Goal: Task Accomplishment & Management: Manage account settings

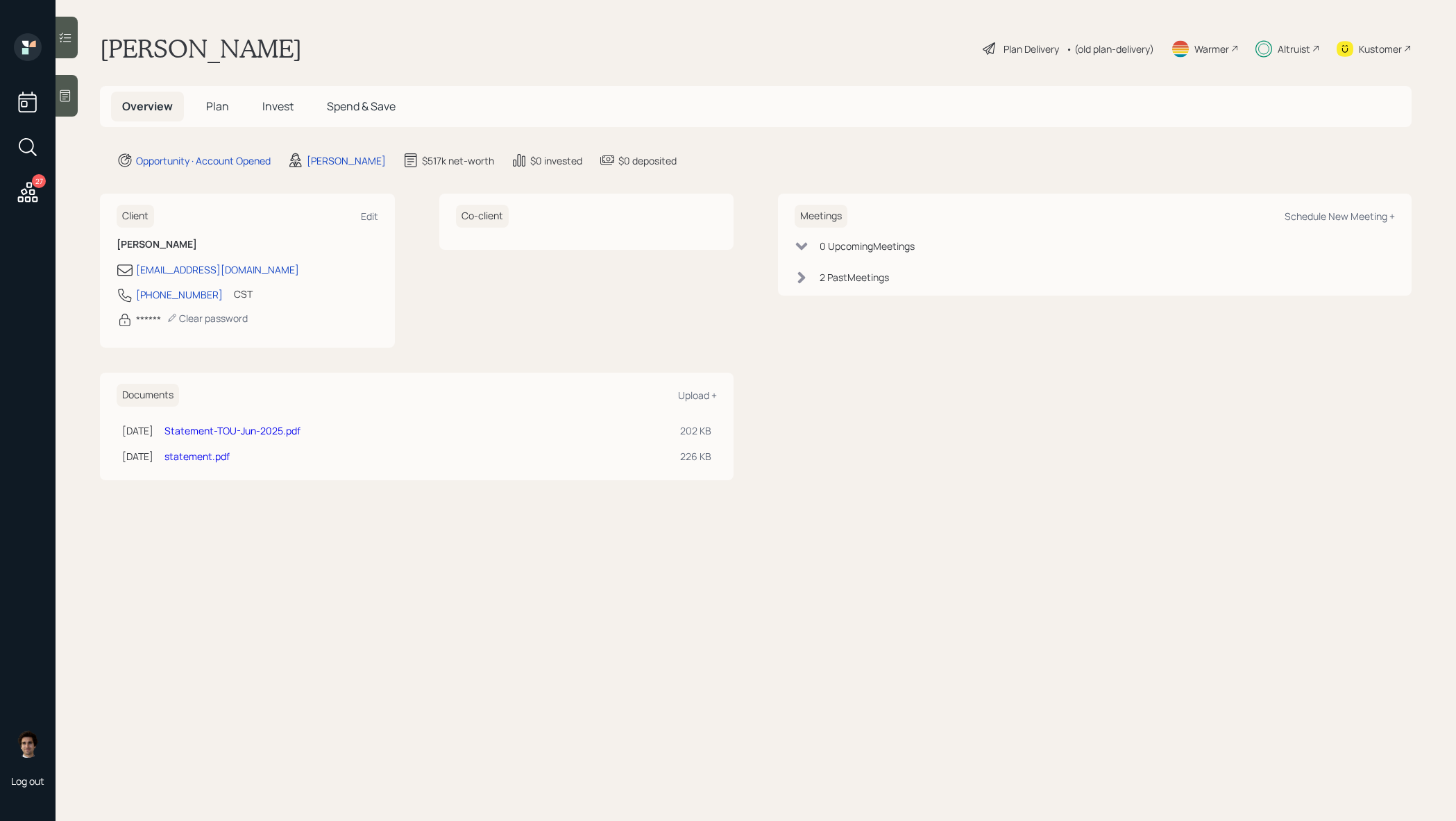
click at [35, 180] on div "27" at bounding box center [39, 181] width 14 height 14
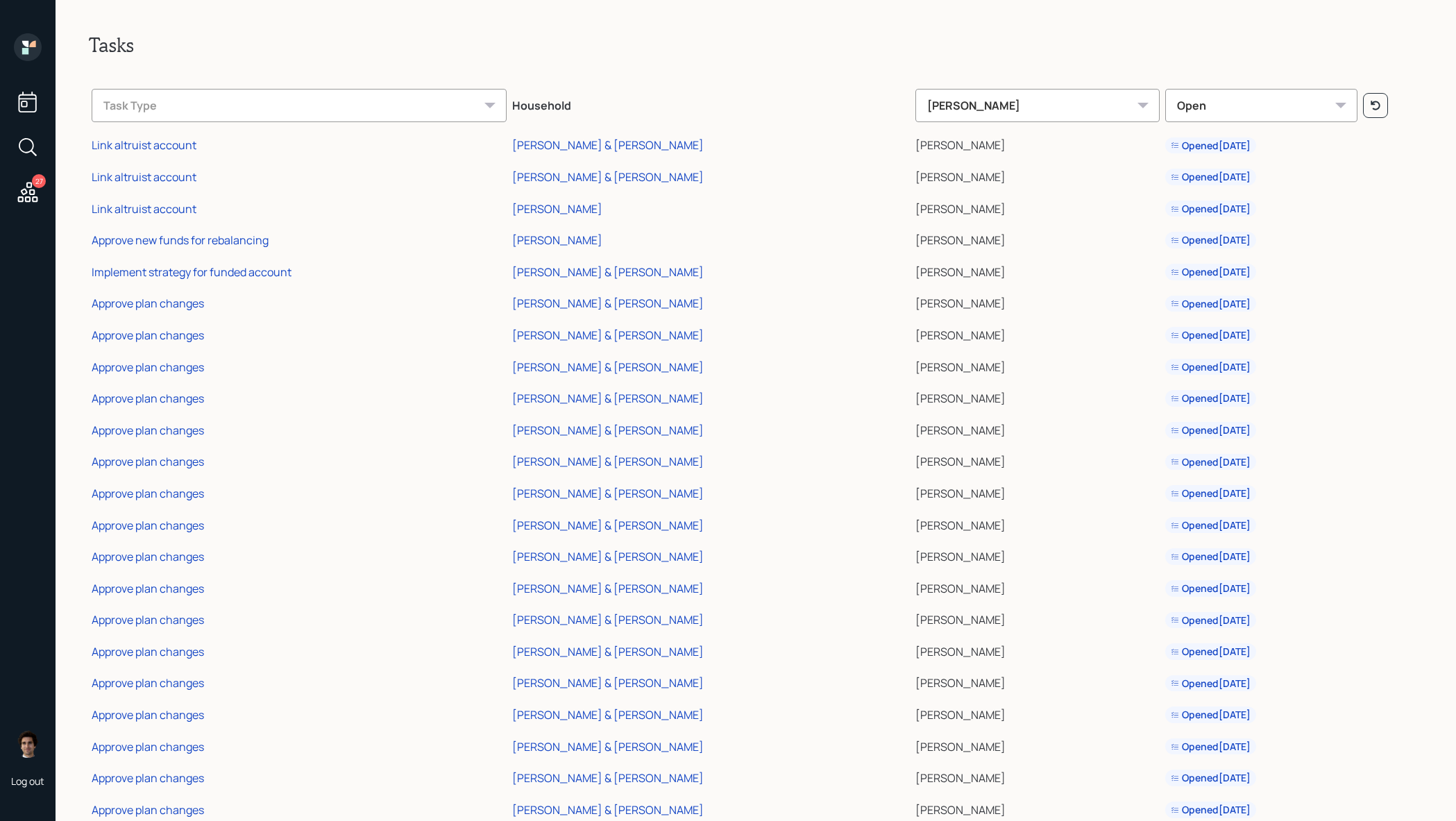
scroll to position [194, 0]
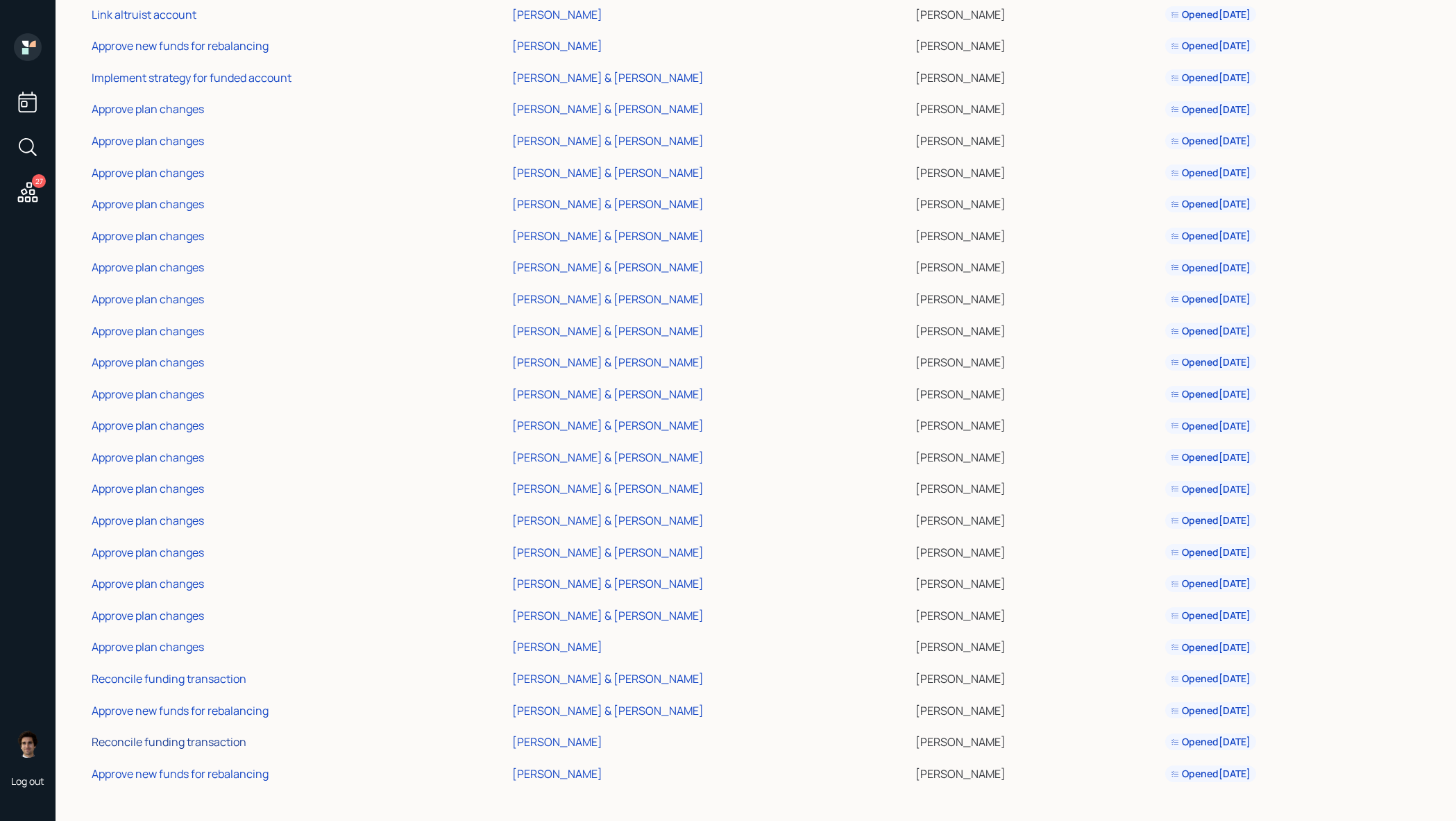
click at [177, 745] on div "Reconcile funding transaction" at bounding box center [169, 742] width 155 height 15
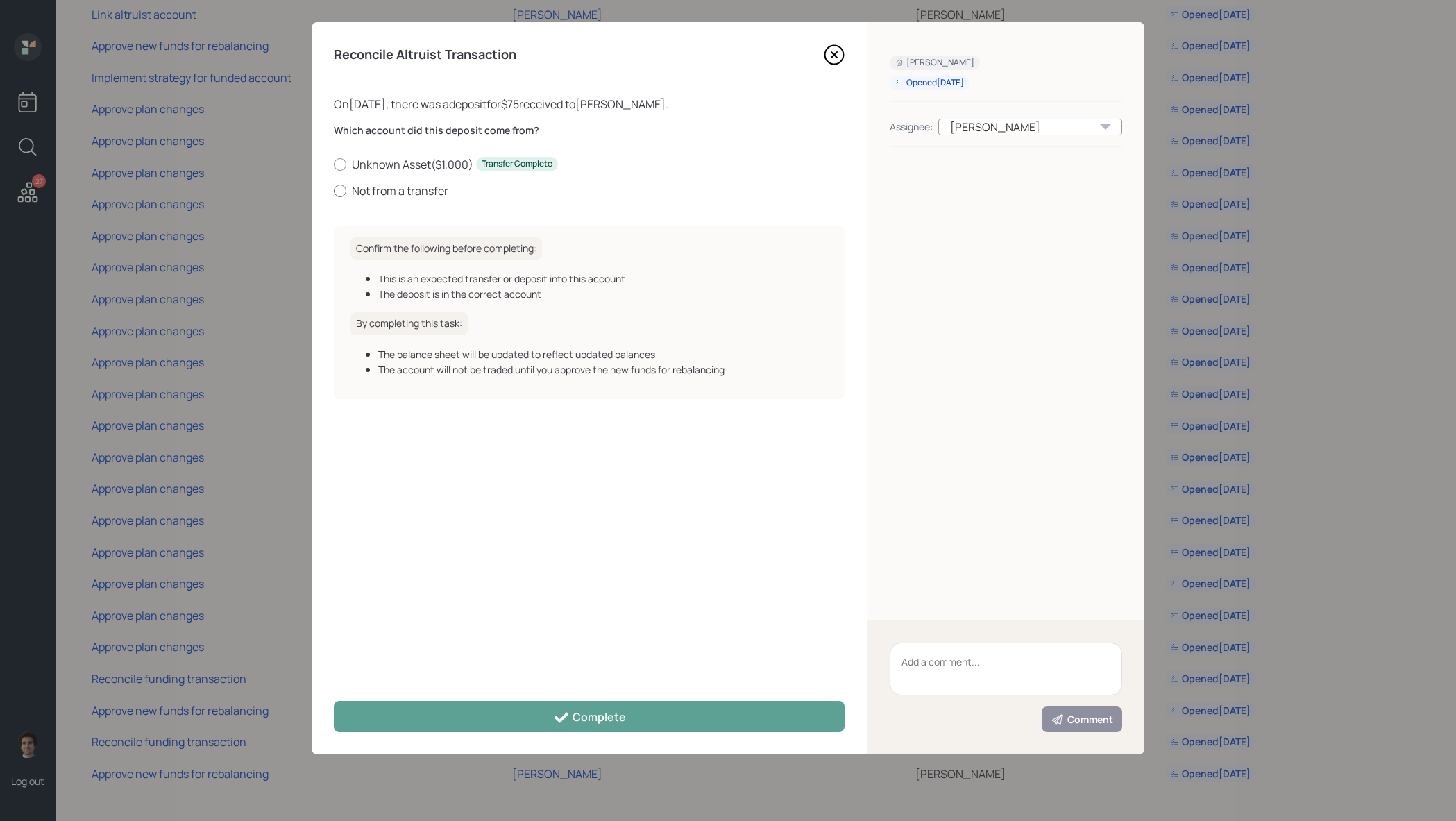
click at [414, 197] on label "Not from a transfer" at bounding box center [589, 191] width 511 height 15
click at [334, 191] on input "Not from a transfer" at bounding box center [333, 190] width 1 height 1
radio input "true"
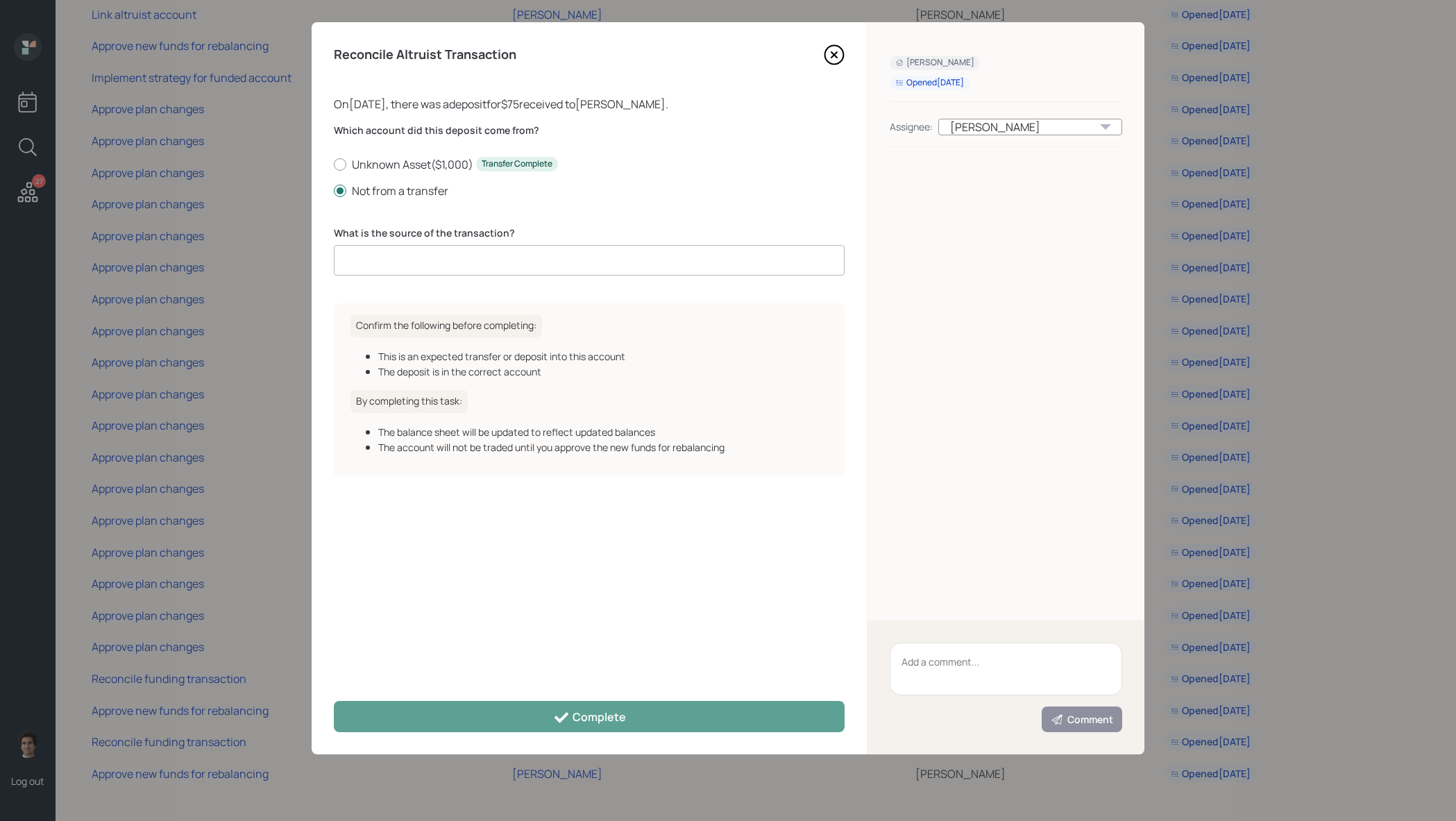
click at [458, 255] on input at bounding box center [589, 260] width 511 height 31
type input "client deposit"
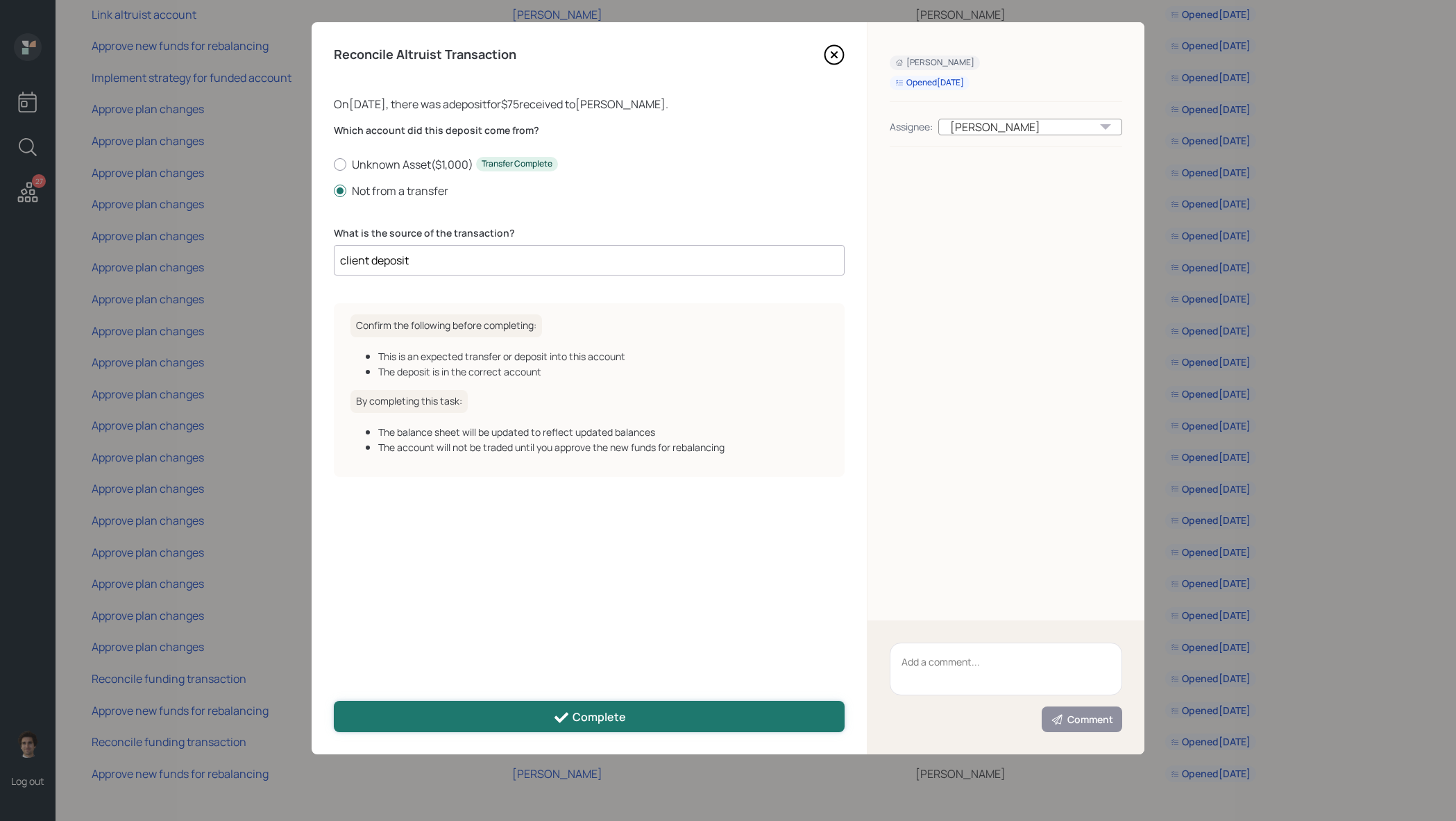
click at [602, 711] on div "Complete" at bounding box center [589, 717] width 73 height 16
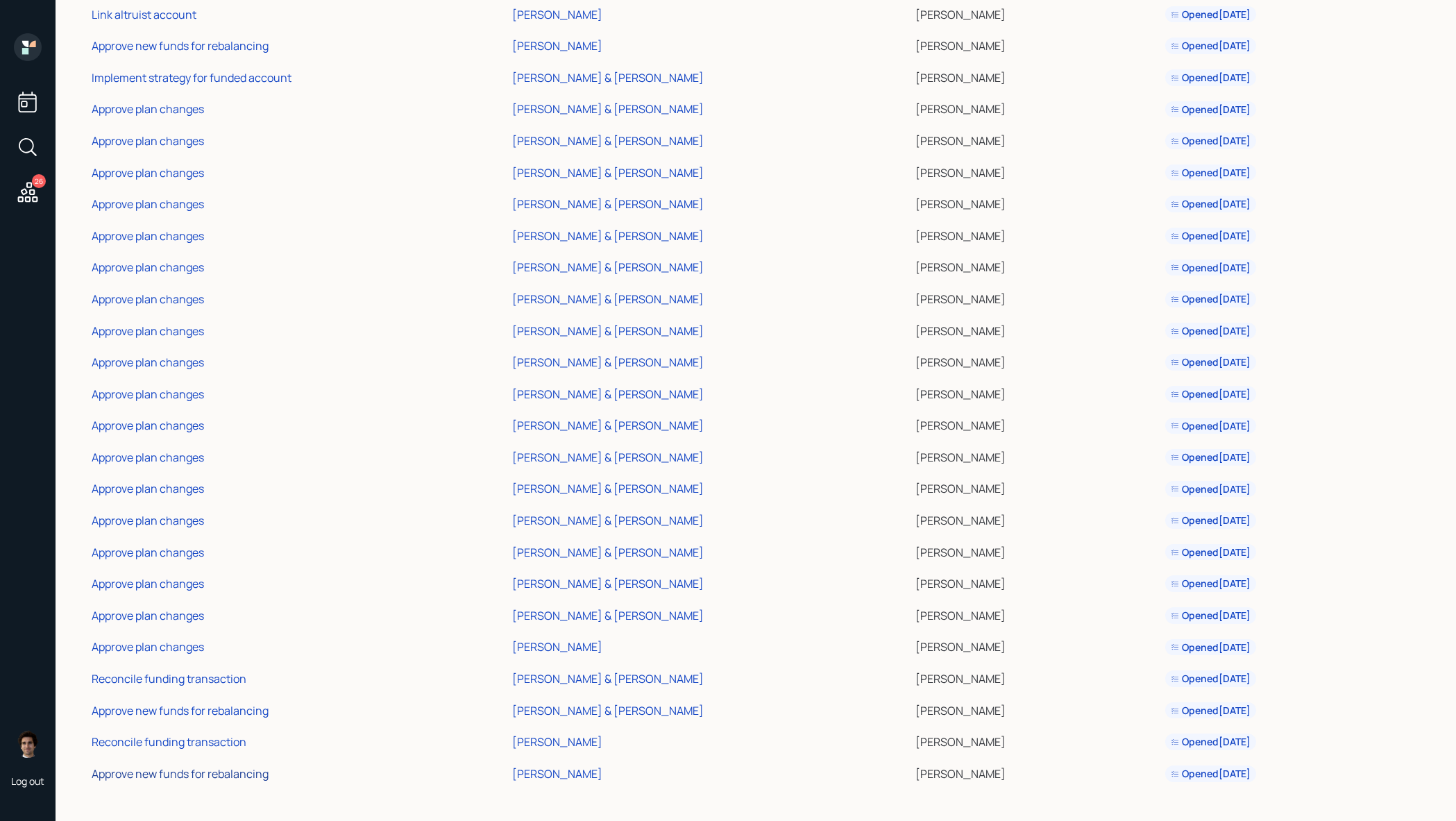
click at [221, 780] on div "Approve new funds for rebalancing" at bounding box center [180, 774] width 177 height 15
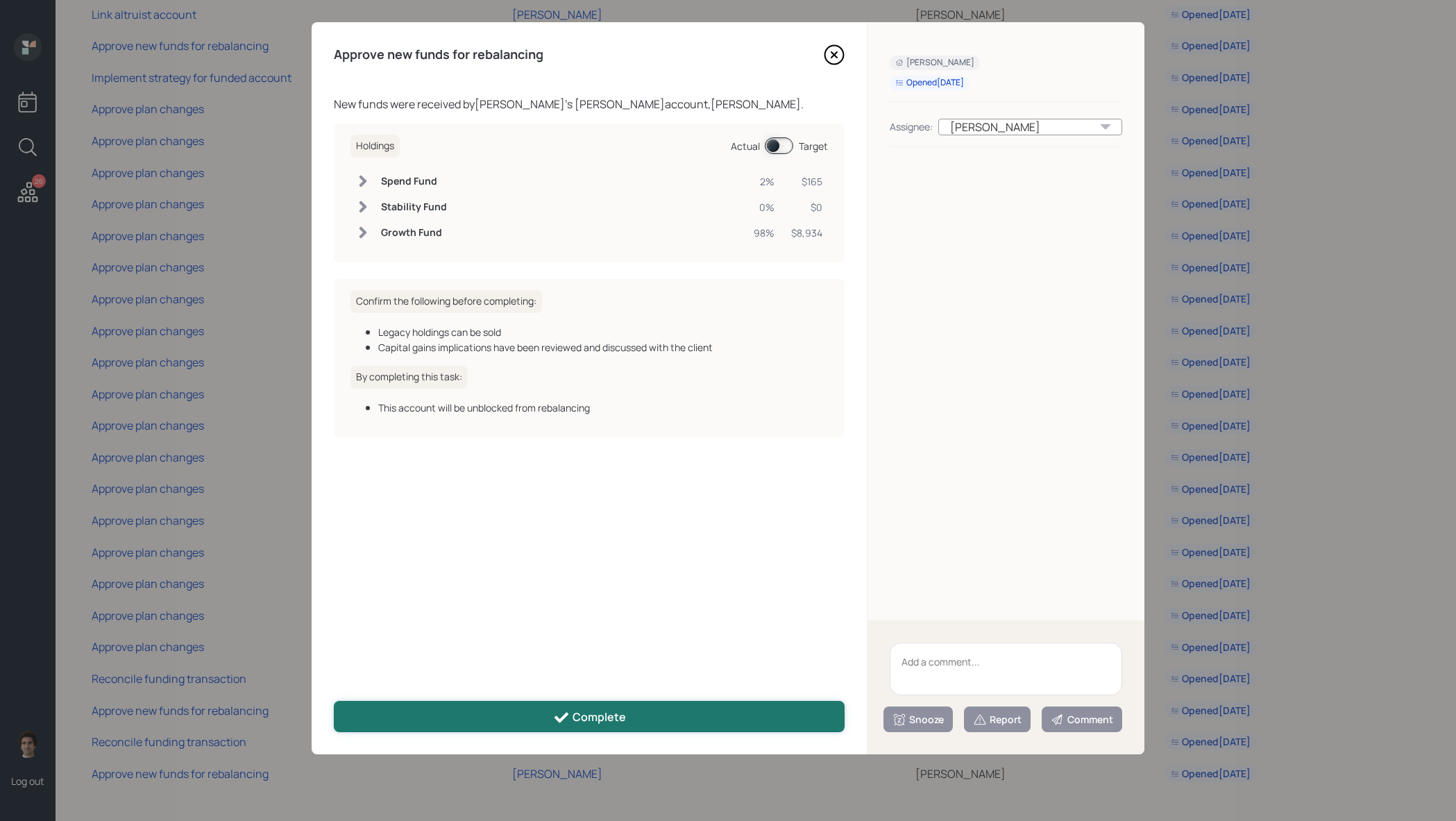
click at [616, 709] on div "Complete" at bounding box center [589, 717] width 73 height 16
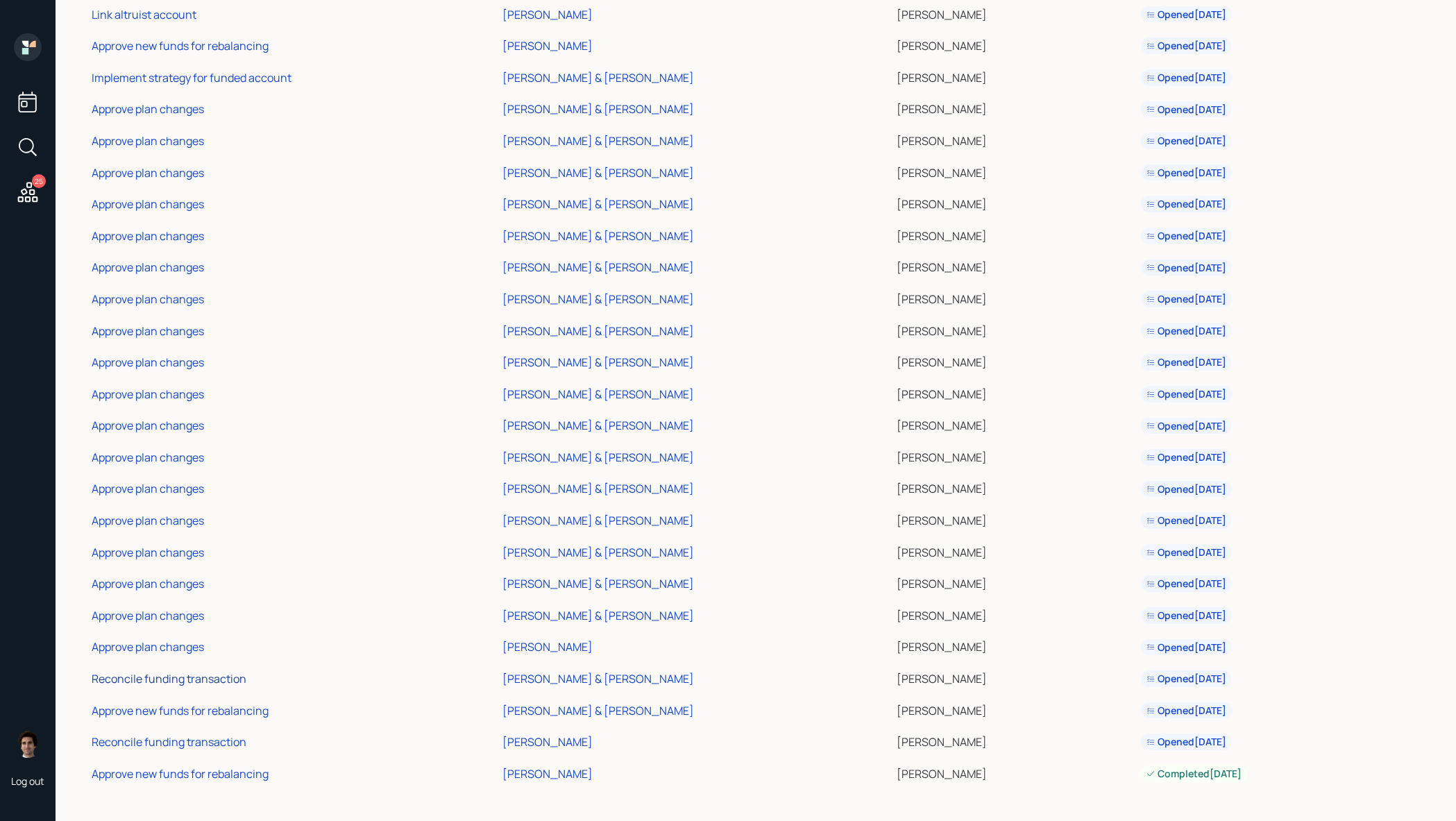
click at [213, 679] on div "Reconcile funding transaction" at bounding box center [169, 678] width 155 height 15
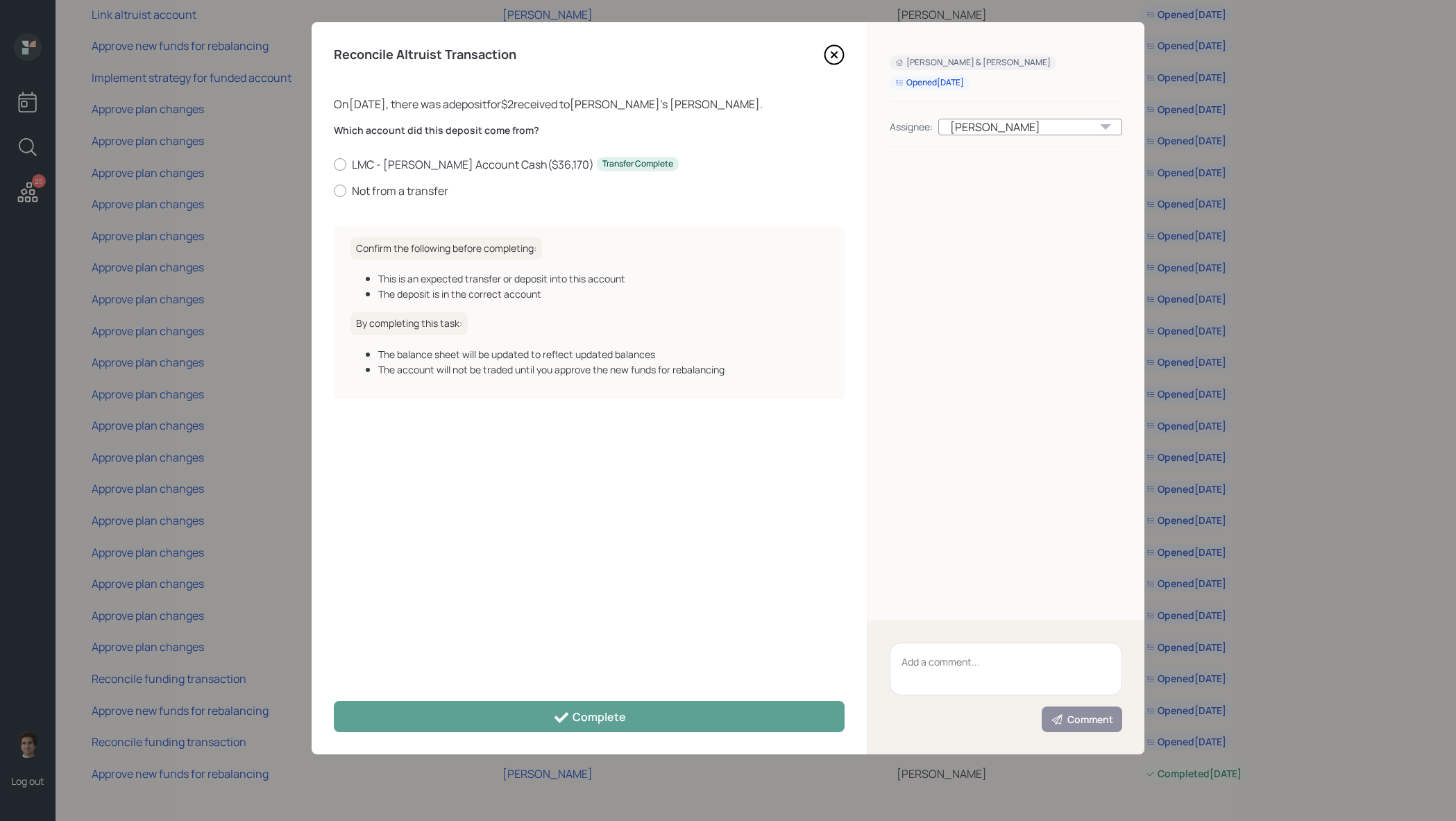
click at [404, 203] on div "Which account did this deposit come from? LMC - Roth IRA Account Cash ( $36,170…" at bounding box center [589, 169] width 511 height 92
click at [404, 195] on label "Not from a transfer" at bounding box center [589, 191] width 511 height 15
click at [334, 191] on input "Not from a transfer" at bounding box center [333, 190] width 1 height 1
radio input "true"
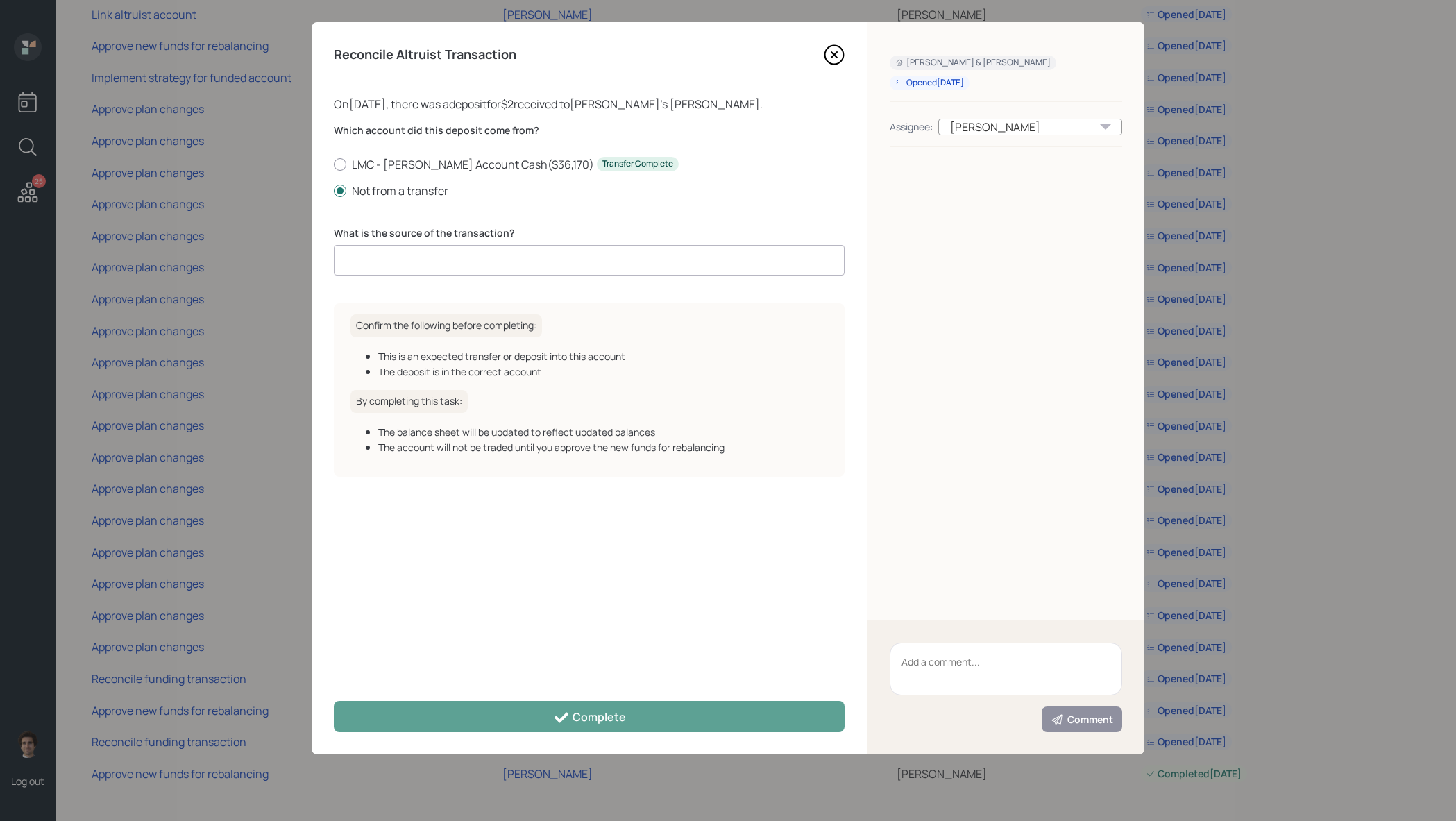
click at [531, 271] on input at bounding box center [589, 260] width 511 height 31
type input "ACAT journal entry"
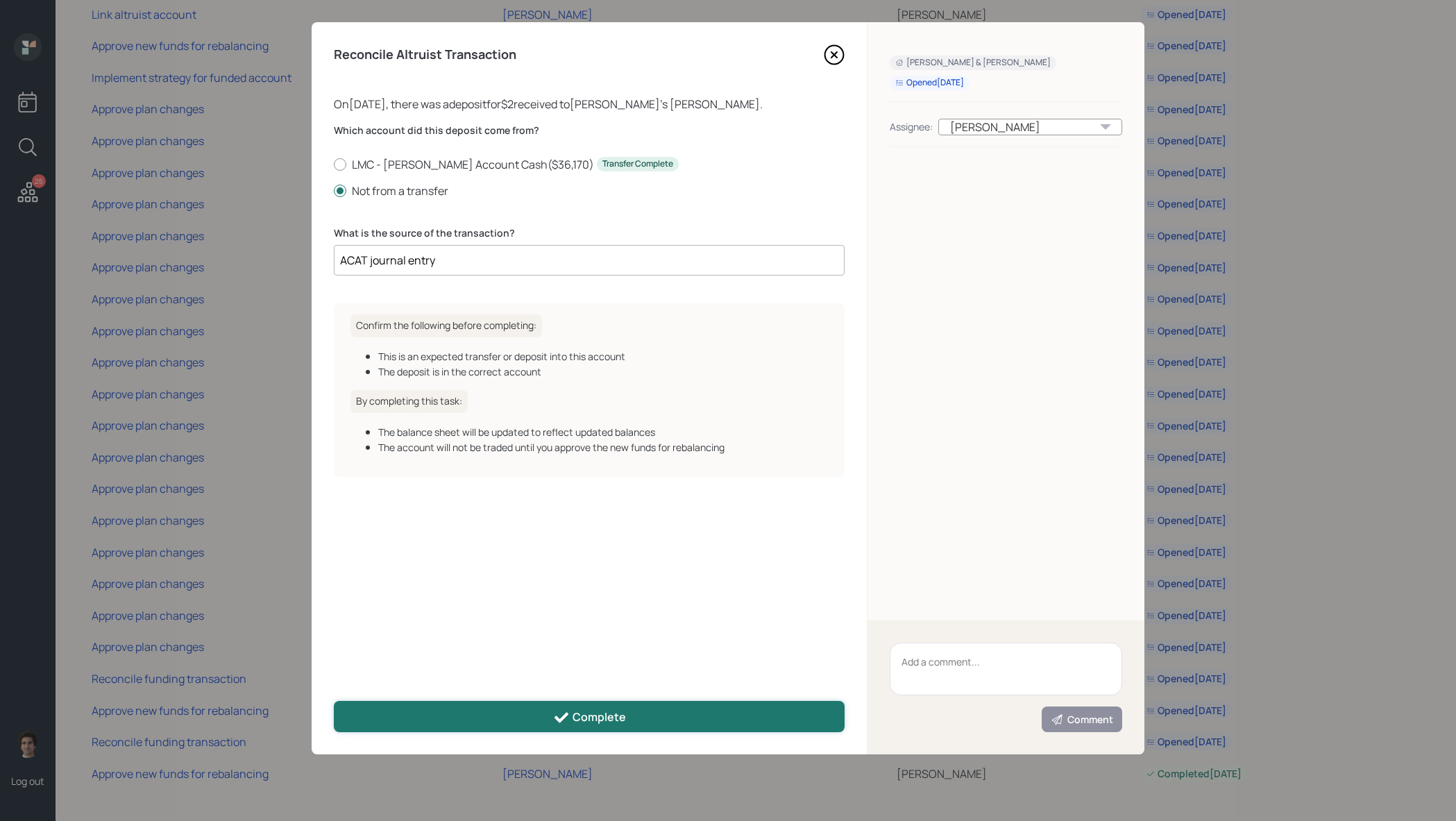
click at [653, 706] on button "Complete" at bounding box center [589, 716] width 511 height 31
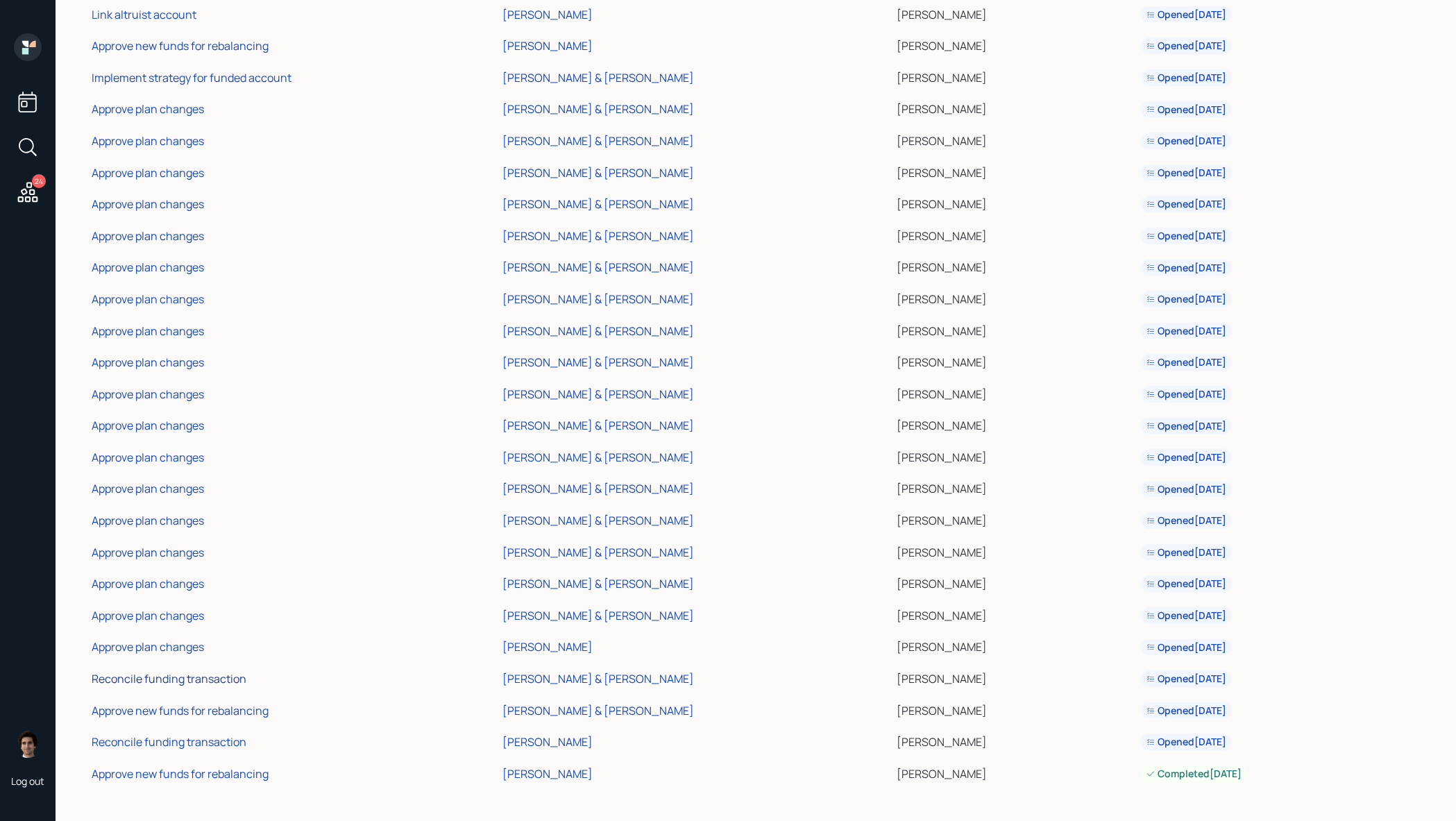
click at [219, 681] on div "Reconcile funding transaction" at bounding box center [169, 678] width 155 height 15
click at [215, 710] on div "Approve new funds for rebalancing" at bounding box center [180, 710] width 177 height 15
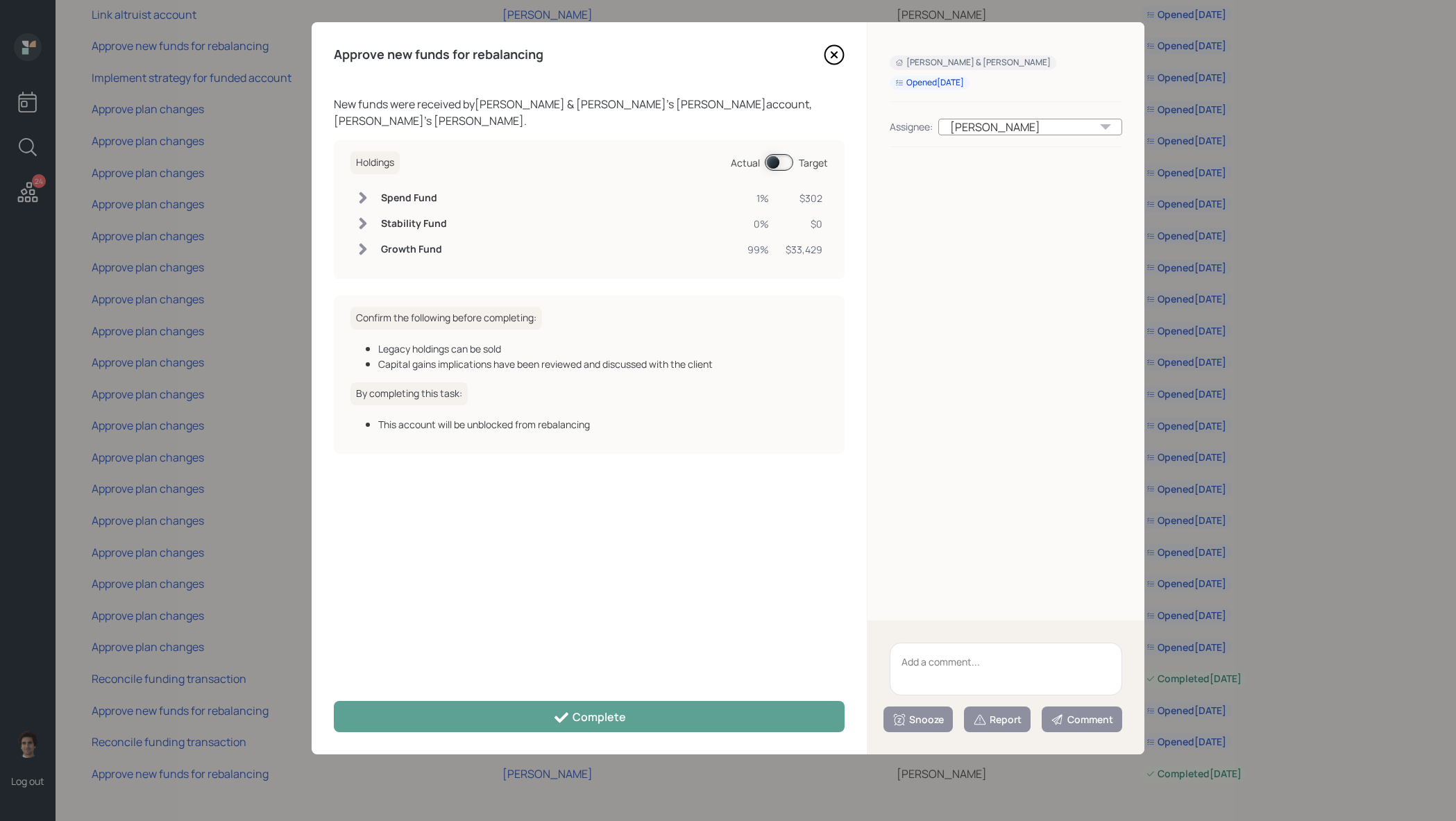
click at [640, 695] on div "Approve new funds for rebalancing New funds were received by Steven Gladstone &…" at bounding box center [589, 388] width 555 height 732
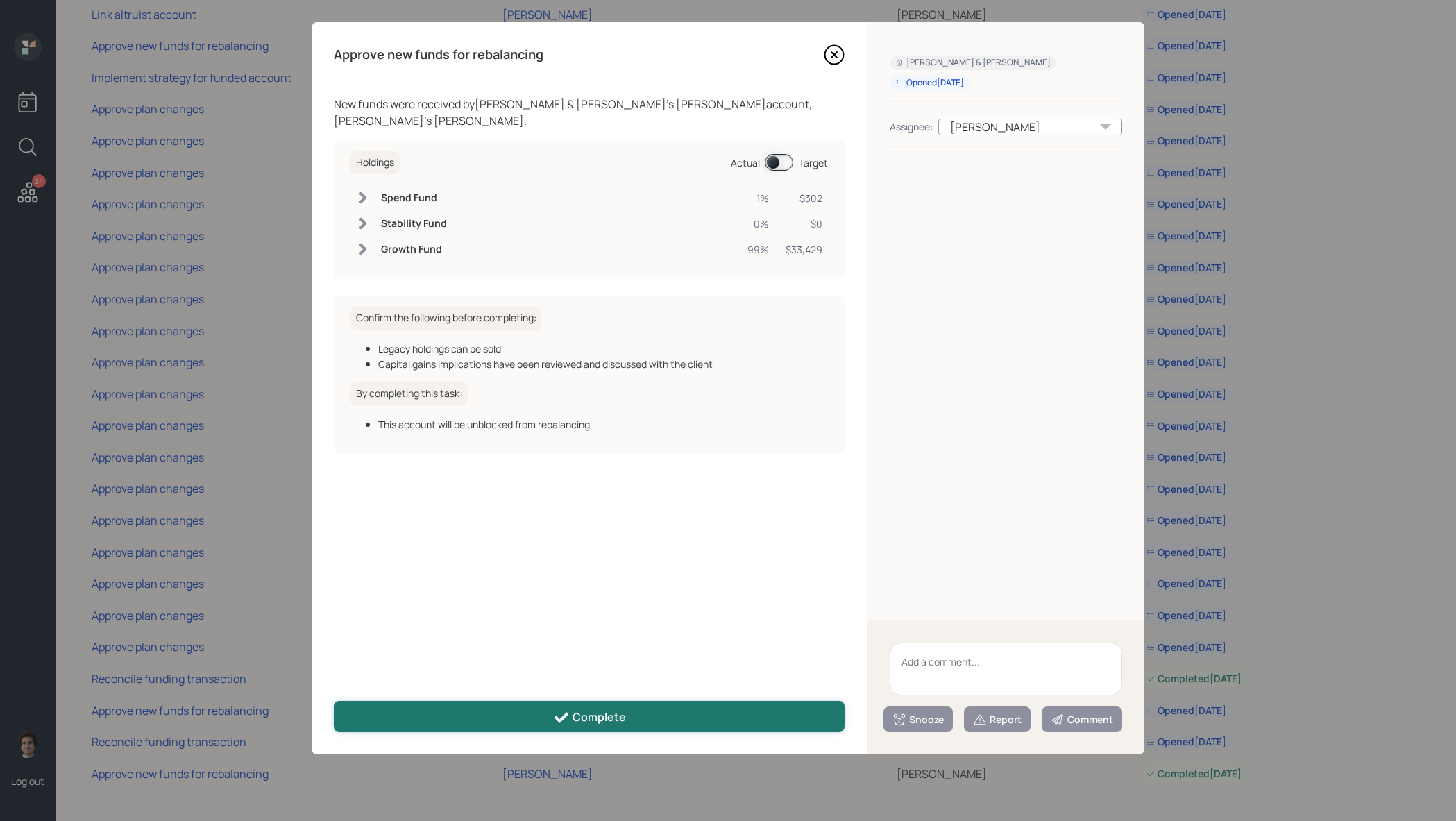
click at [640, 721] on button "Complete" at bounding box center [589, 716] width 511 height 31
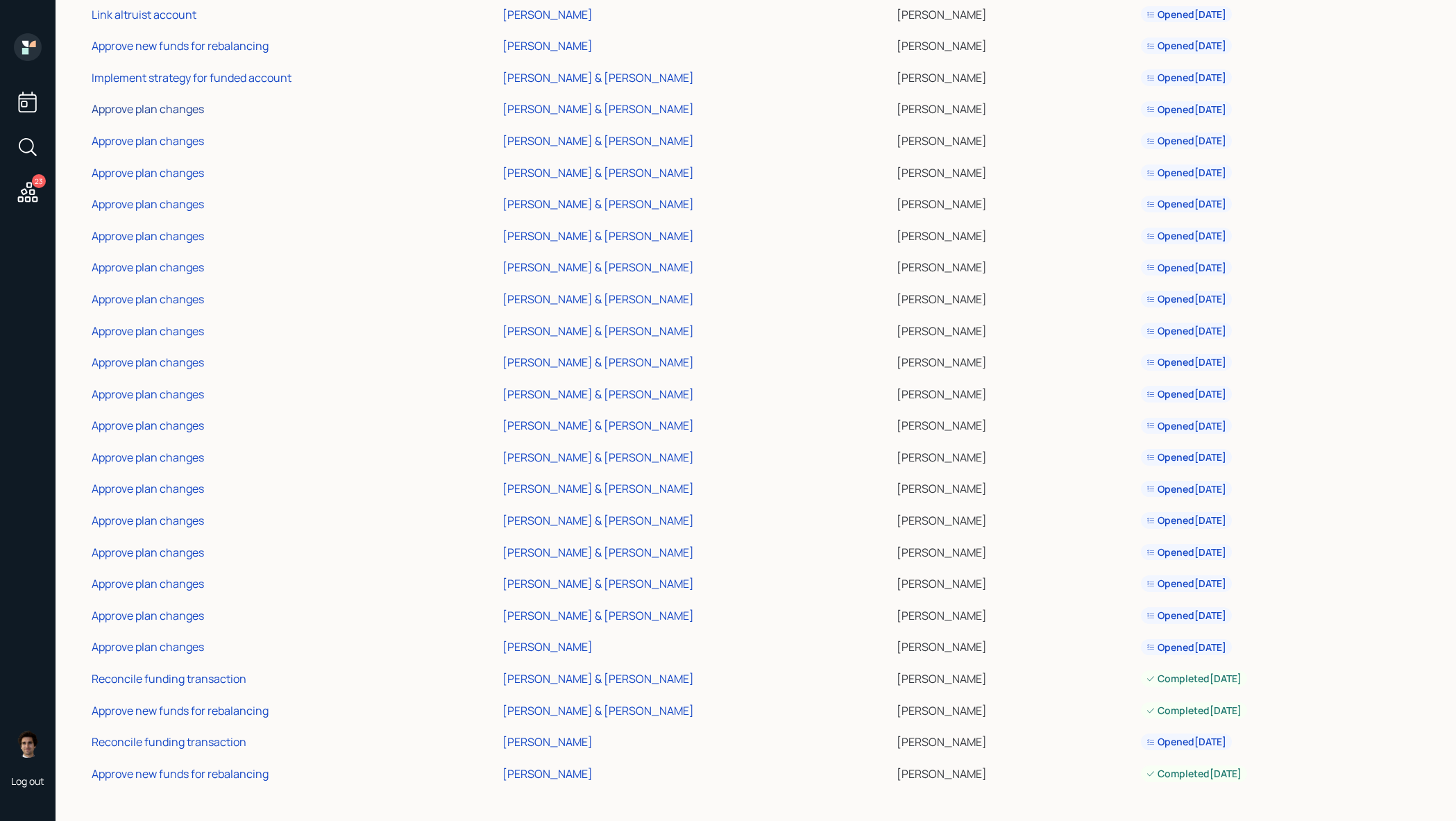
click at [156, 108] on div "Approve plan changes" at bounding box center [148, 109] width 113 height 15
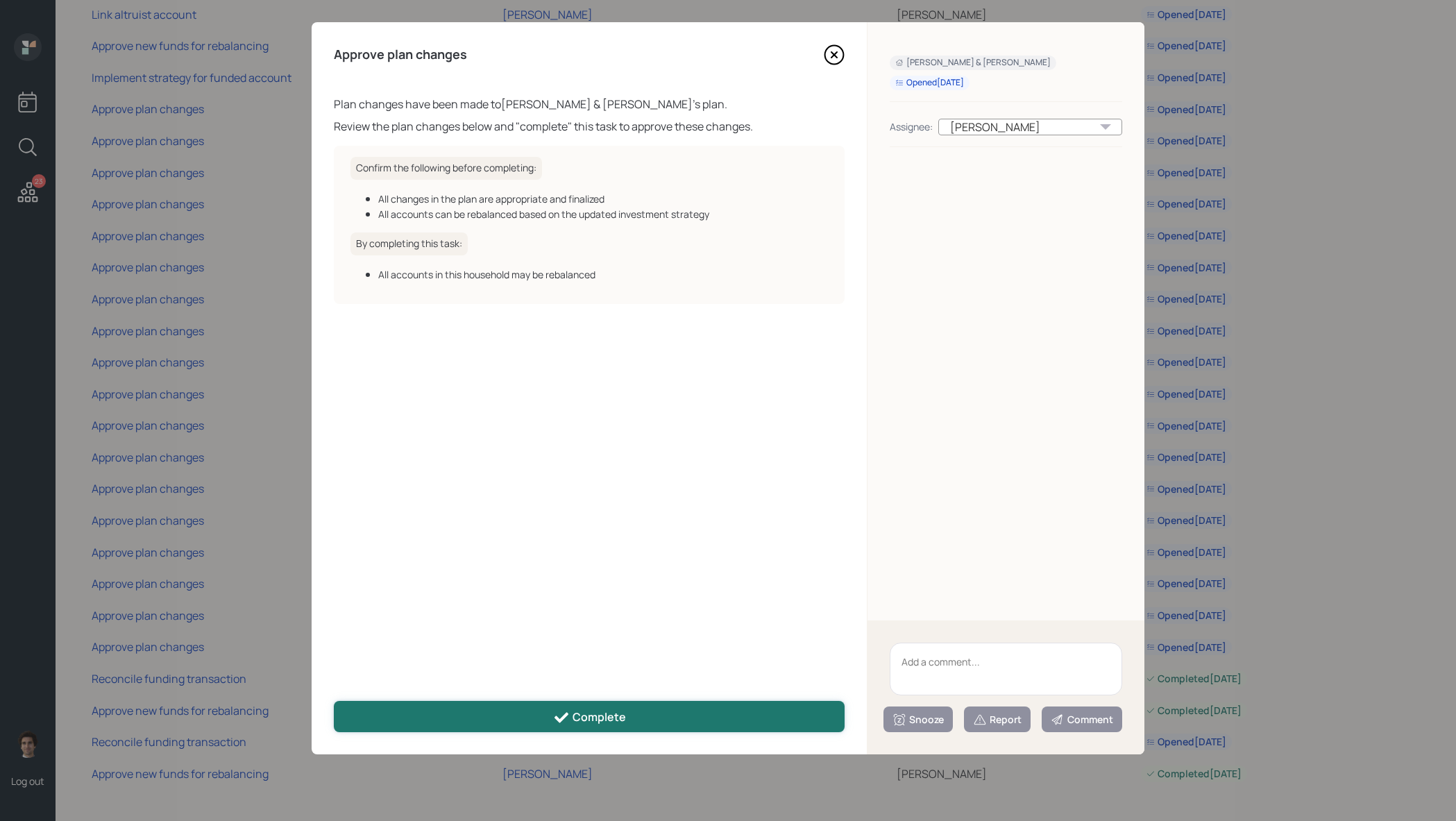
click at [639, 725] on button "Complete" at bounding box center [589, 716] width 511 height 31
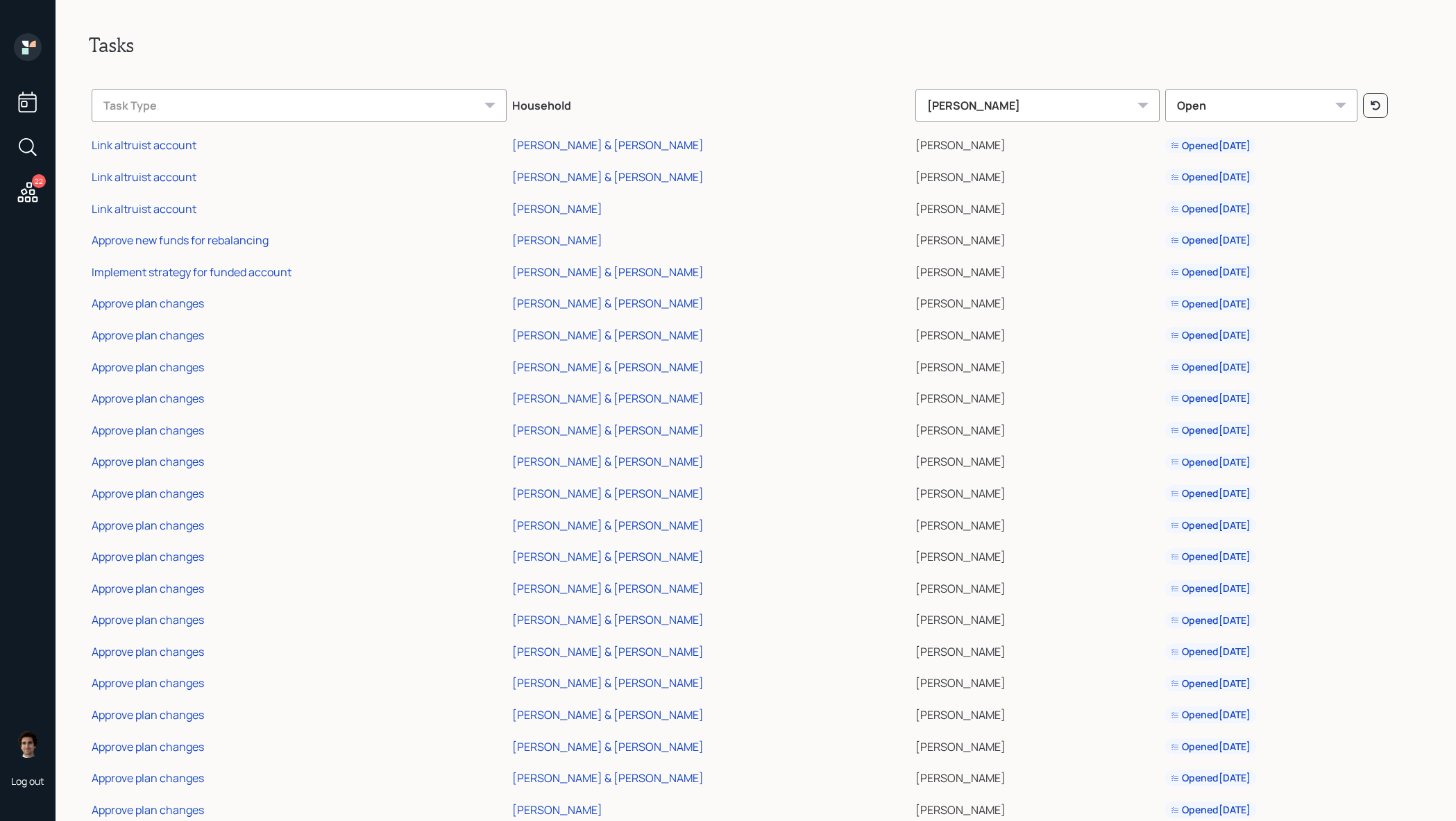
scroll to position [36, 0]
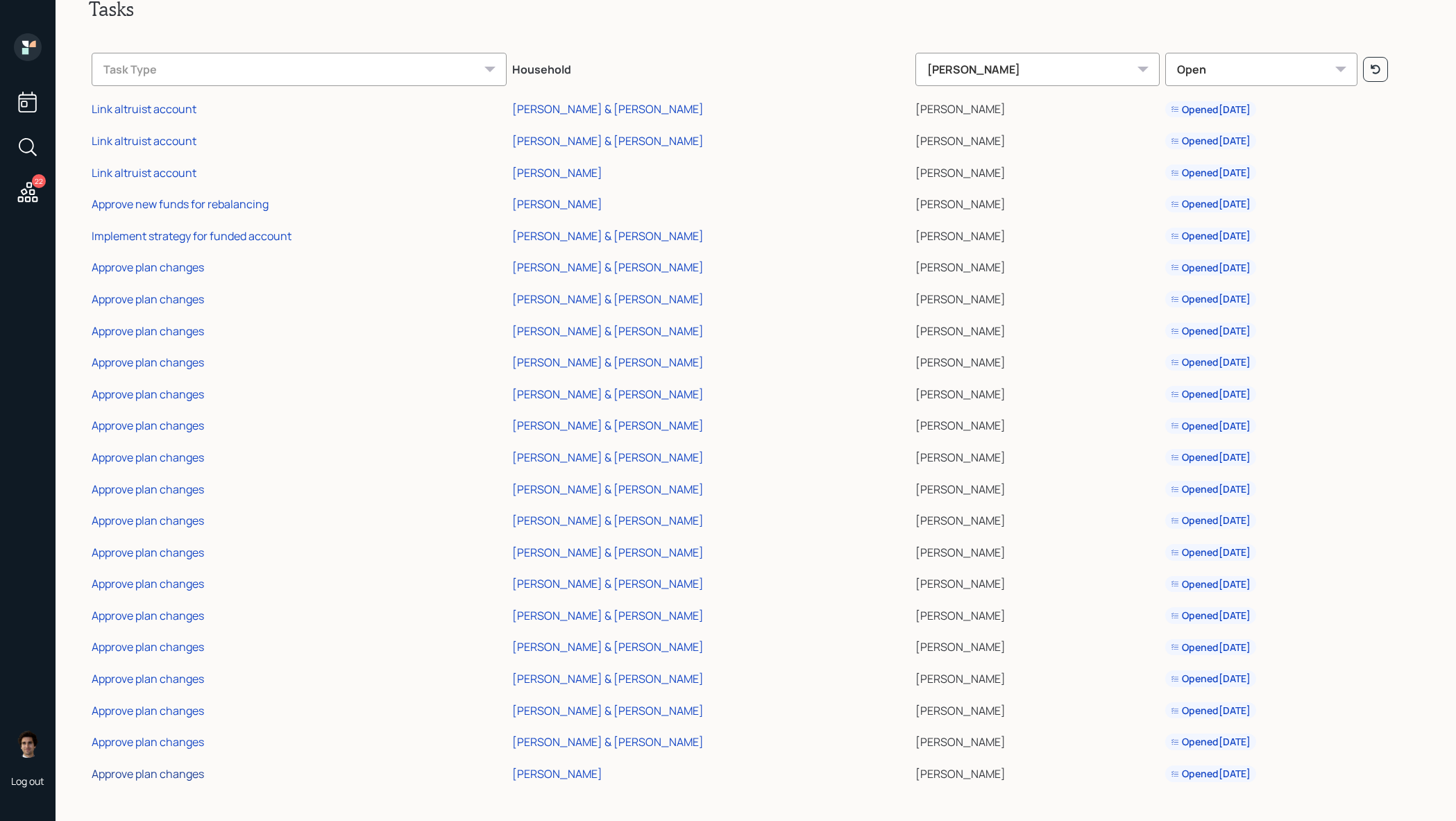
click at [116, 767] on div "Approve plan changes" at bounding box center [148, 774] width 113 height 15
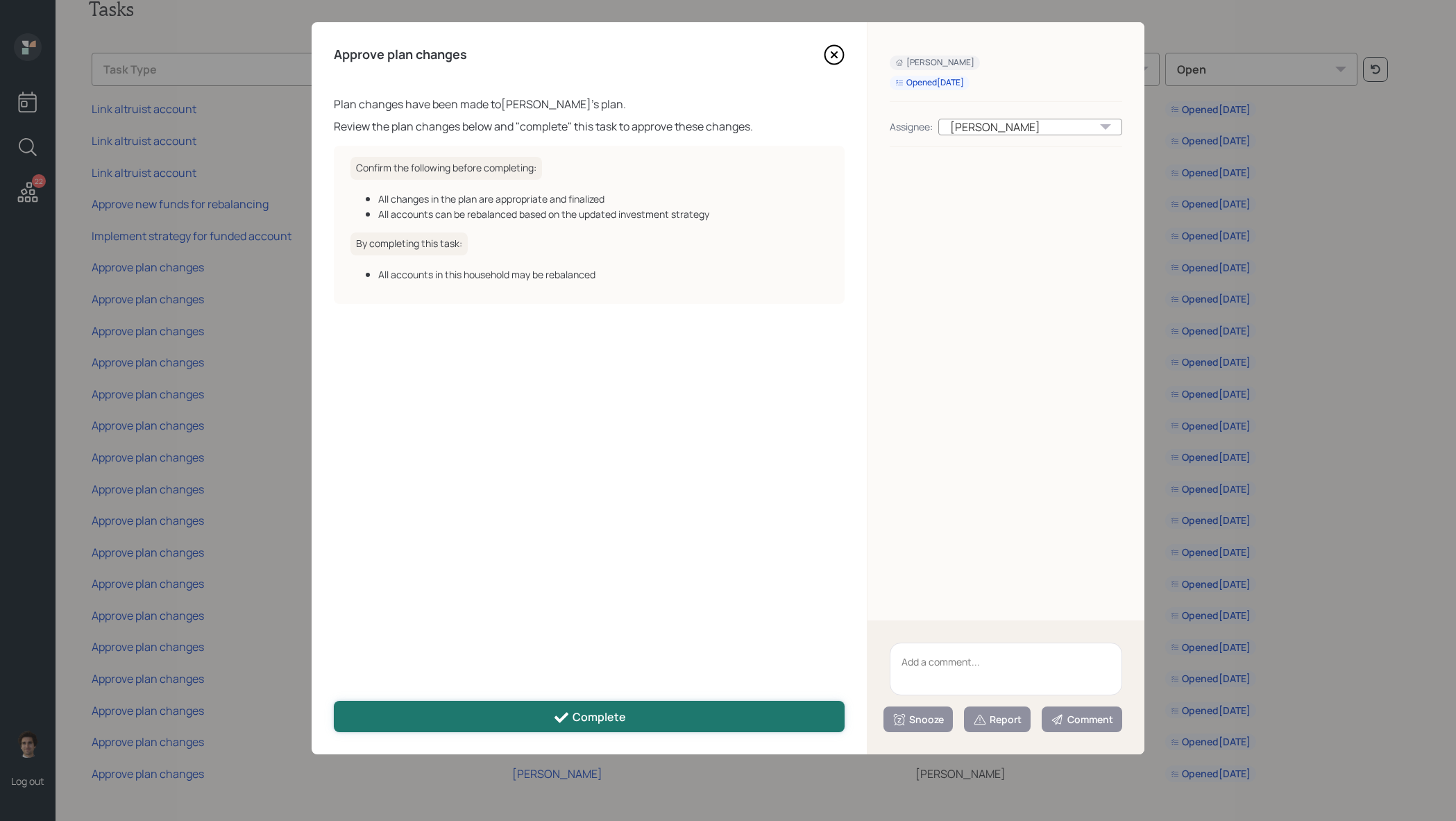
click at [536, 717] on button "Complete" at bounding box center [589, 716] width 511 height 31
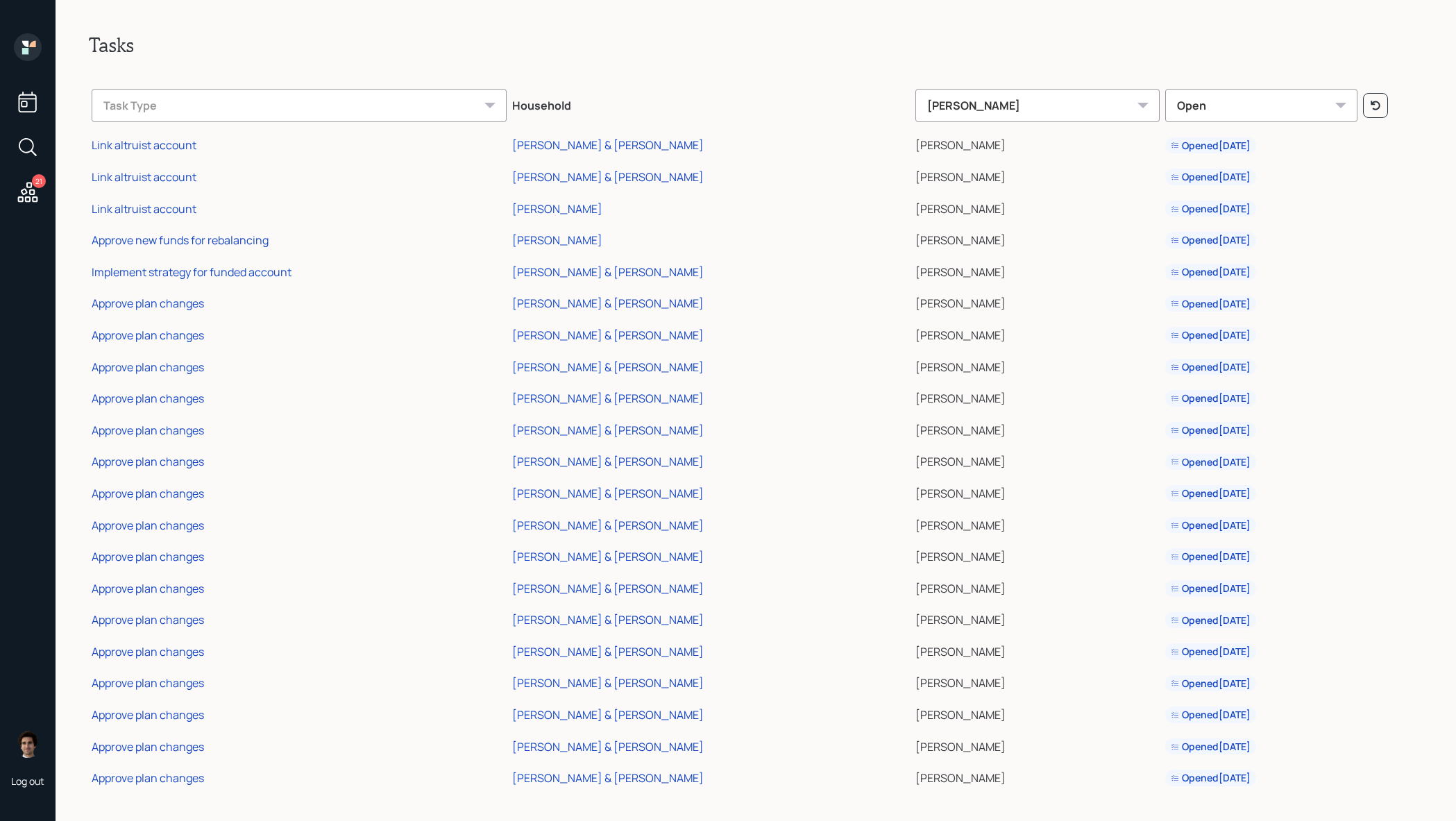
scroll to position [4, 0]
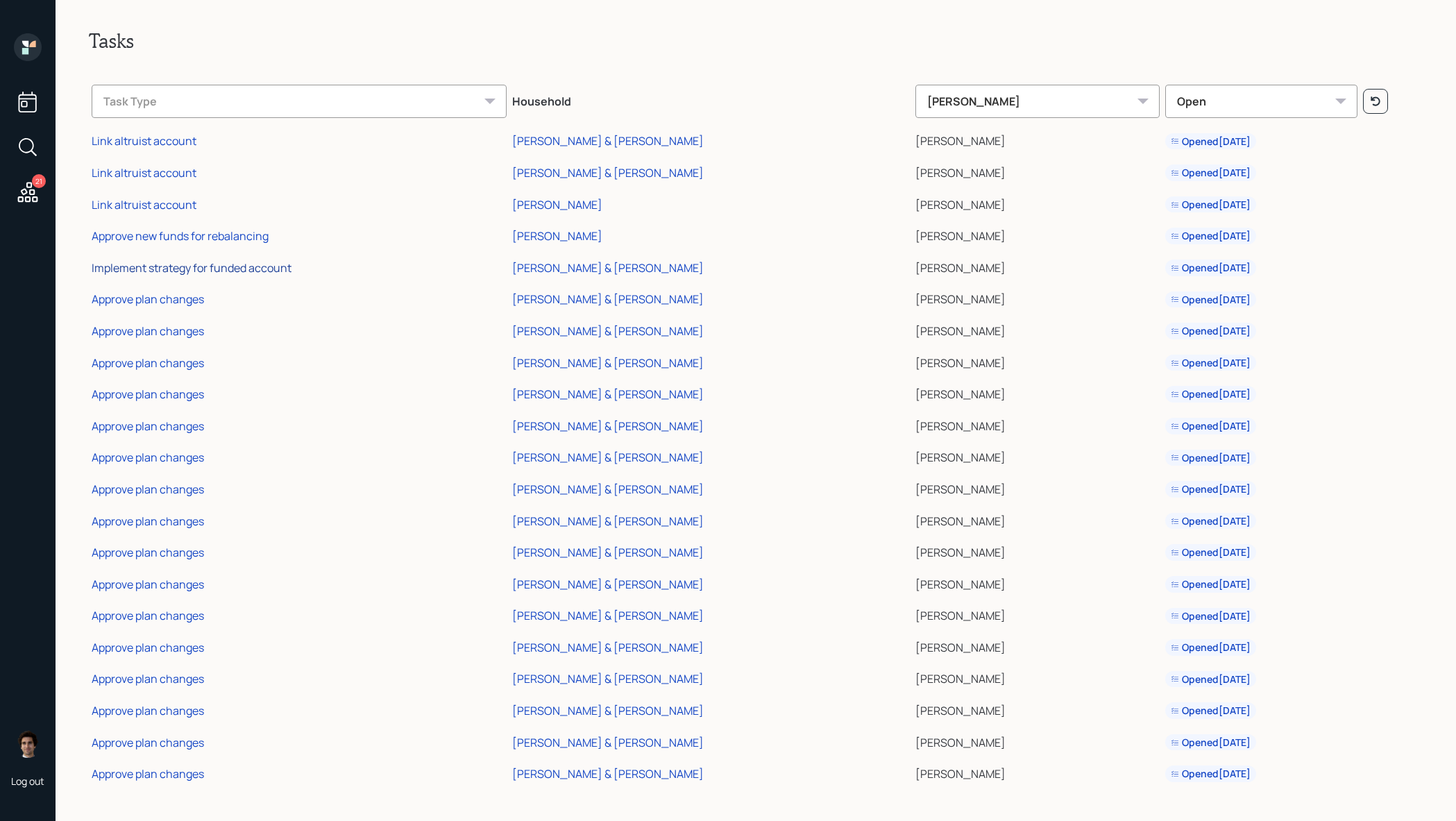
click at [269, 264] on div "Implement strategy for funded account" at bounding box center [192, 268] width 200 height 15
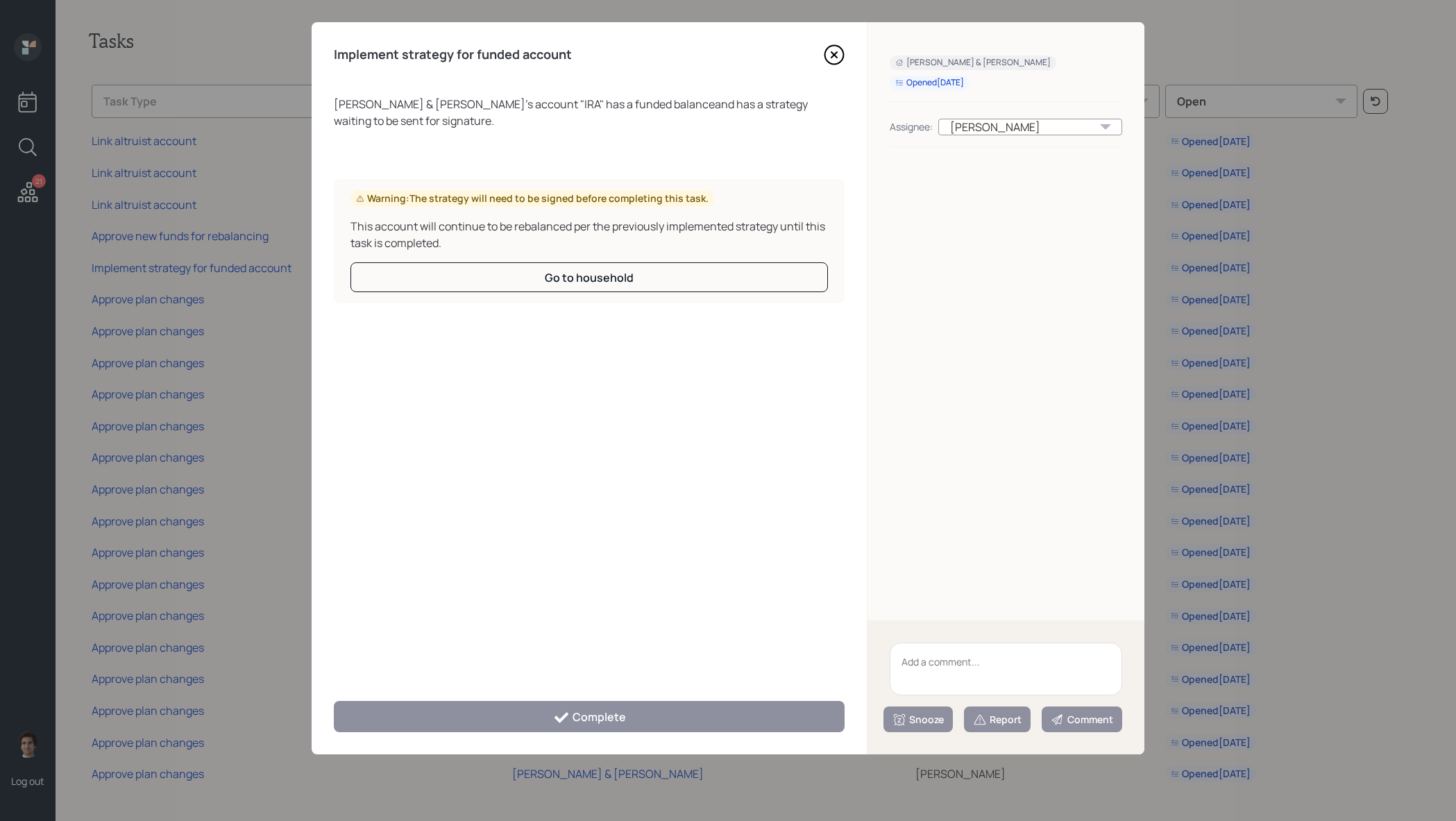
click at [1064, 654] on textarea at bounding box center [1006, 668] width 233 height 52
click at [1015, 710] on button "Report" at bounding box center [997, 720] width 67 height 26
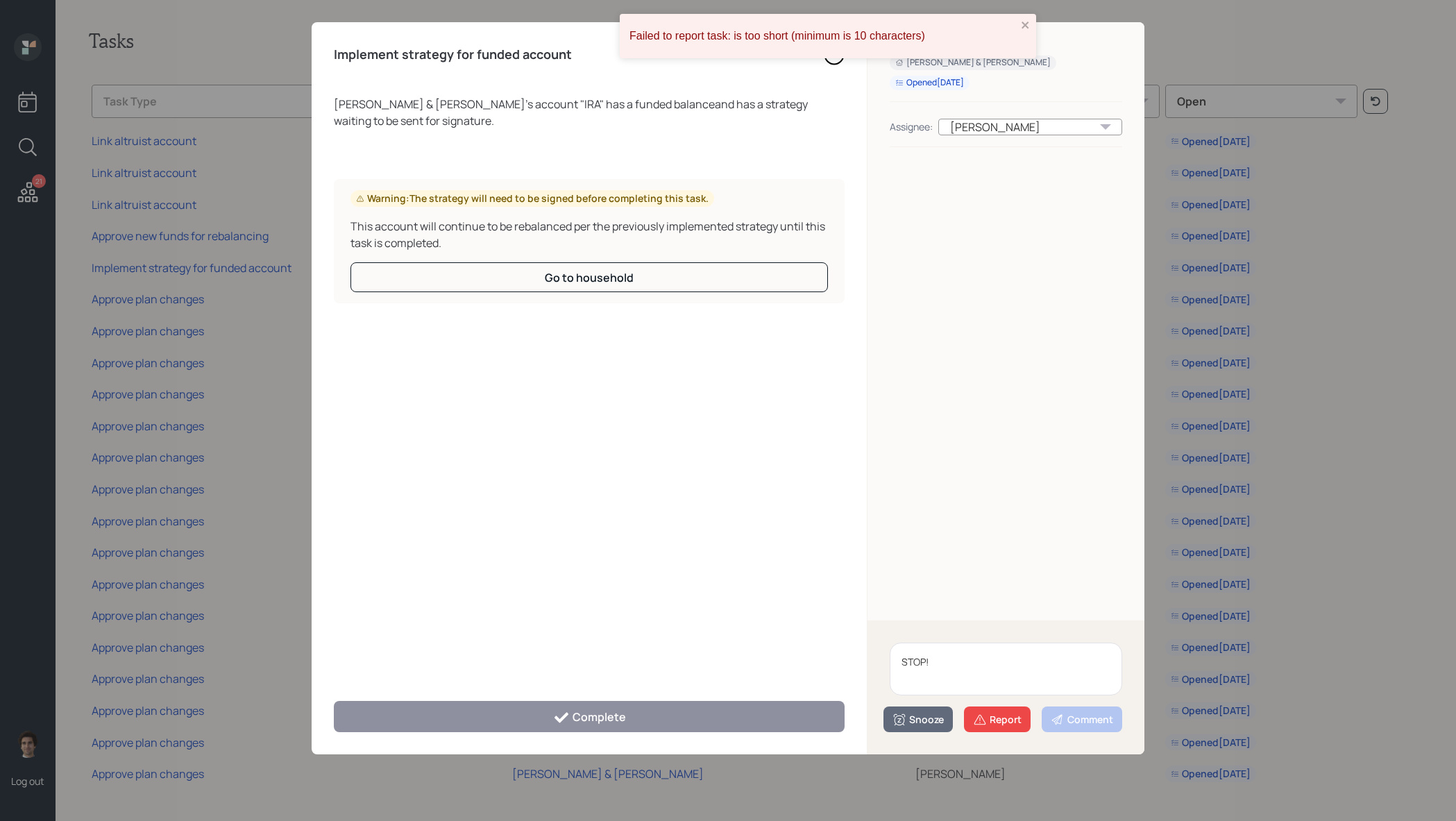
click at [1006, 692] on textarea "STOP!" at bounding box center [1006, 668] width 233 height 52
type textarea "STOP! Please"
click at [1012, 717] on div "Report" at bounding box center [997, 720] width 49 height 14
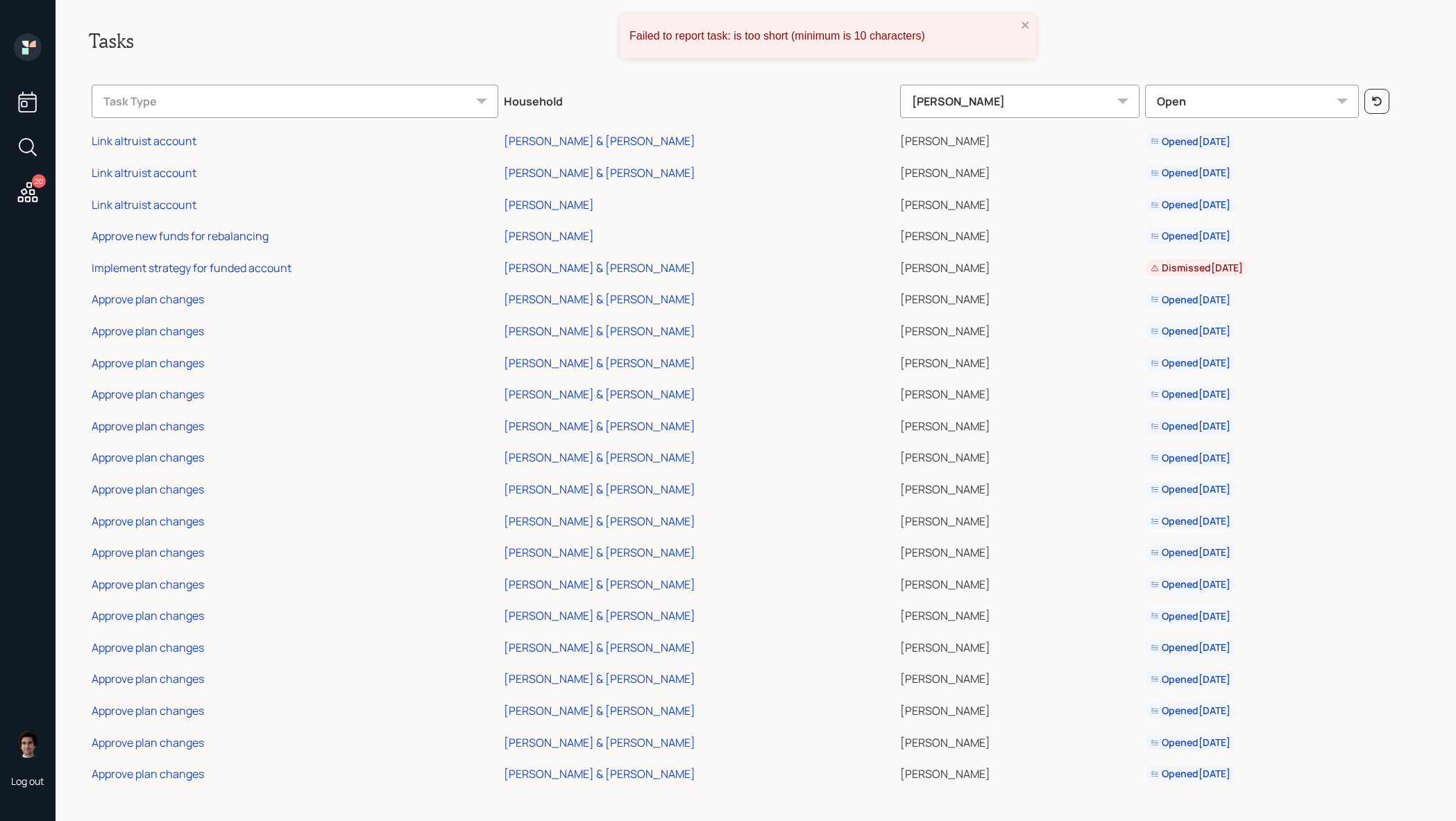
click at [1007, 28] on div "Failed to report task: is too short (minimum is 10 characters)" at bounding box center [823, 36] width 396 height 21
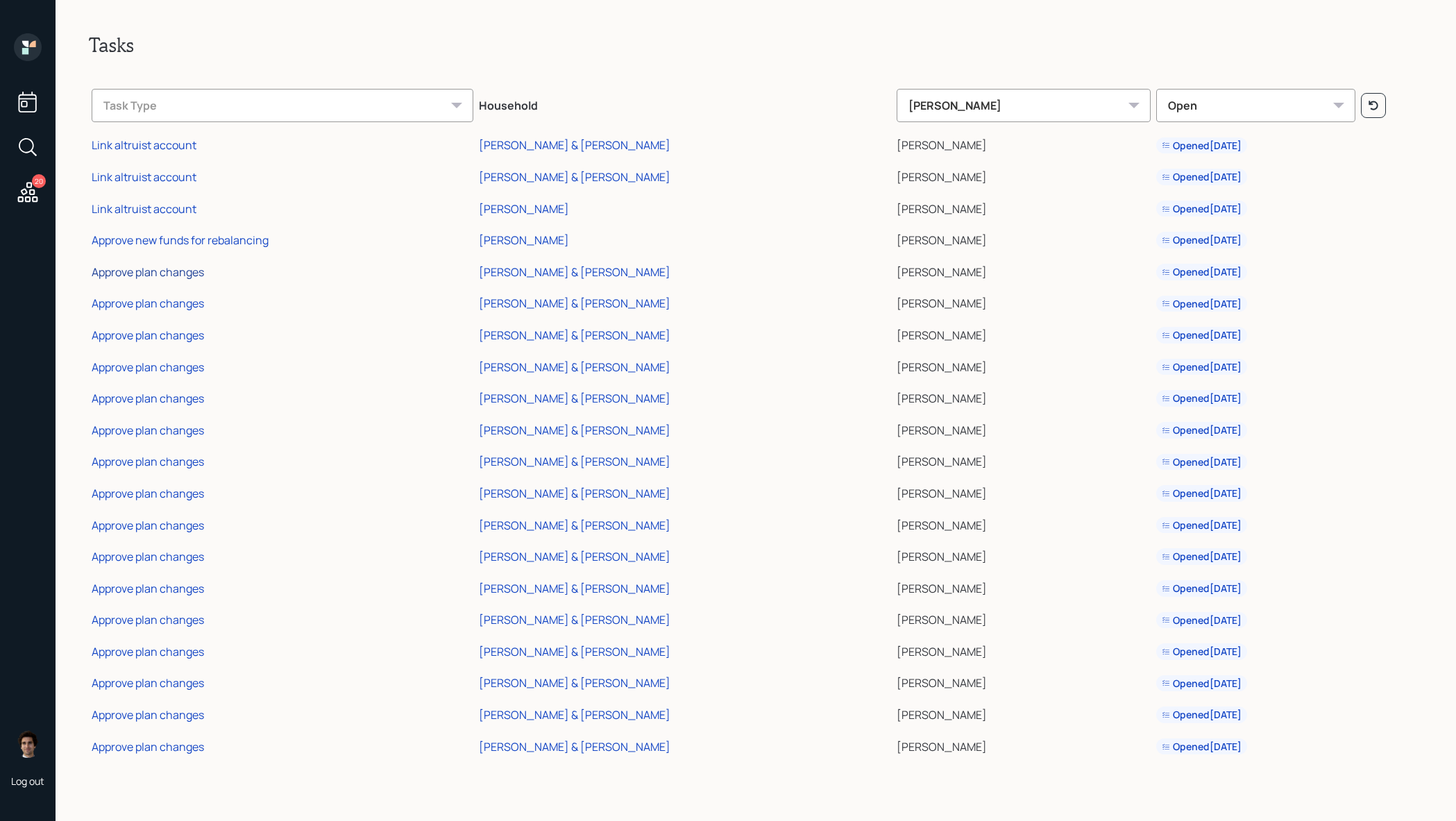
click at [180, 268] on div "Approve plan changes" at bounding box center [148, 272] width 113 height 15
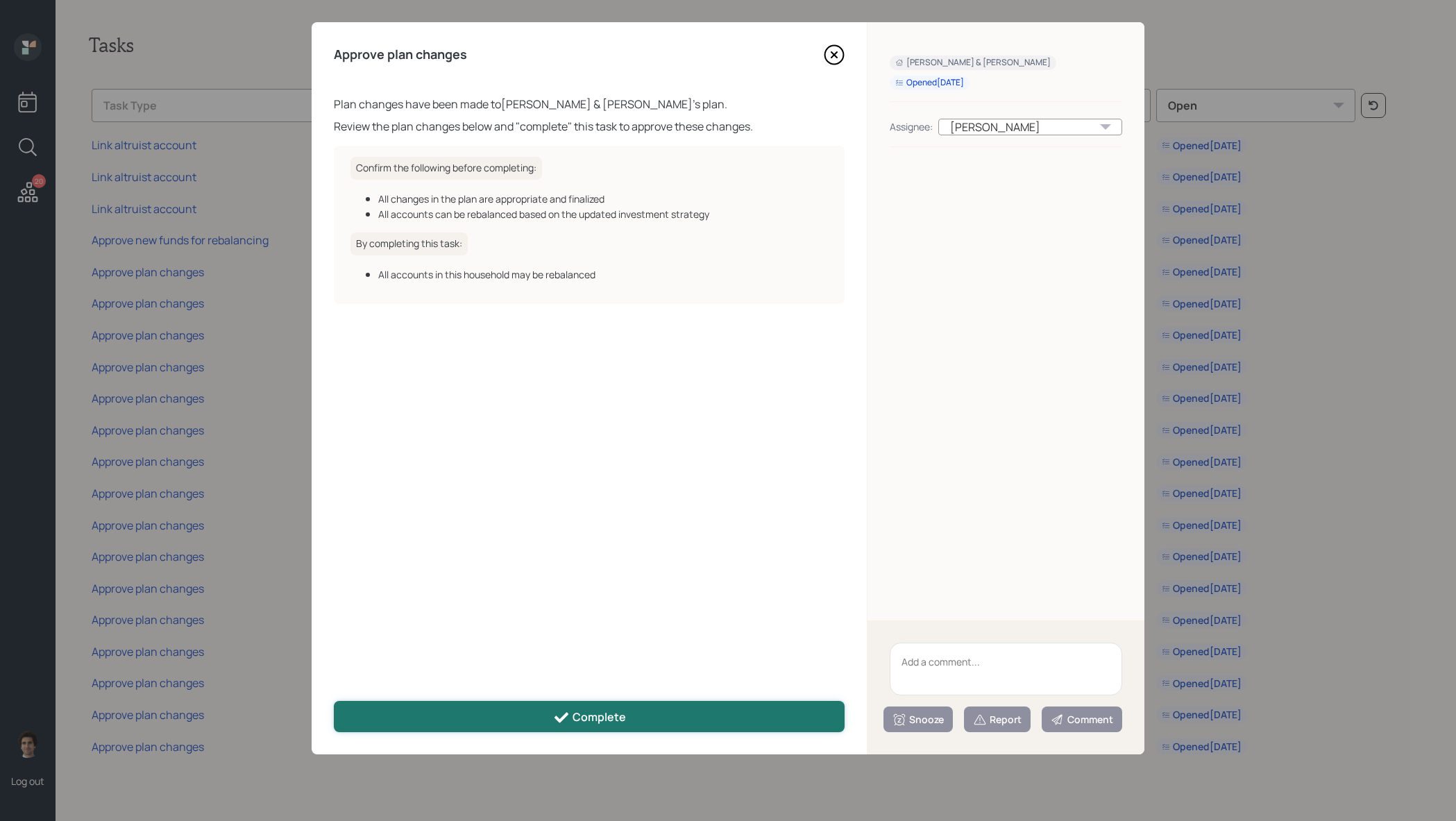
click at [740, 714] on button "Complete" at bounding box center [589, 716] width 511 height 31
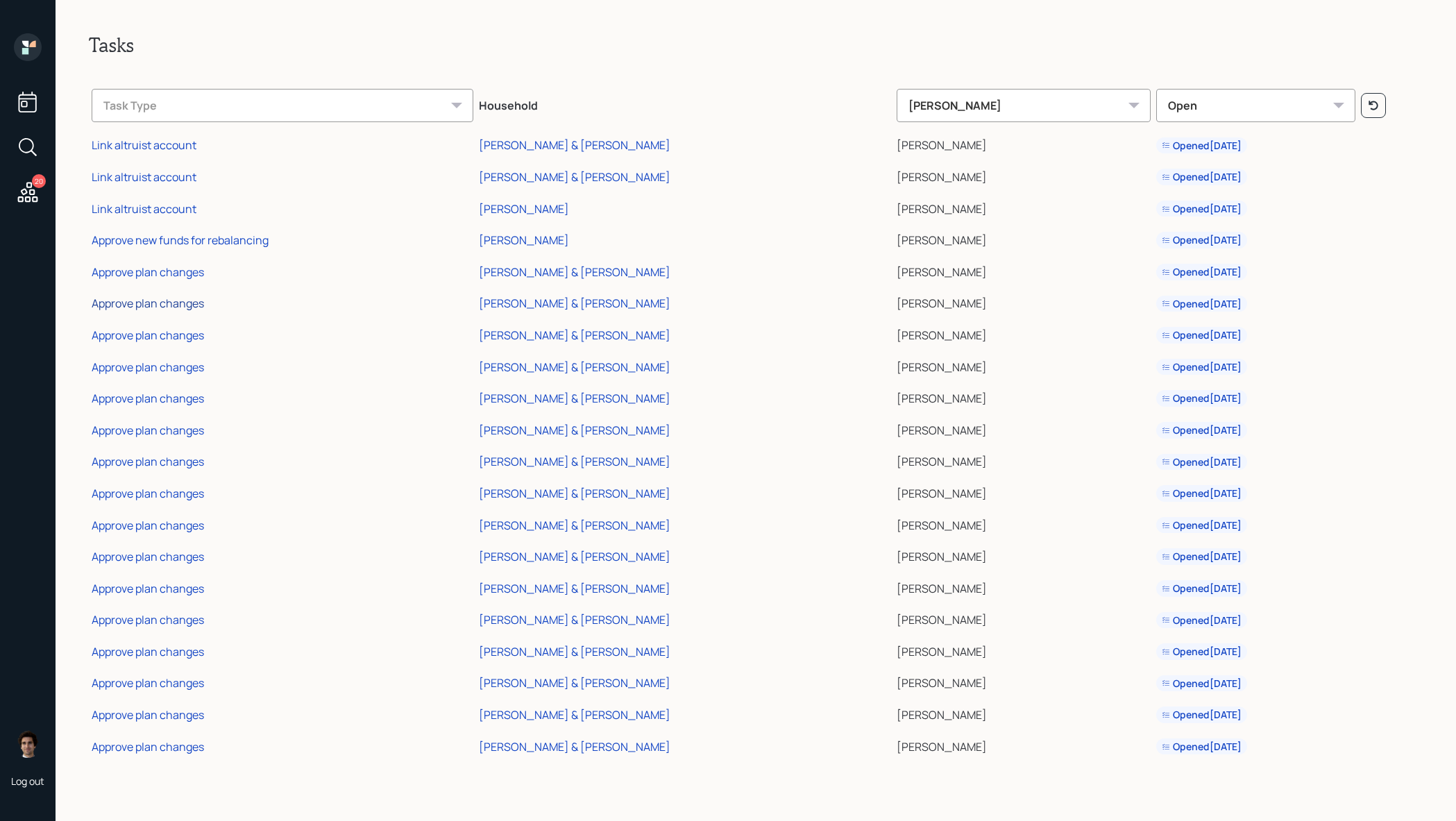
click at [161, 306] on div "Approve plan changes" at bounding box center [148, 303] width 113 height 15
click at [146, 273] on div "Approve plan changes" at bounding box center [148, 272] width 113 height 15
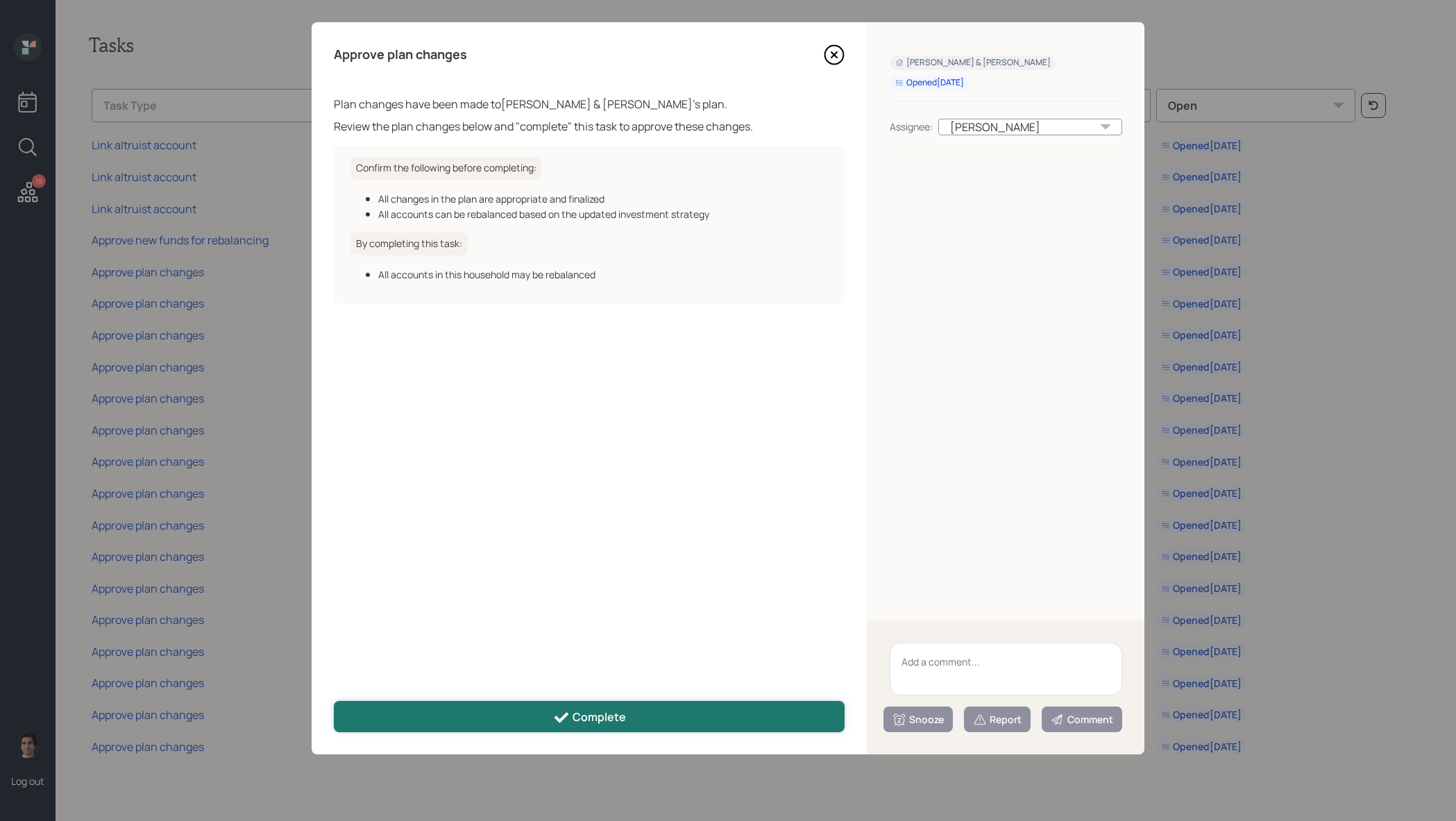
click at [470, 711] on button "Complete" at bounding box center [589, 716] width 511 height 31
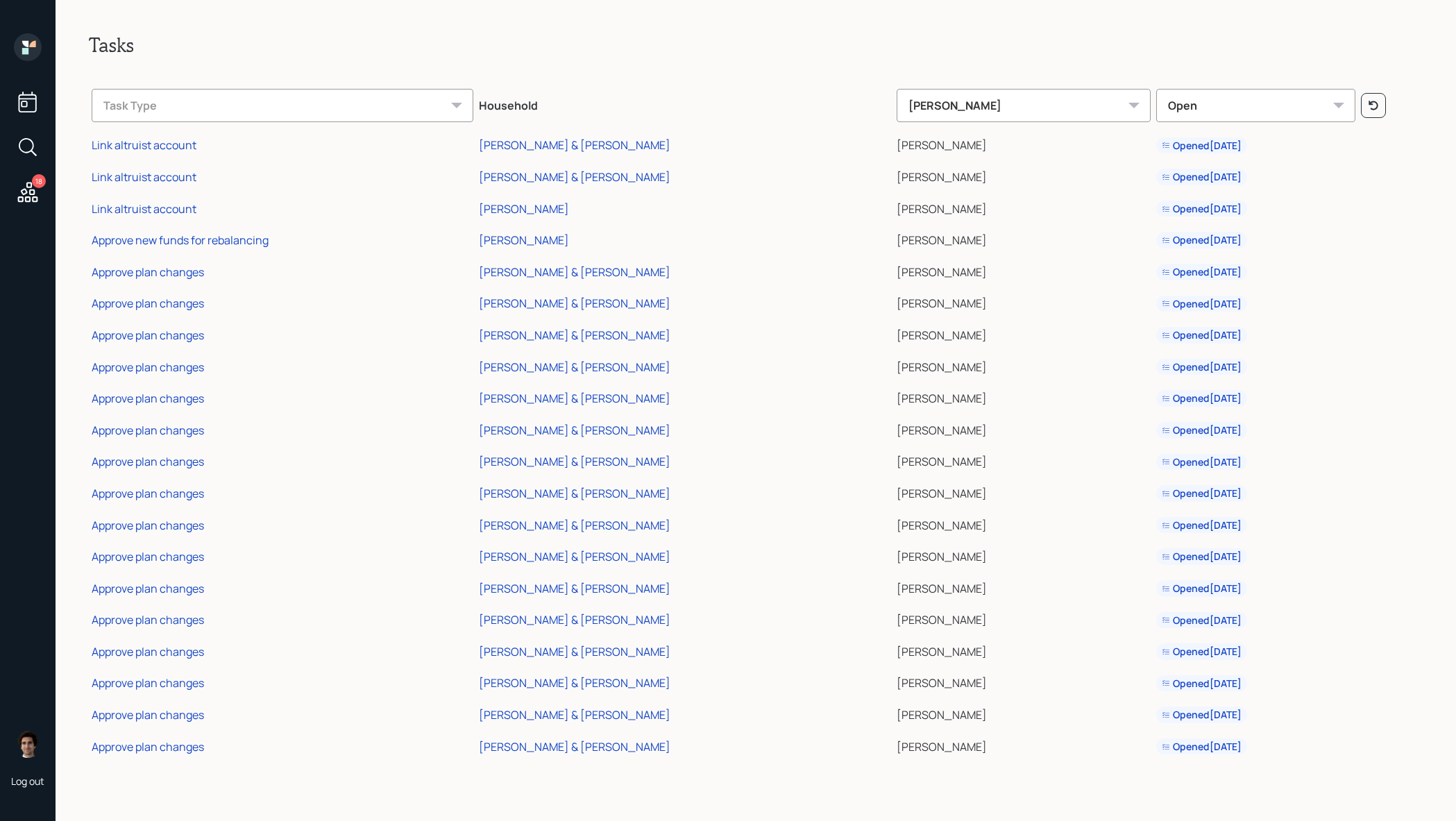
click at [179, 306] on div "Approve plan changes" at bounding box center [148, 303] width 113 height 15
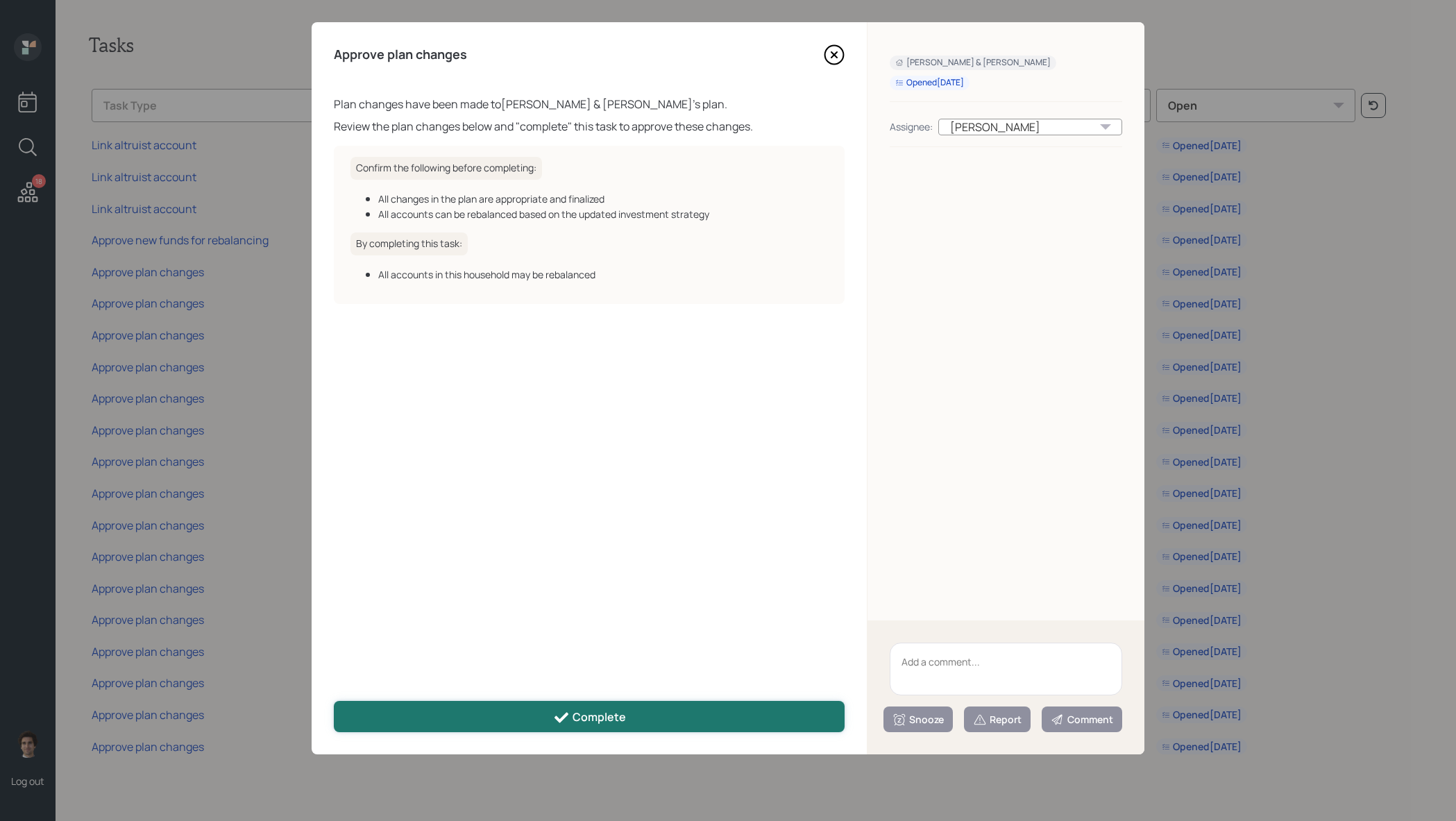
click at [550, 731] on button "Complete" at bounding box center [589, 716] width 511 height 31
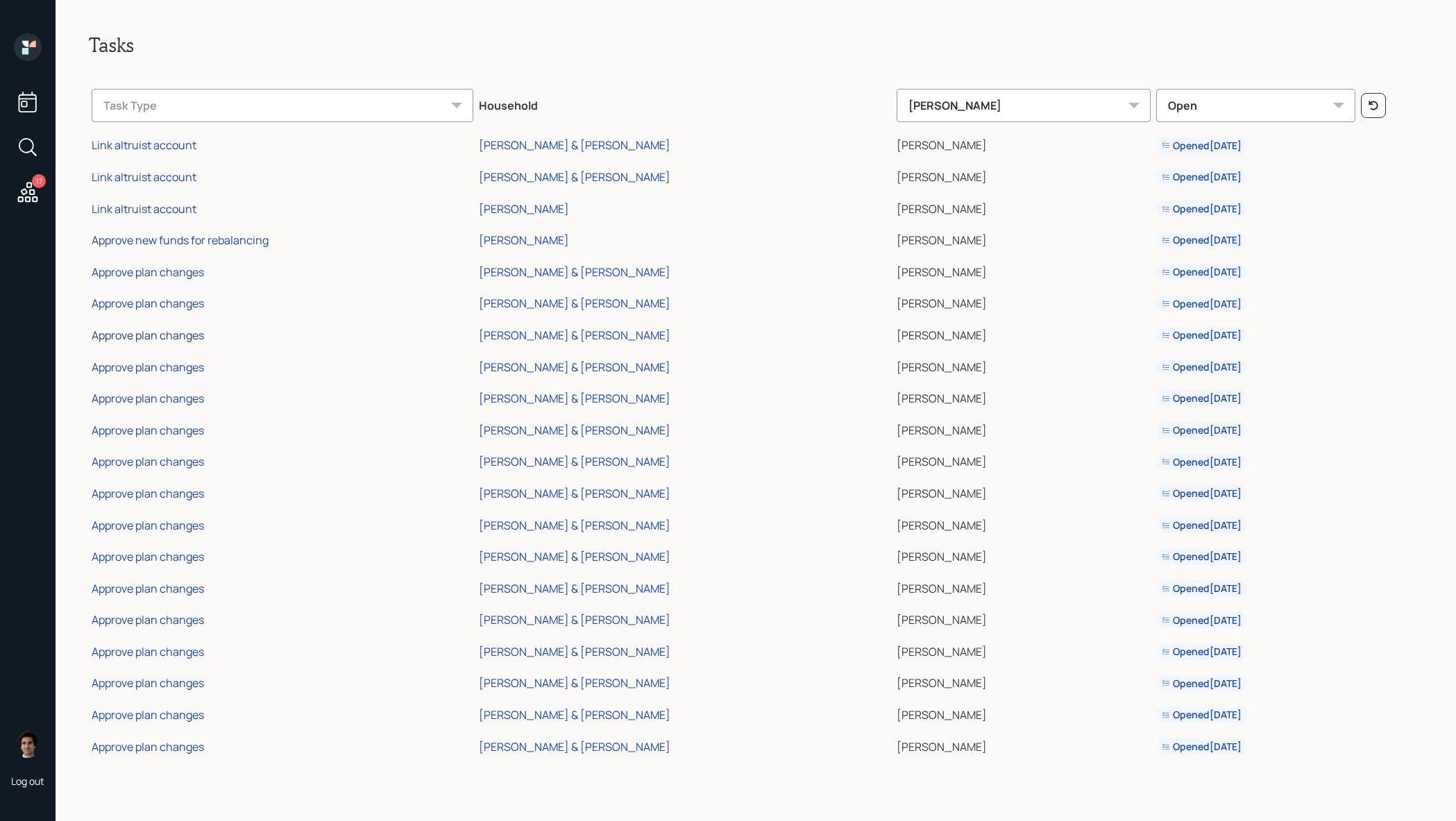
click at [159, 338] on div "Approve plan changes" at bounding box center [148, 335] width 113 height 15
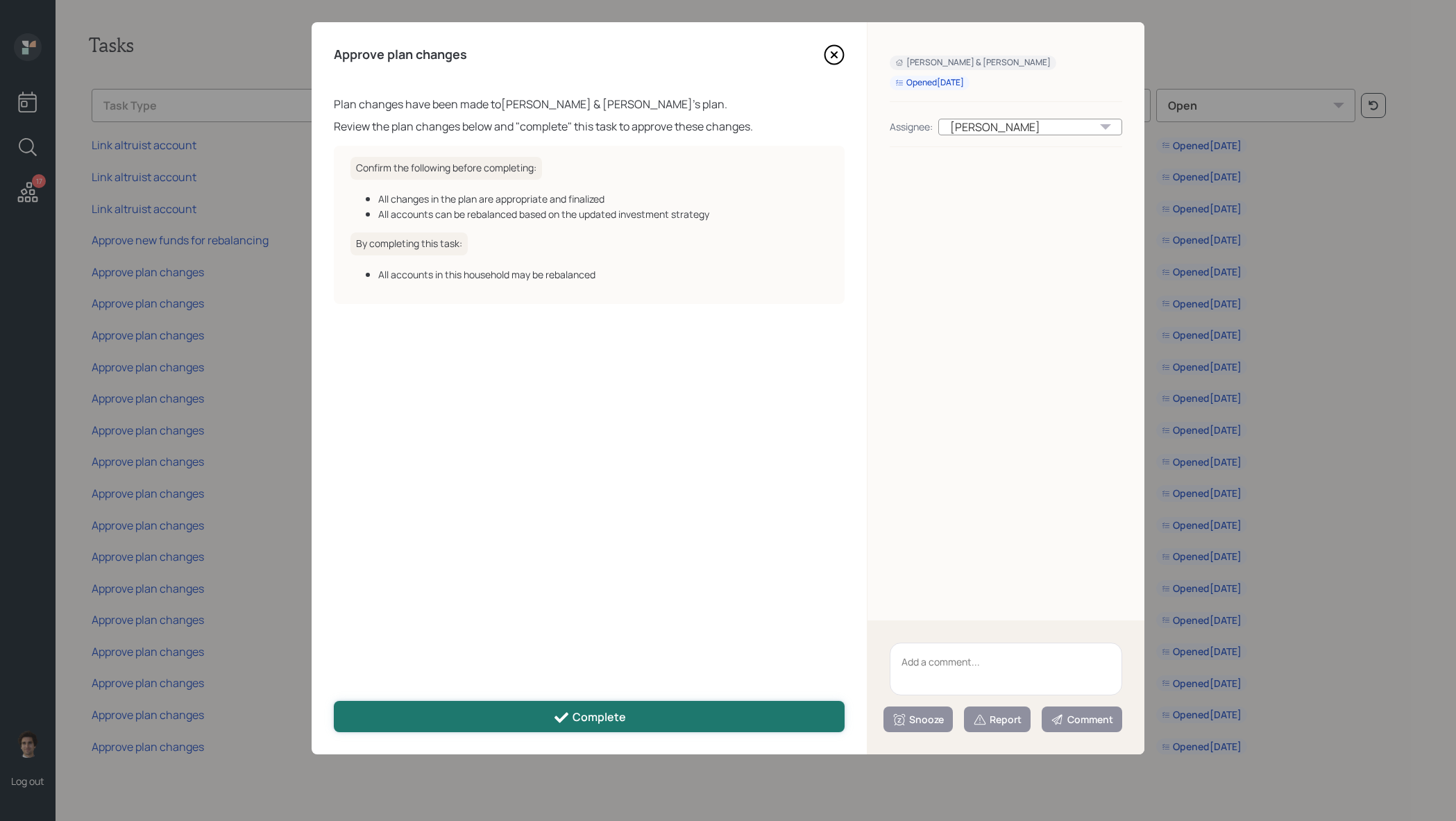
click at [471, 707] on button "Complete" at bounding box center [589, 716] width 511 height 31
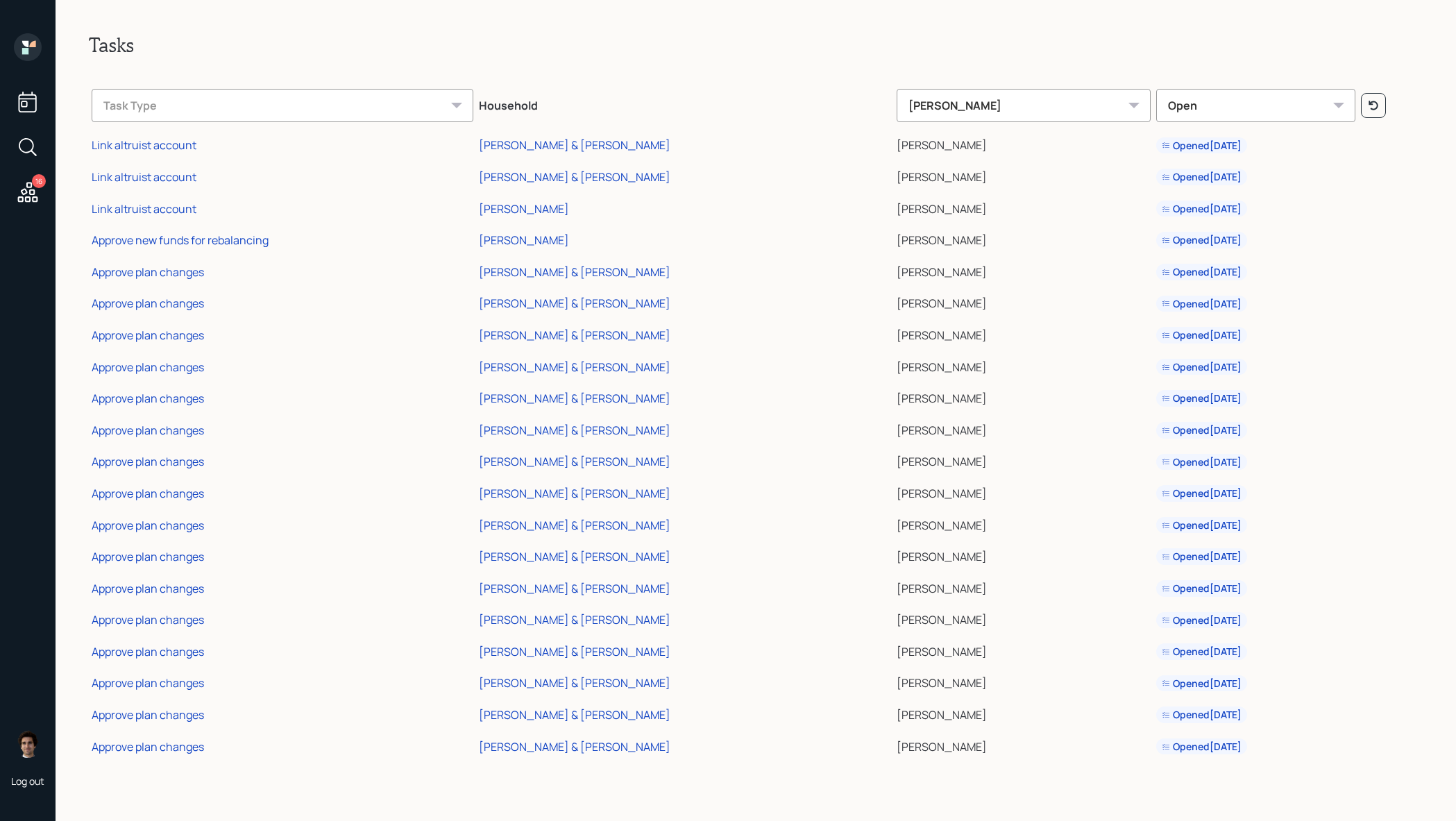
click at [155, 368] on div "Approve plan changes" at bounding box center [148, 368] width 113 height 15
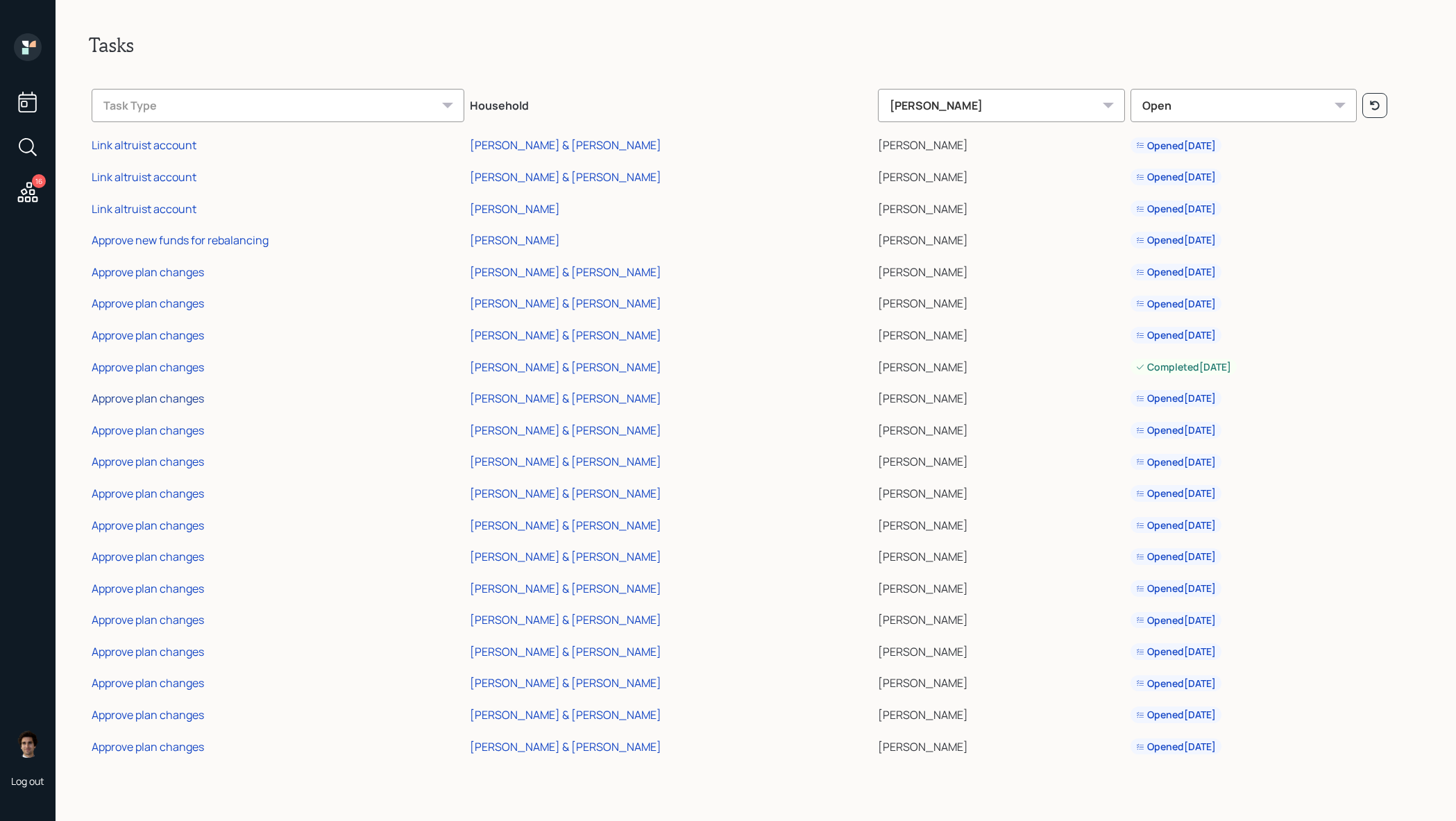
click at [161, 404] on div "Approve plan changes" at bounding box center [148, 398] width 113 height 15
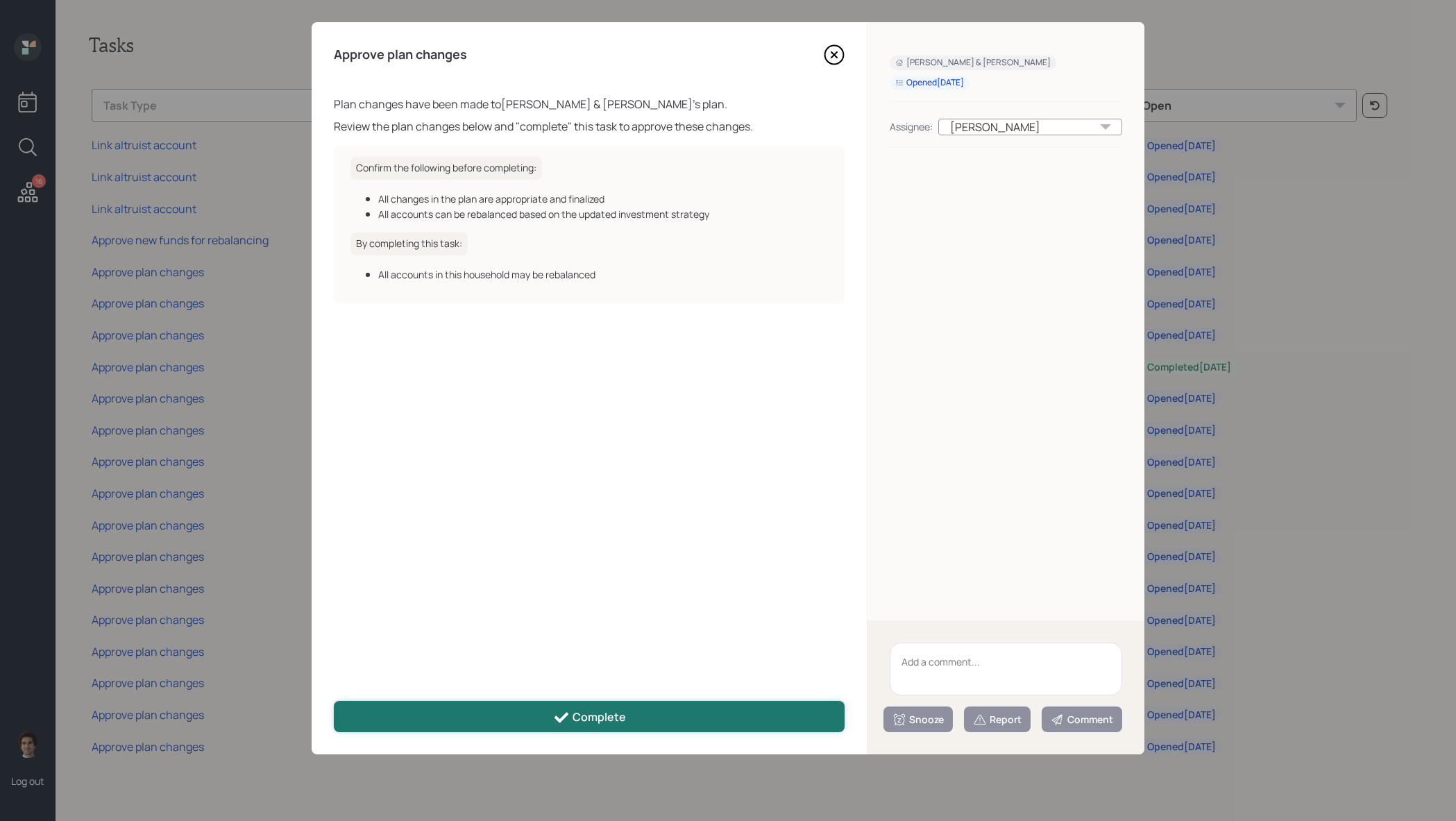
click at [529, 702] on button "Complete" at bounding box center [589, 716] width 511 height 31
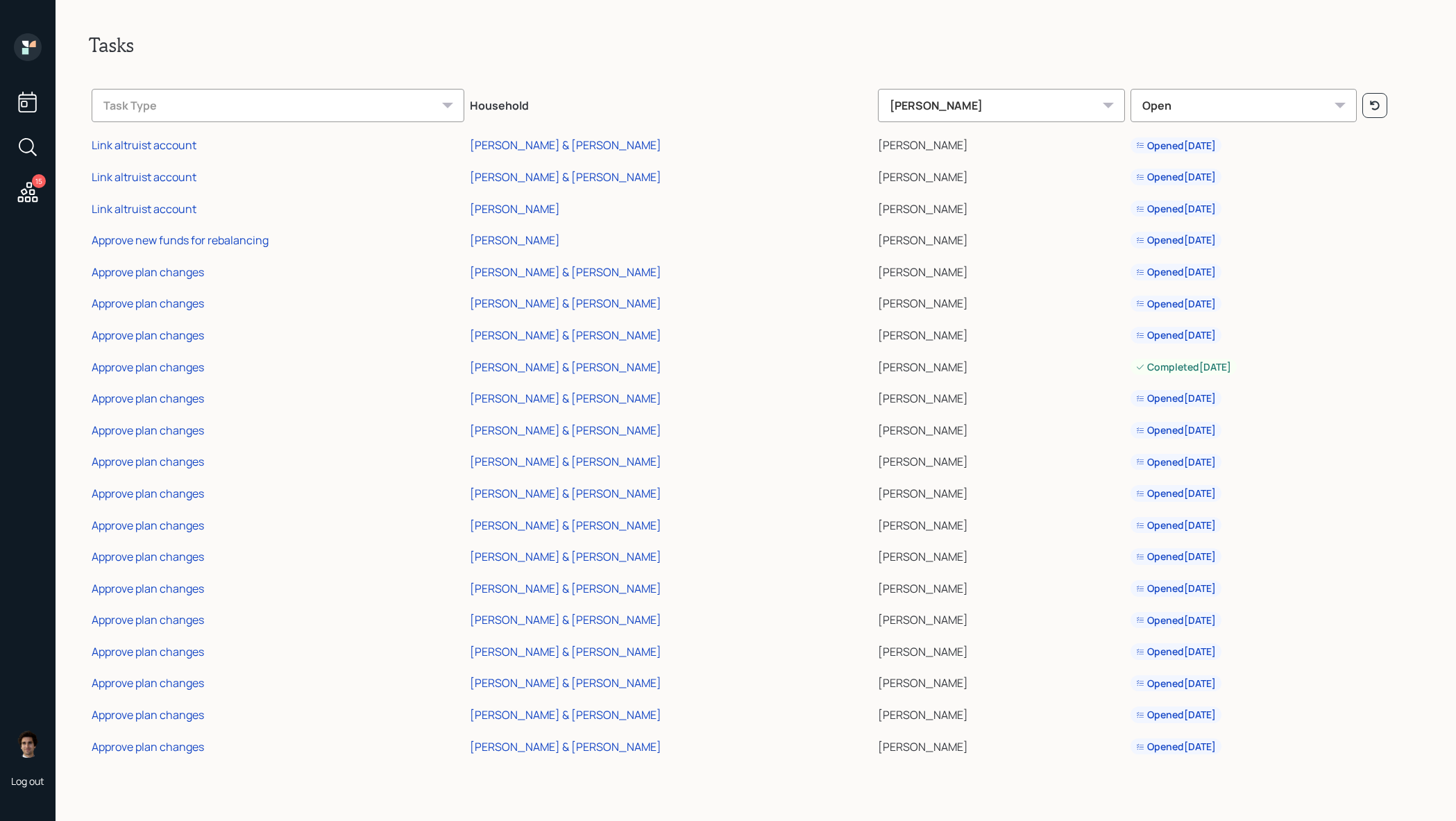
click at [177, 754] on td "Approve plan changes" at bounding box center [277, 744] width 378 height 32
click at [177, 751] on div "Approve plan changes" at bounding box center [148, 746] width 113 height 15
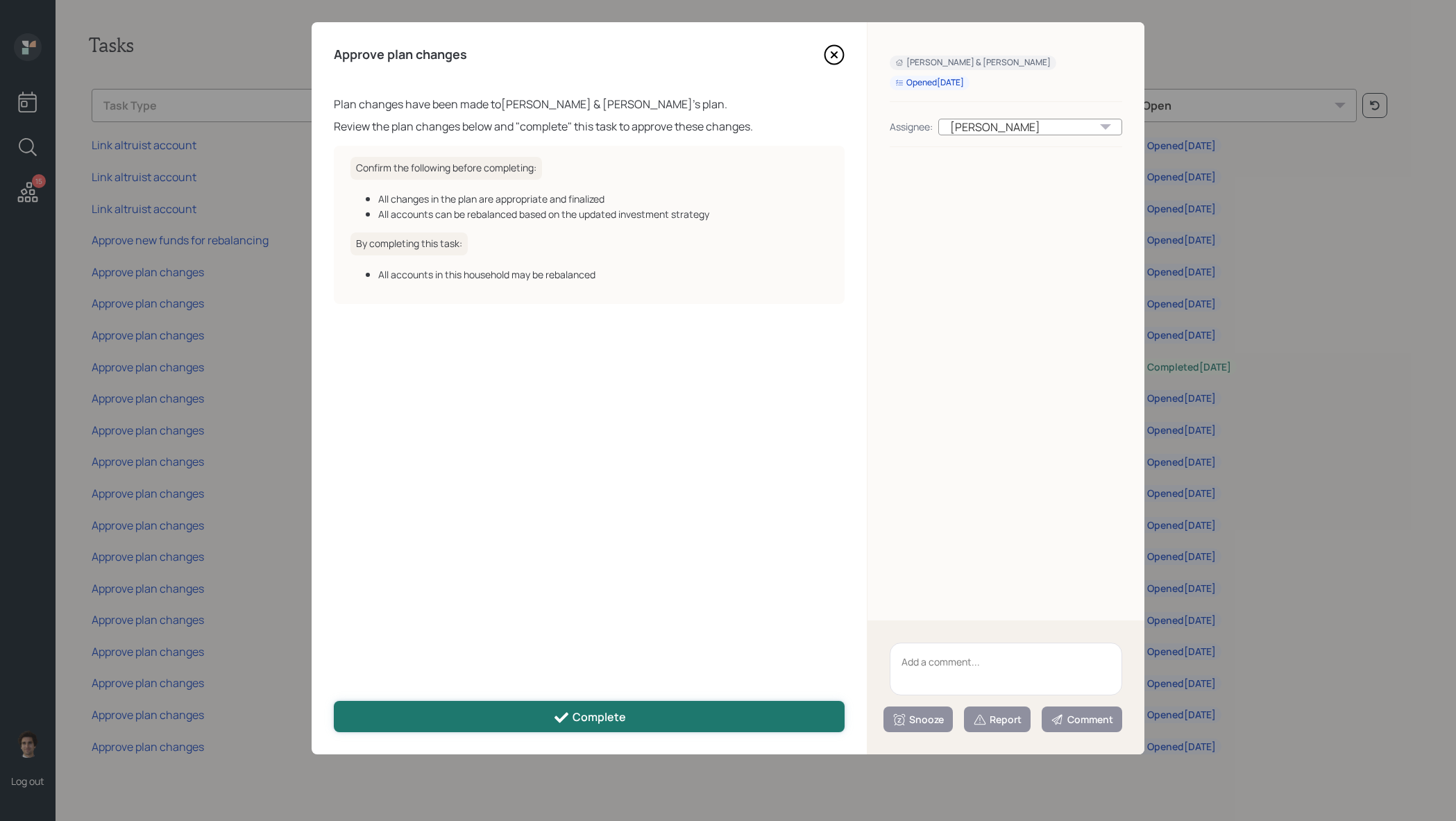
click at [448, 711] on button "Complete" at bounding box center [589, 716] width 511 height 31
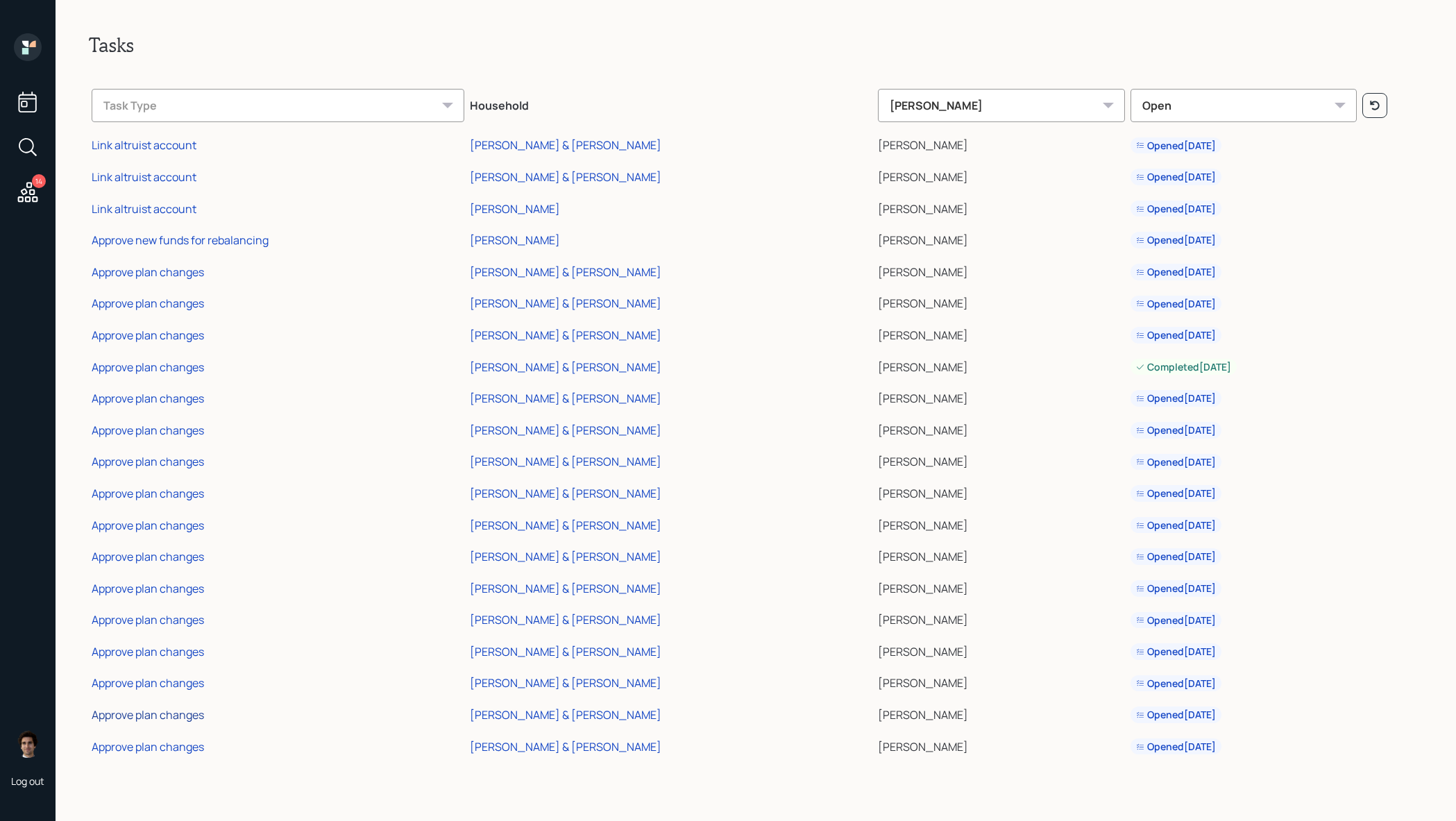
click at [152, 716] on div "Approve plan changes" at bounding box center [148, 715] width 113 height 15
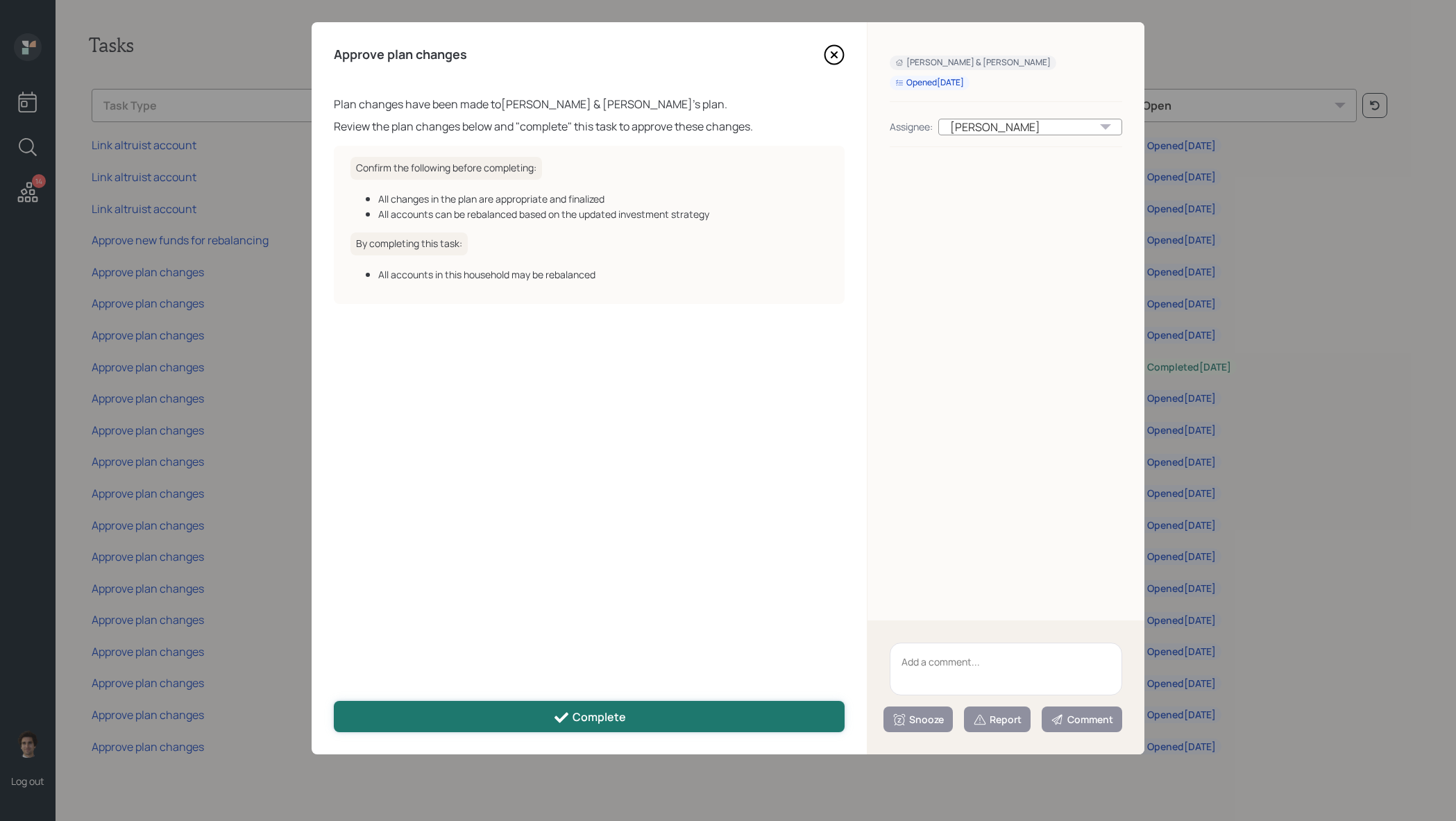
click at [421, 721] on button "Complete" at bounding box center [589, 716] width 511 height 31
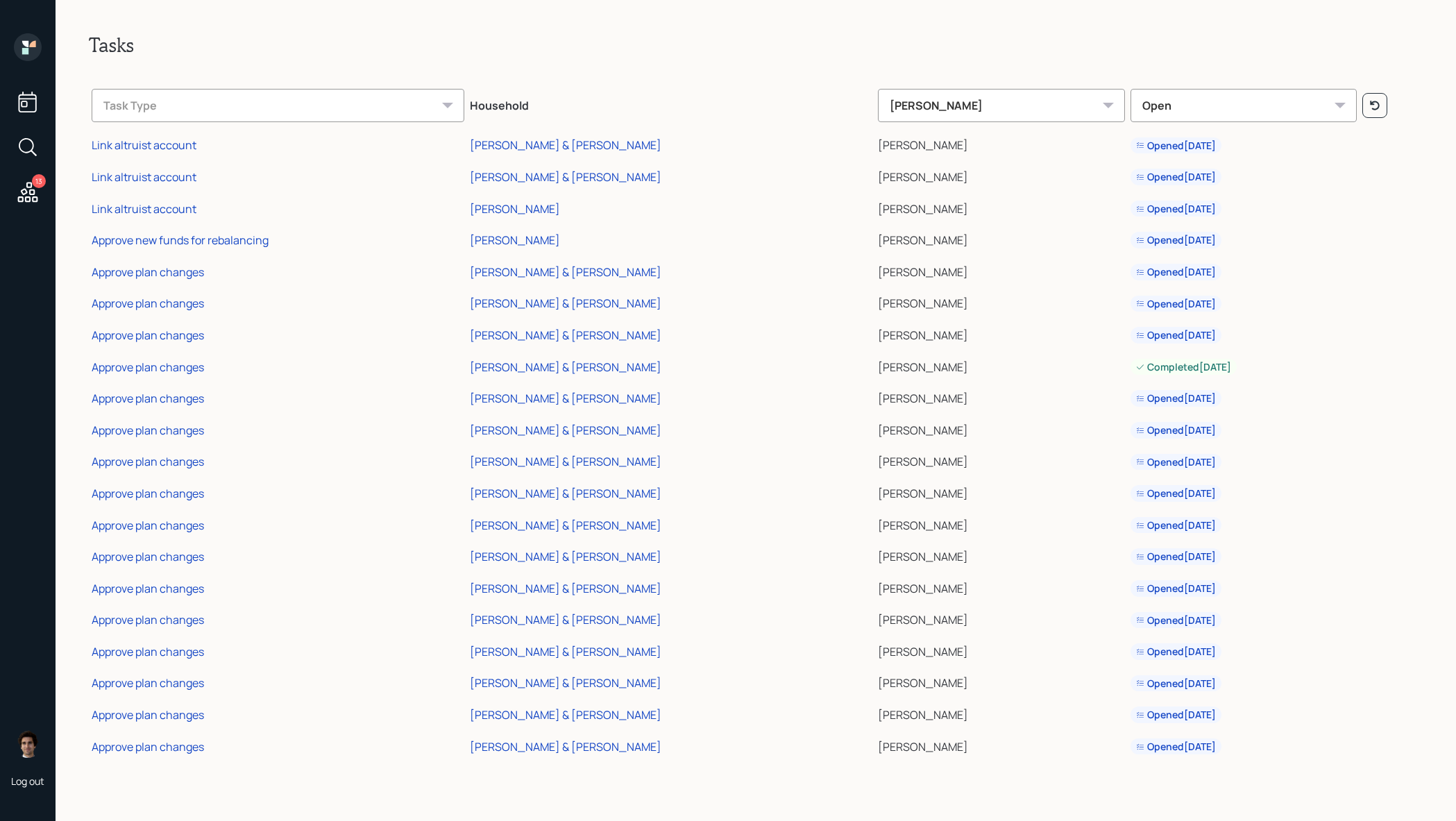
click at [164, 681] on div "Approve plan changes" at bounding box center [148, 683] width 113 height 15
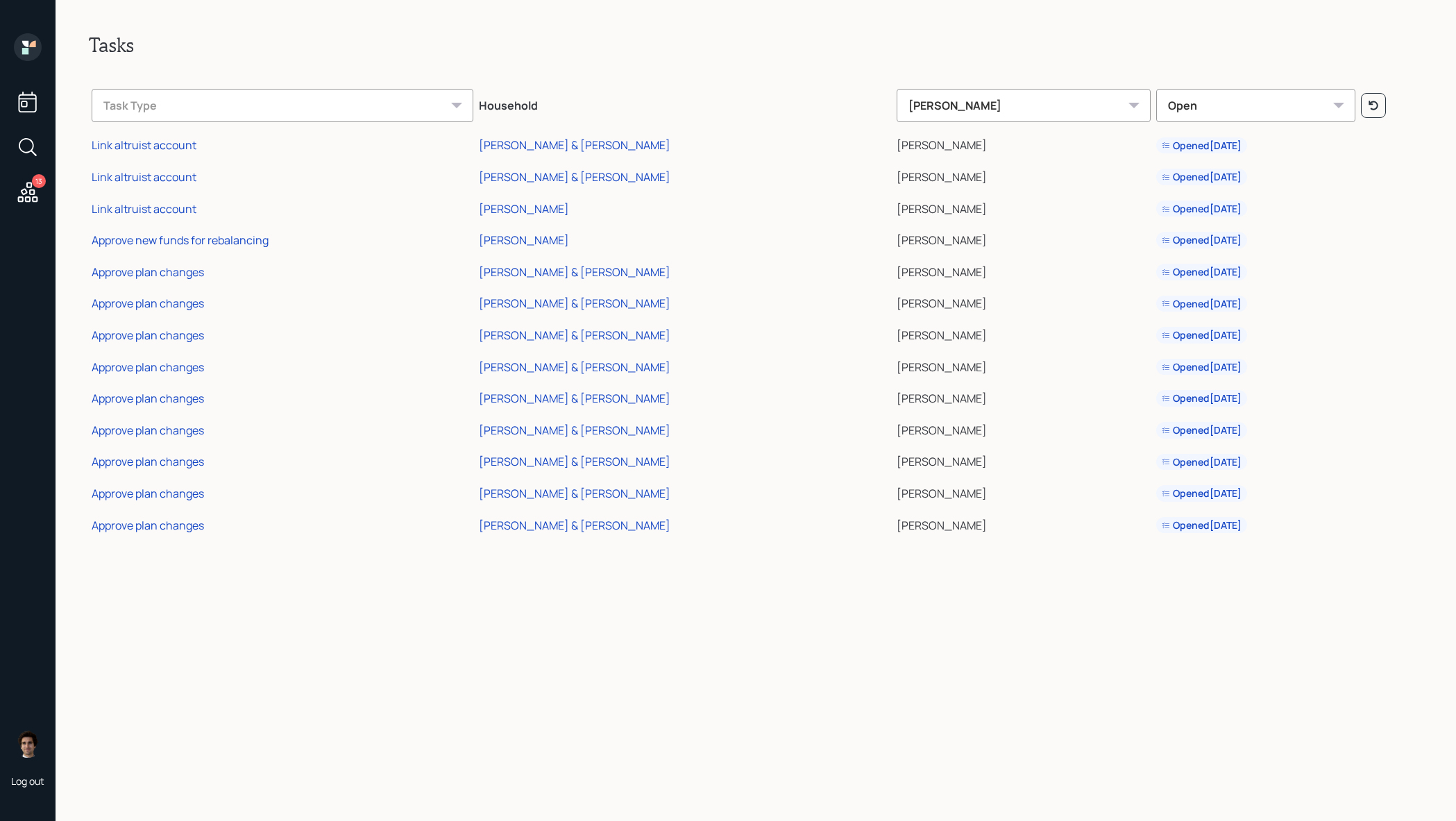
click at [183, 511] on td "Approve plan changes" at bounding box center [282, 523] width 387 height 32
click at [183, 518] on div "Approve plan changes" at bounding box center [148, 526] width 113 height 15
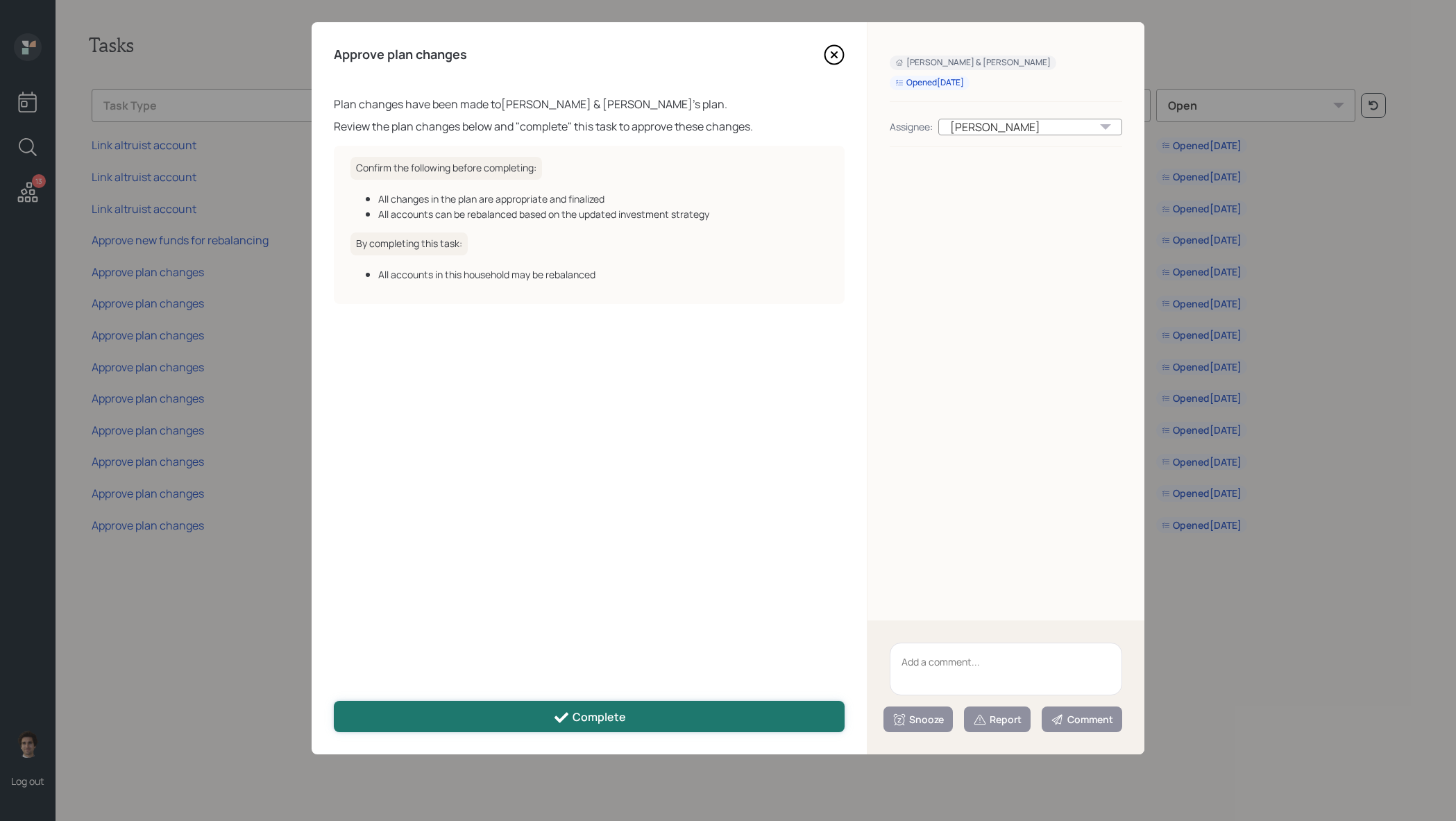
click at [618, 716] on div "Complete" at bounding box center [589, 717] width 73 height 16
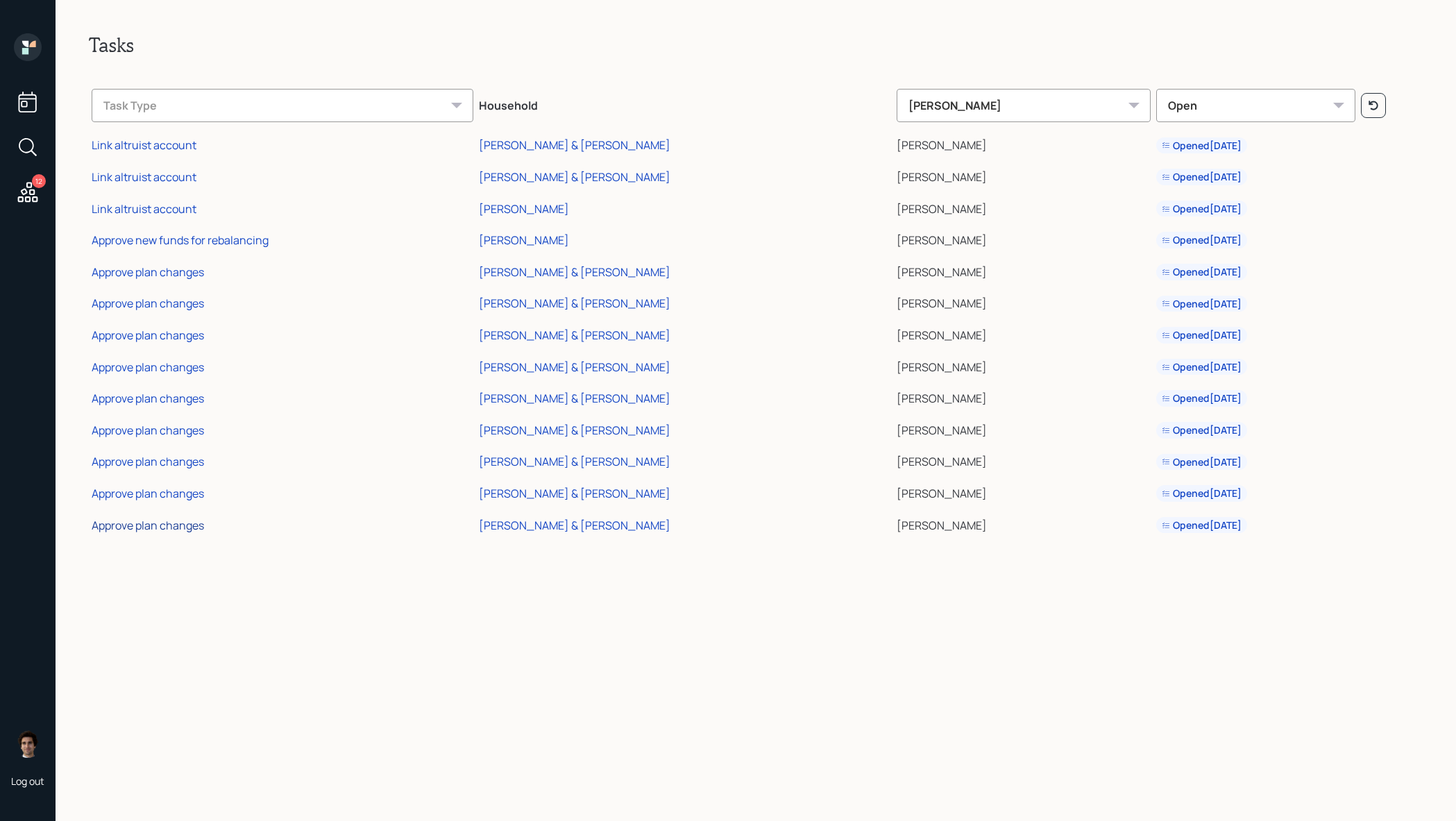
click at [175, 525] on div "Approve plan changes" at bounding box center [148, 526] width 113 height 15
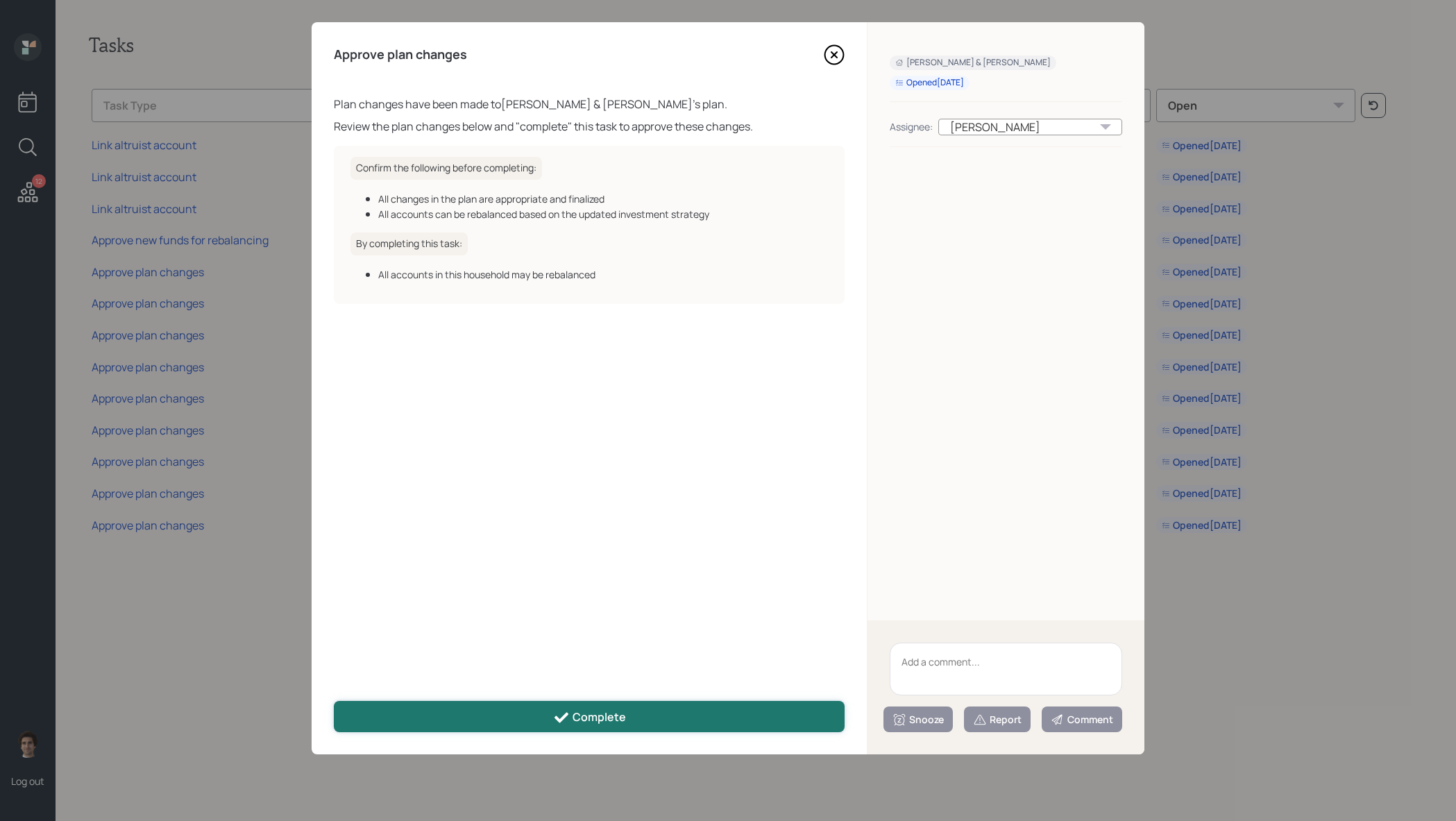
click at [539, 708] on button "Complete" at bounding box center [589, 716] width 511 height 31
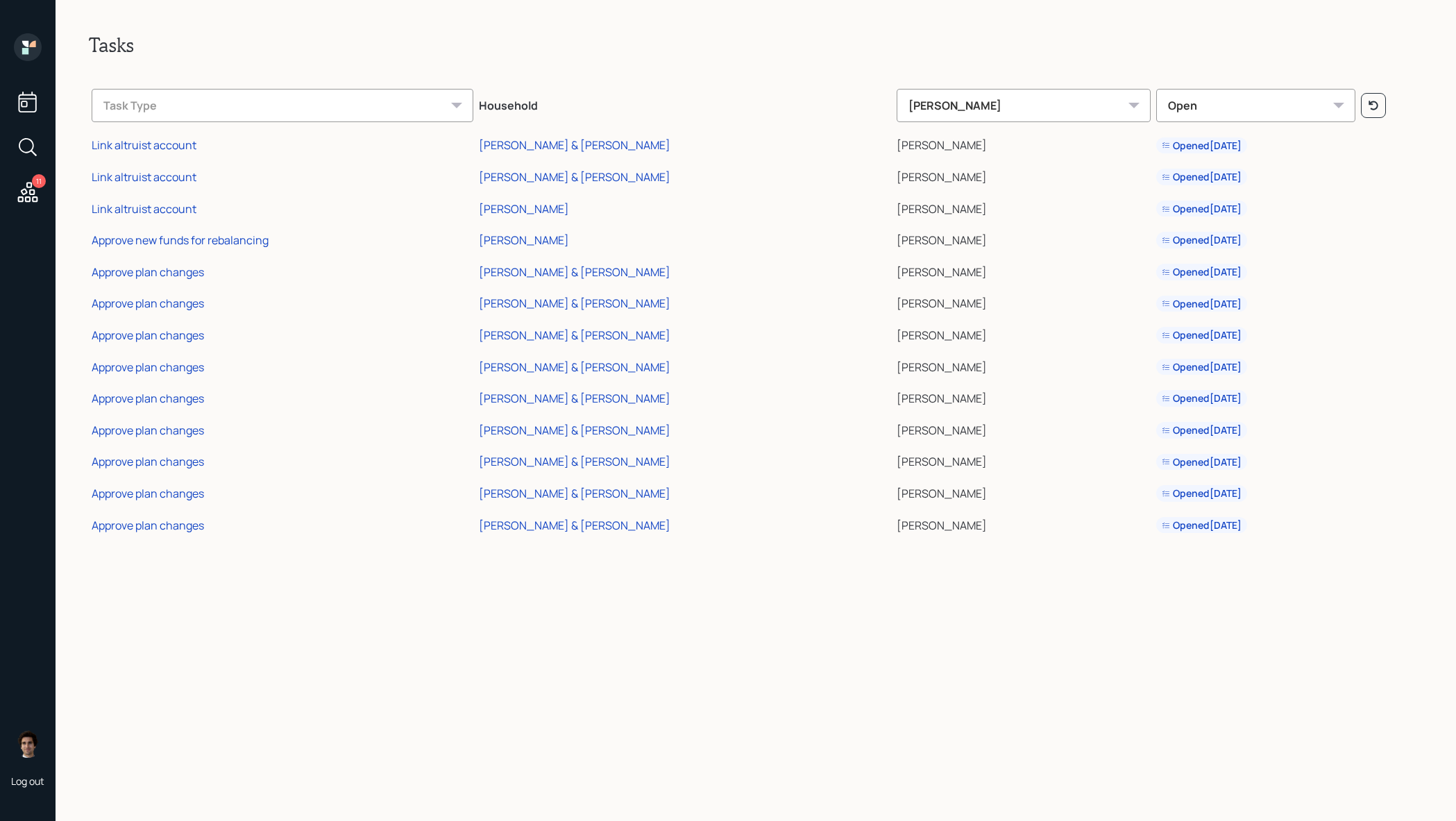
click at [172, 498] on div "Approve plan changes" at bounding box center [148, 494] width 113 height 15
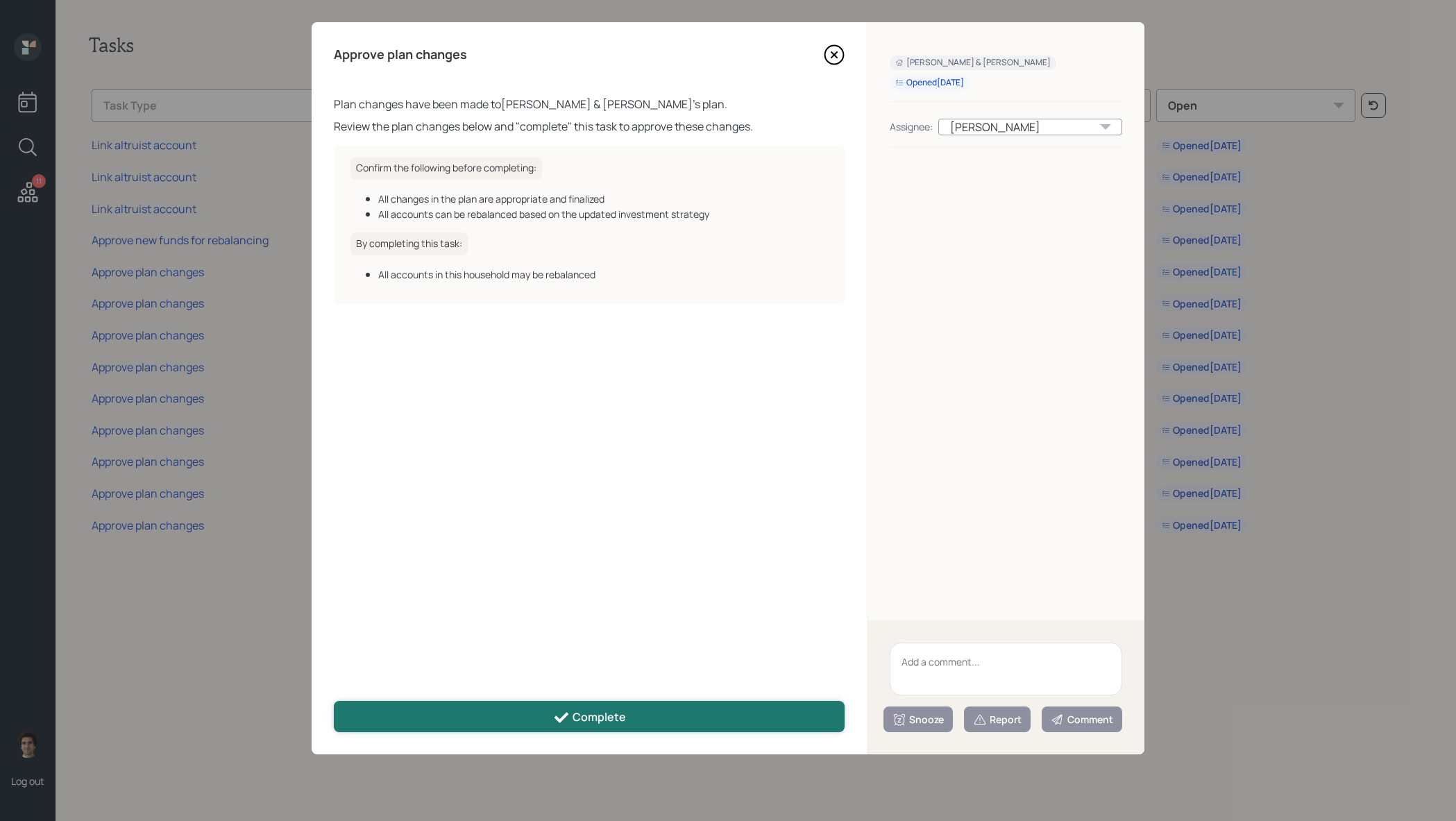
click at [429, 715] on button "Complete" at bounding box center [589, 716] width 511 height 31
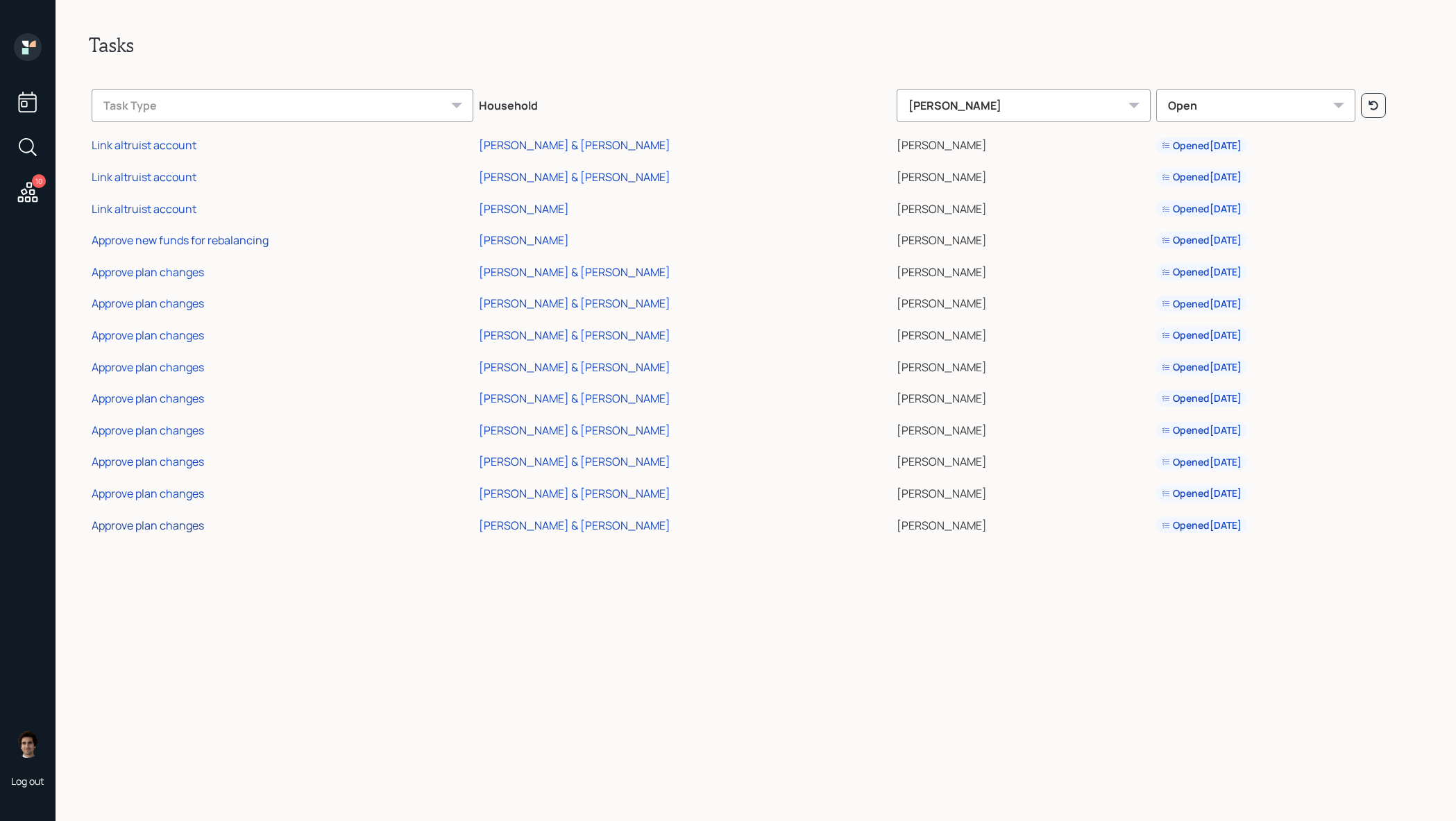
click at [154, 528] on div "Approve plan changes" at bounding box center [148, 526] width 113 height 15
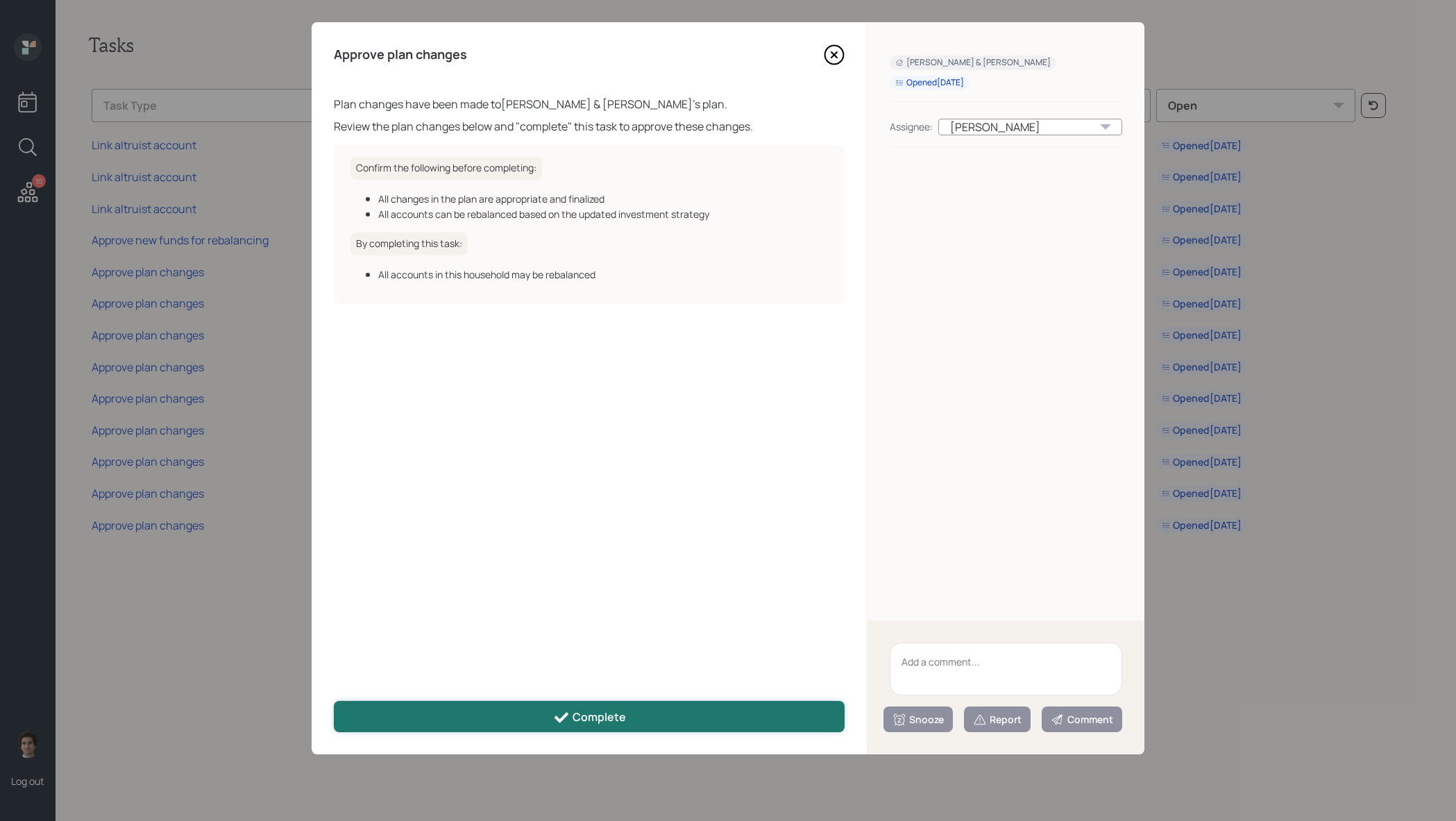
click at [649, 715] on button "Complete" at bounding box center [589, 716] width 511 height 31
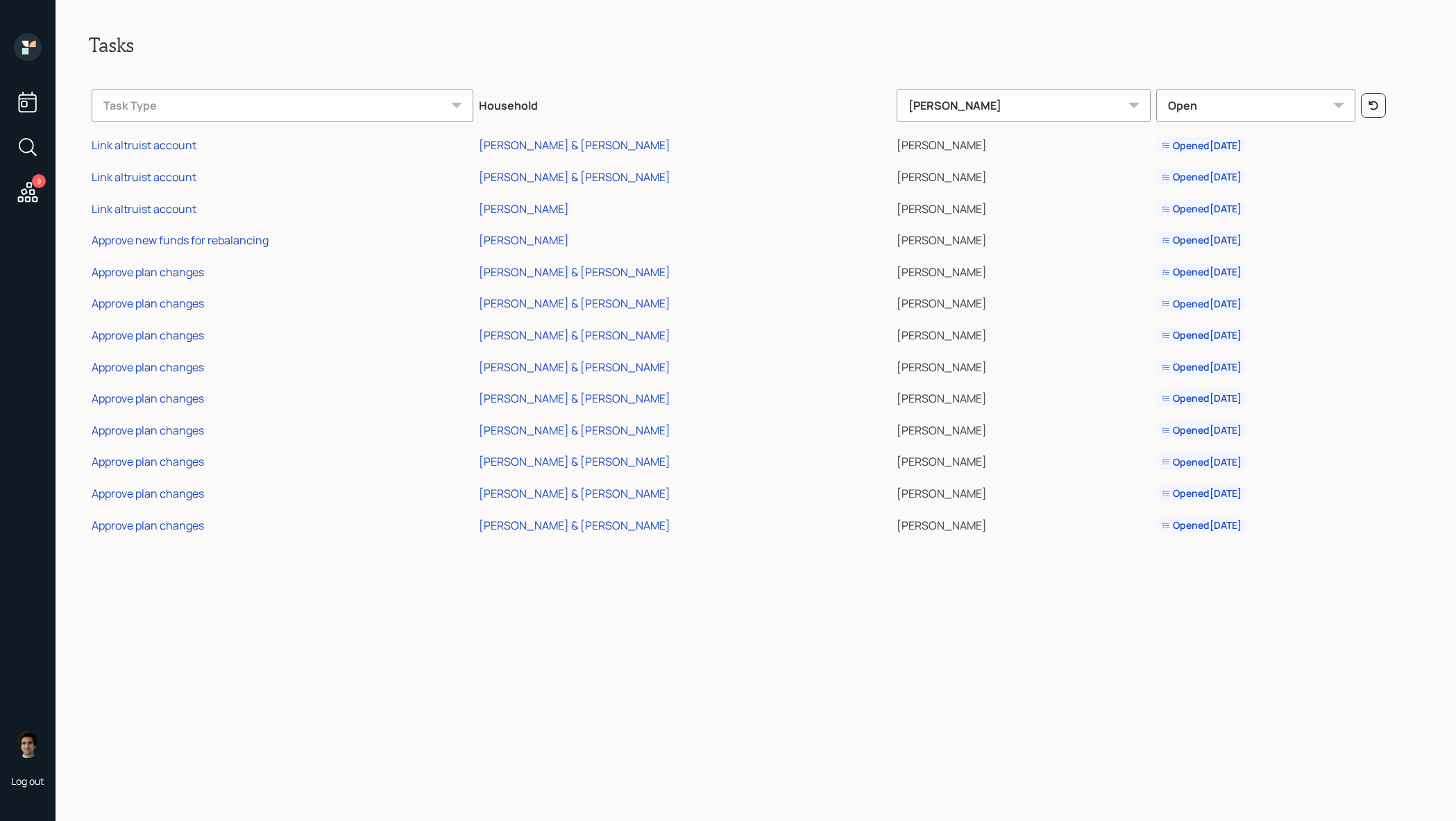
click at [150, 494] on div "Approve plan changes" at bounding box center [148, 494] width 113 height 15
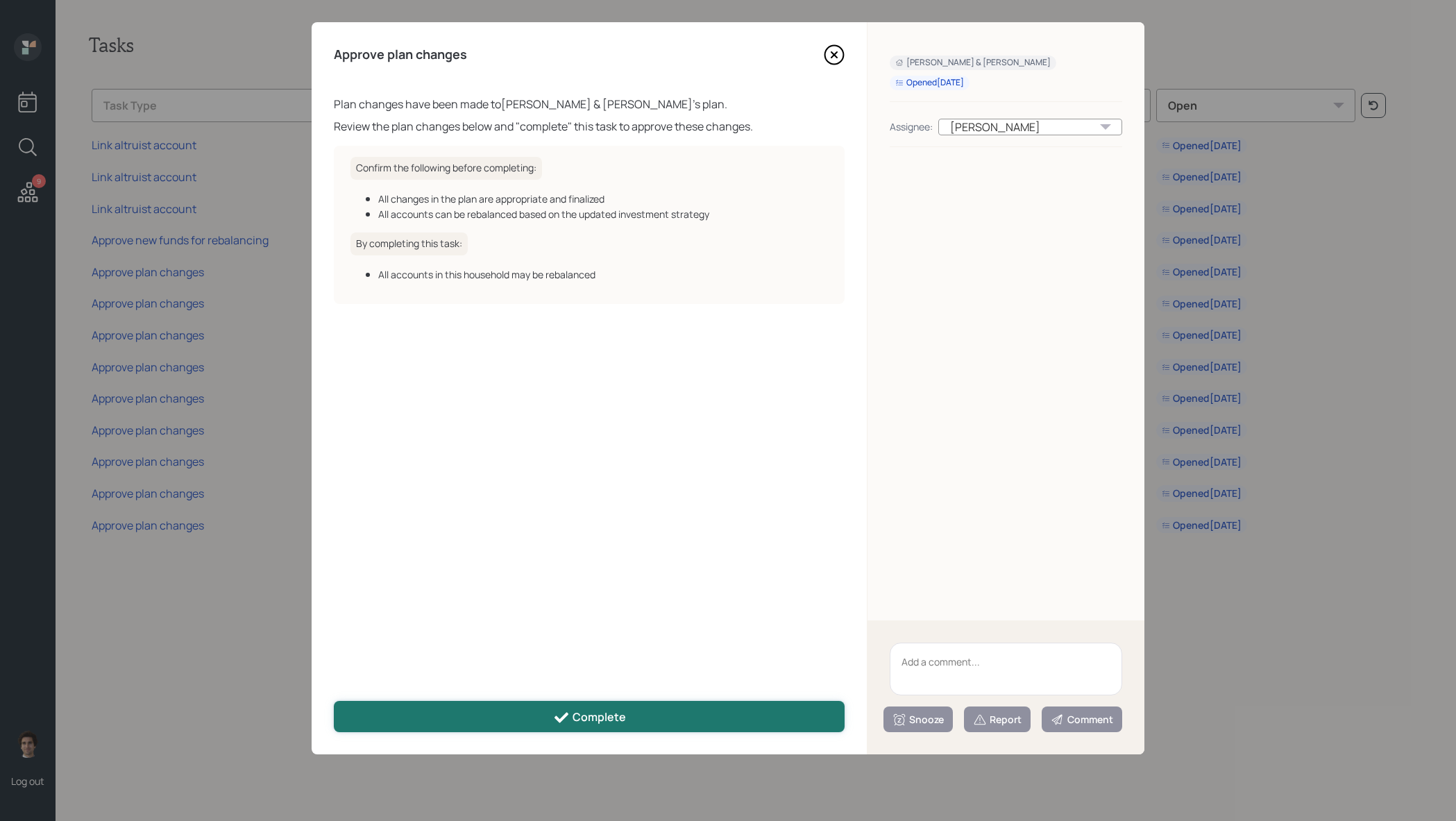
click at [567, 710] on icon at bounding box center [561, 717] width 16 height 16
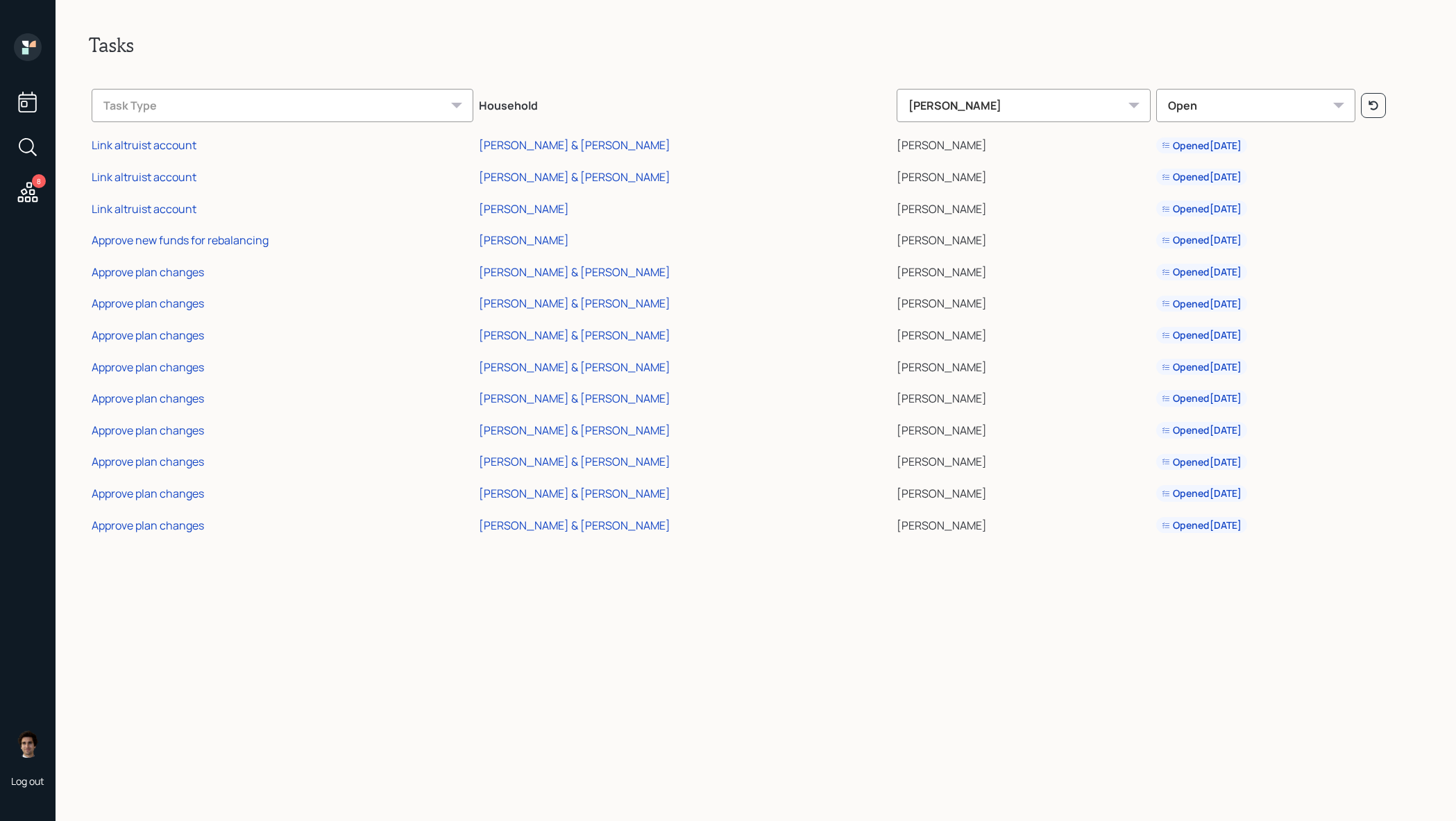
click at [159, 460] on div "Approve plan changes" at bounding box center [148, 461] width 113 height 15
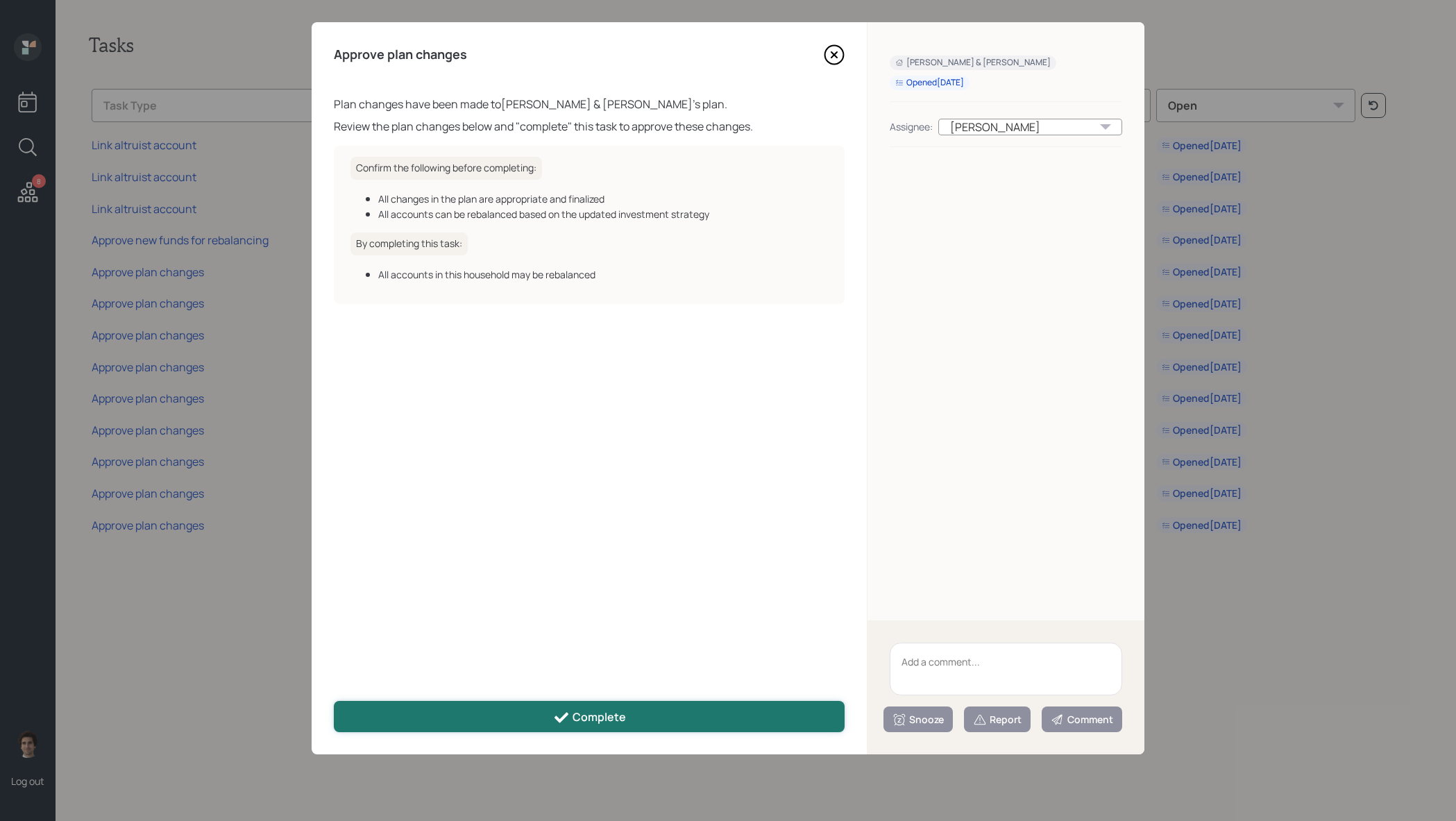
click at [551, 720] on button "Complete" at bounding box center [589, 716] width 511 height 31
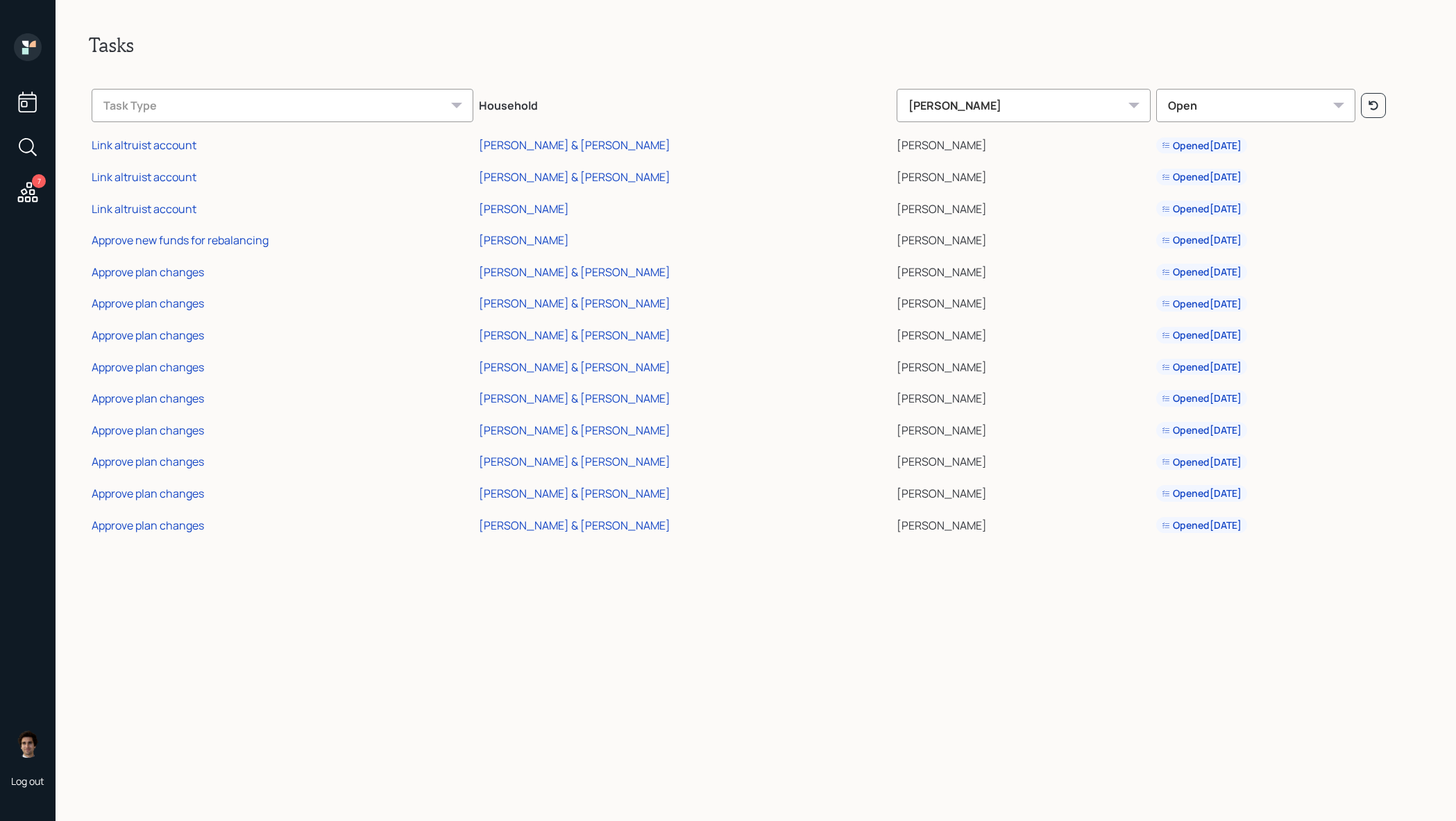
click at [196, 429] on div "Approve plan changes" at bounding box center [148, 430] width 113 height 15
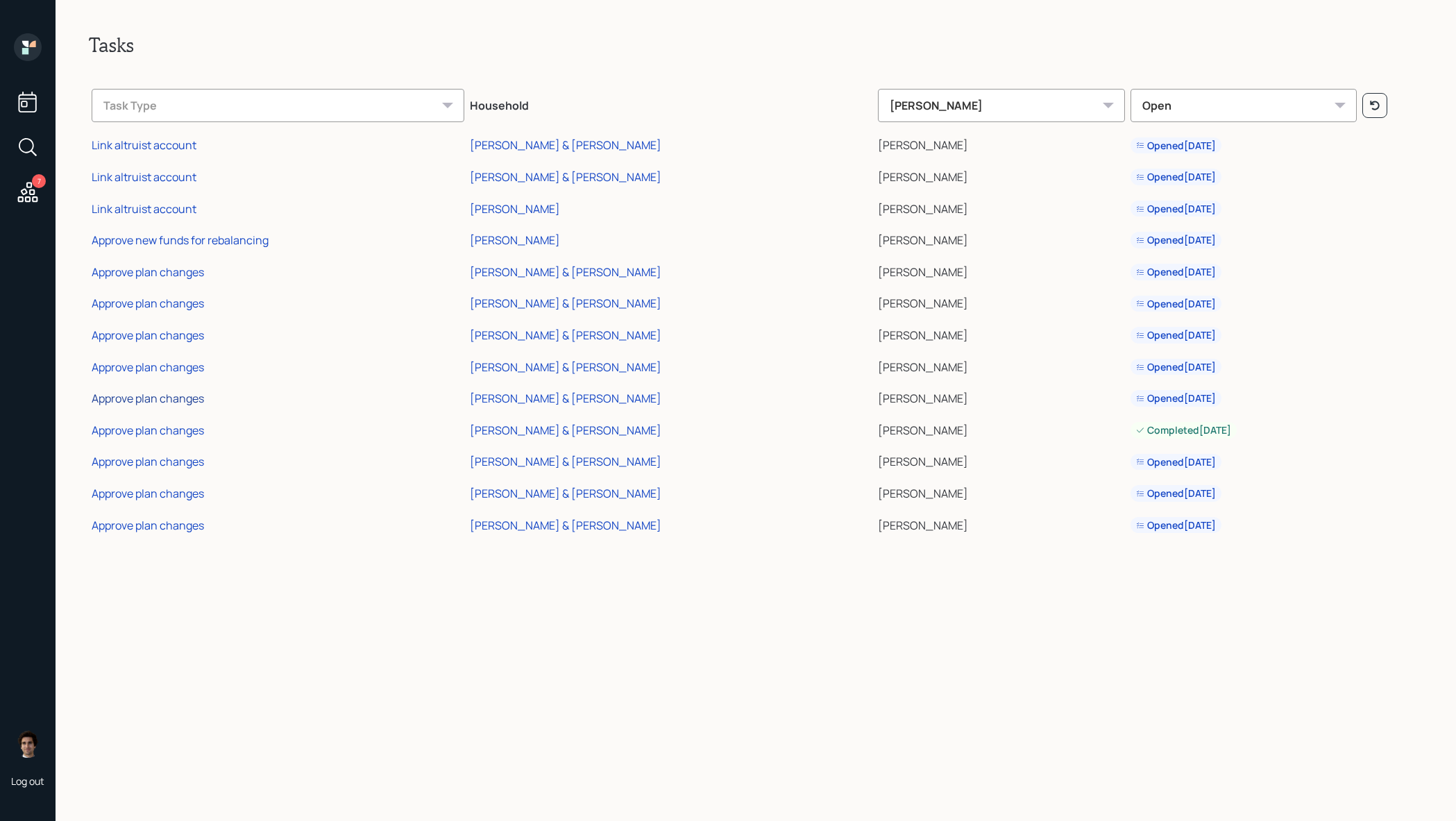
click at [150, 392] on div "Approve plan changes" at bounding box center [148, 398] width 113 height 15
click at [144, 374] on td "Approve plan changes" at bounding box center [277, 364] width 378 height 32
click at [144, 356] on td "Approve plan changes" at bounding box center [277, 364] width 378 height 32
click at [144, 362] on div "Approve plan changes" at bounding box center [148, 368] width 113 height 15
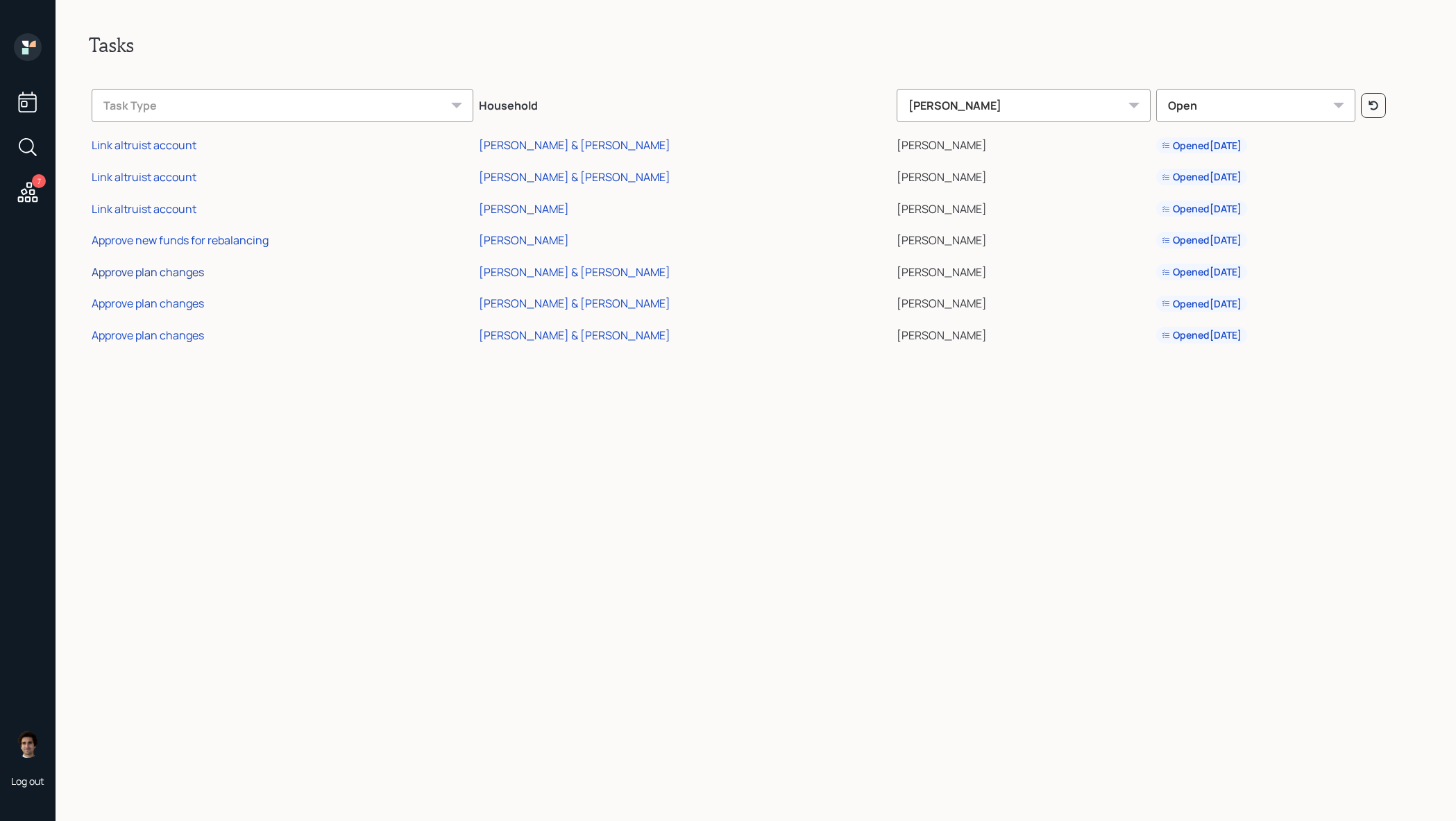
click at [155, 271] on div "Approve plan changes" at bounding box center [148, 272] width 113 height 15
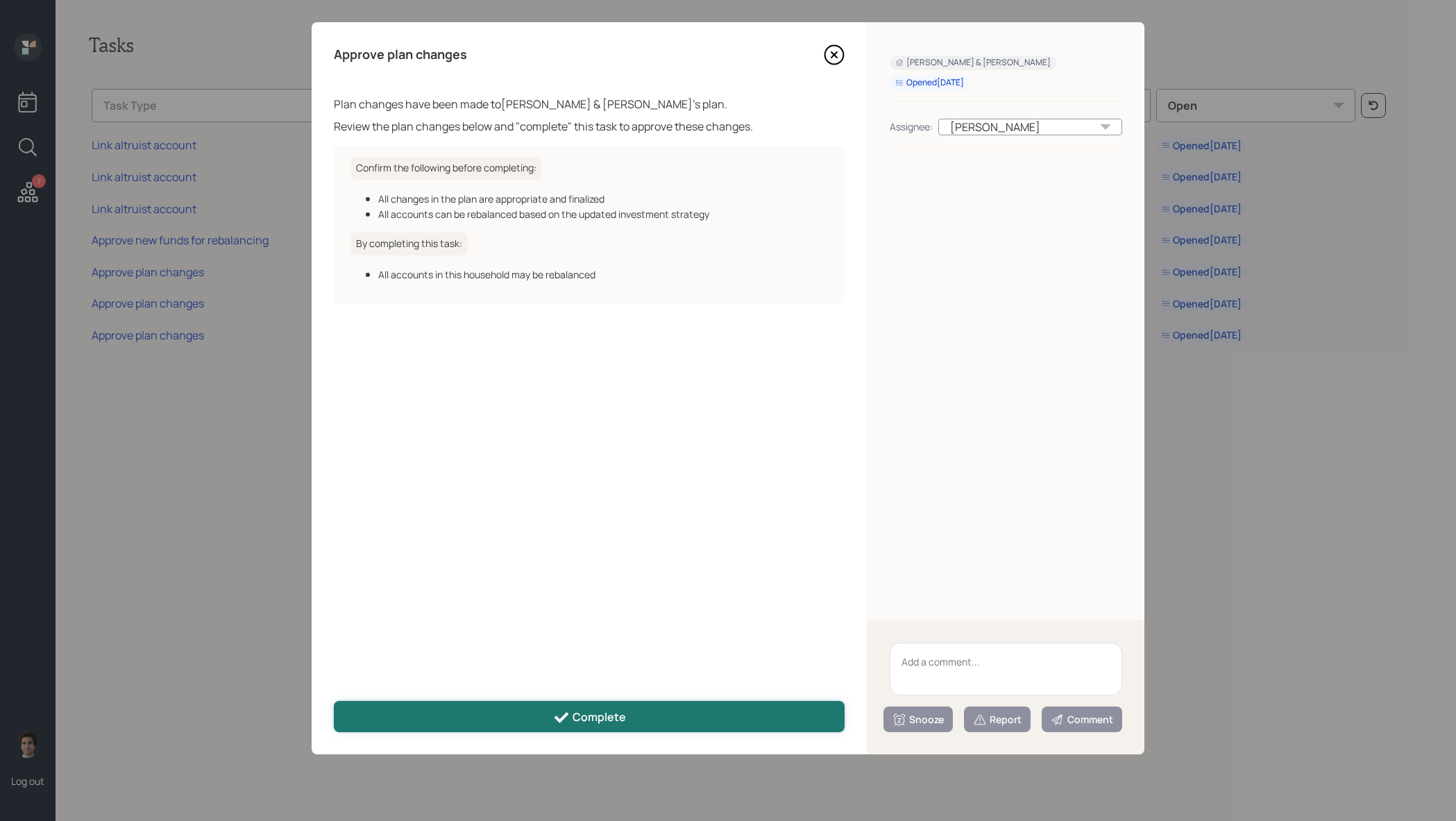
click at [544, 712] on button "Complete" at bounding box center [589, 716] width 511 height 31
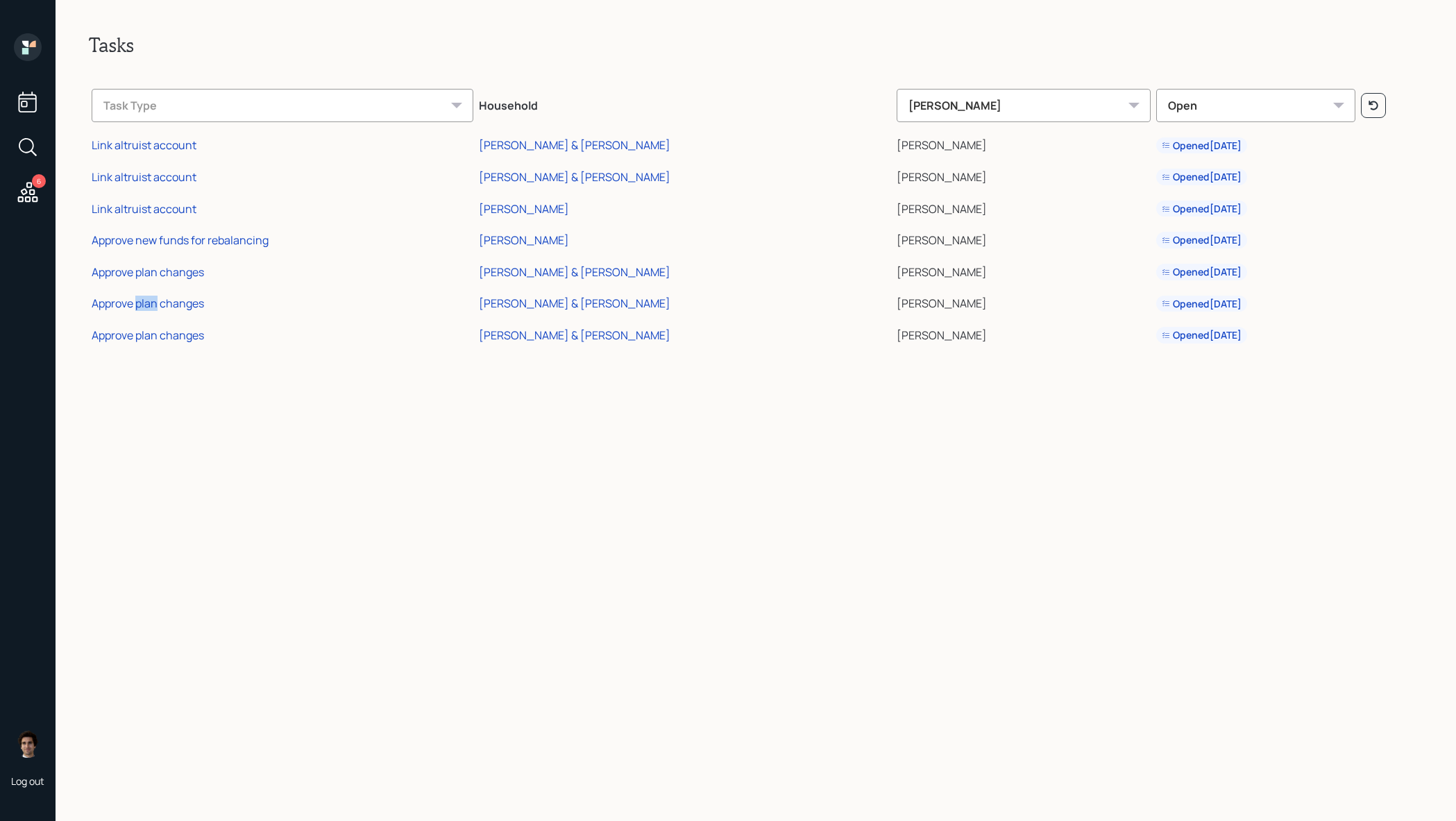
click at [151, 304] on div "Approve plan changes" at bounding box center [148, 303] width 113 height 15
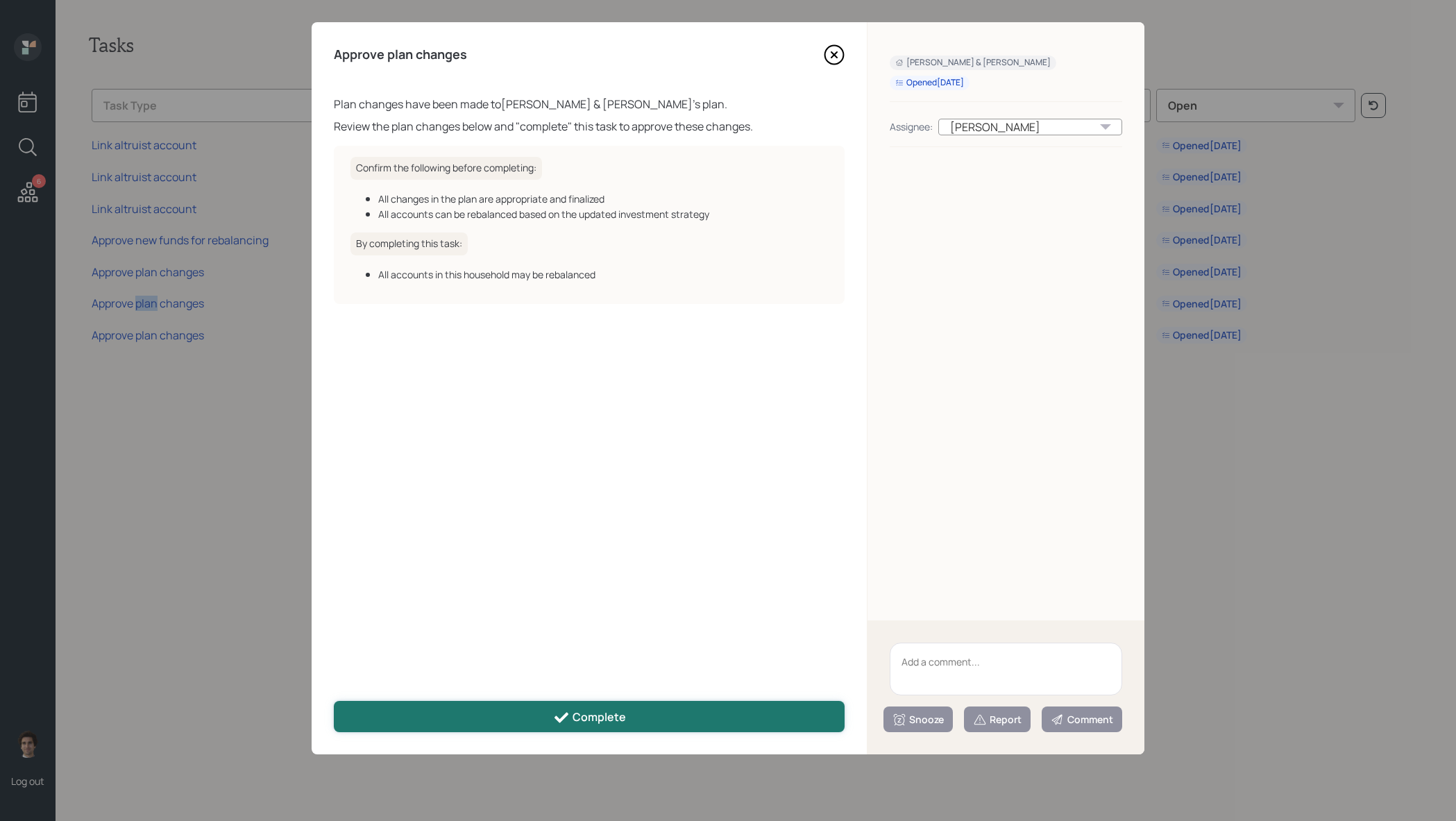
click at [497, 704] on button "Complete" at bounding box center [589, 716] width 511 height 31
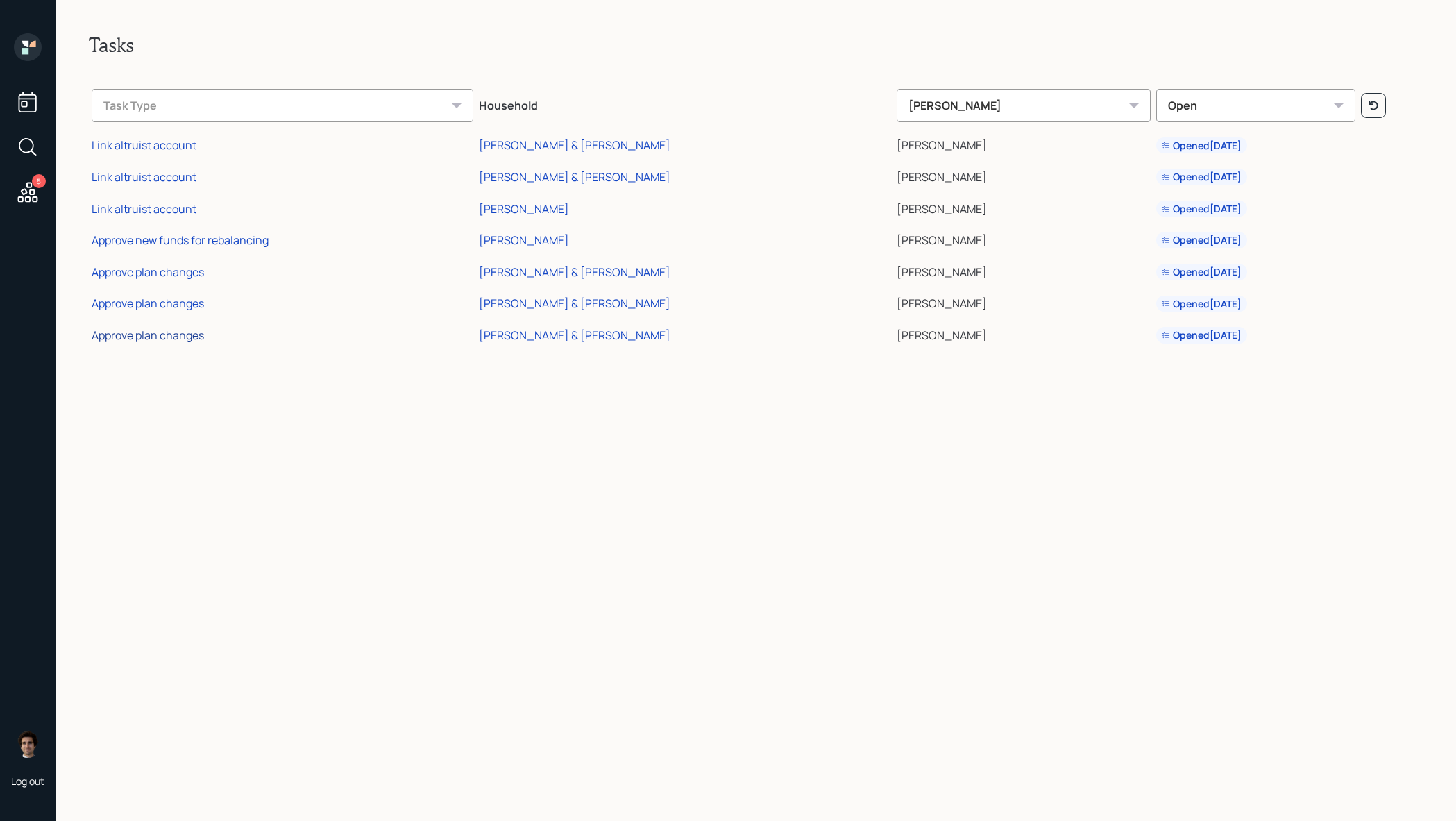
click at [187, 341] on div "Approve plan changes" at bounding box center [148, 335] width 113 height 15
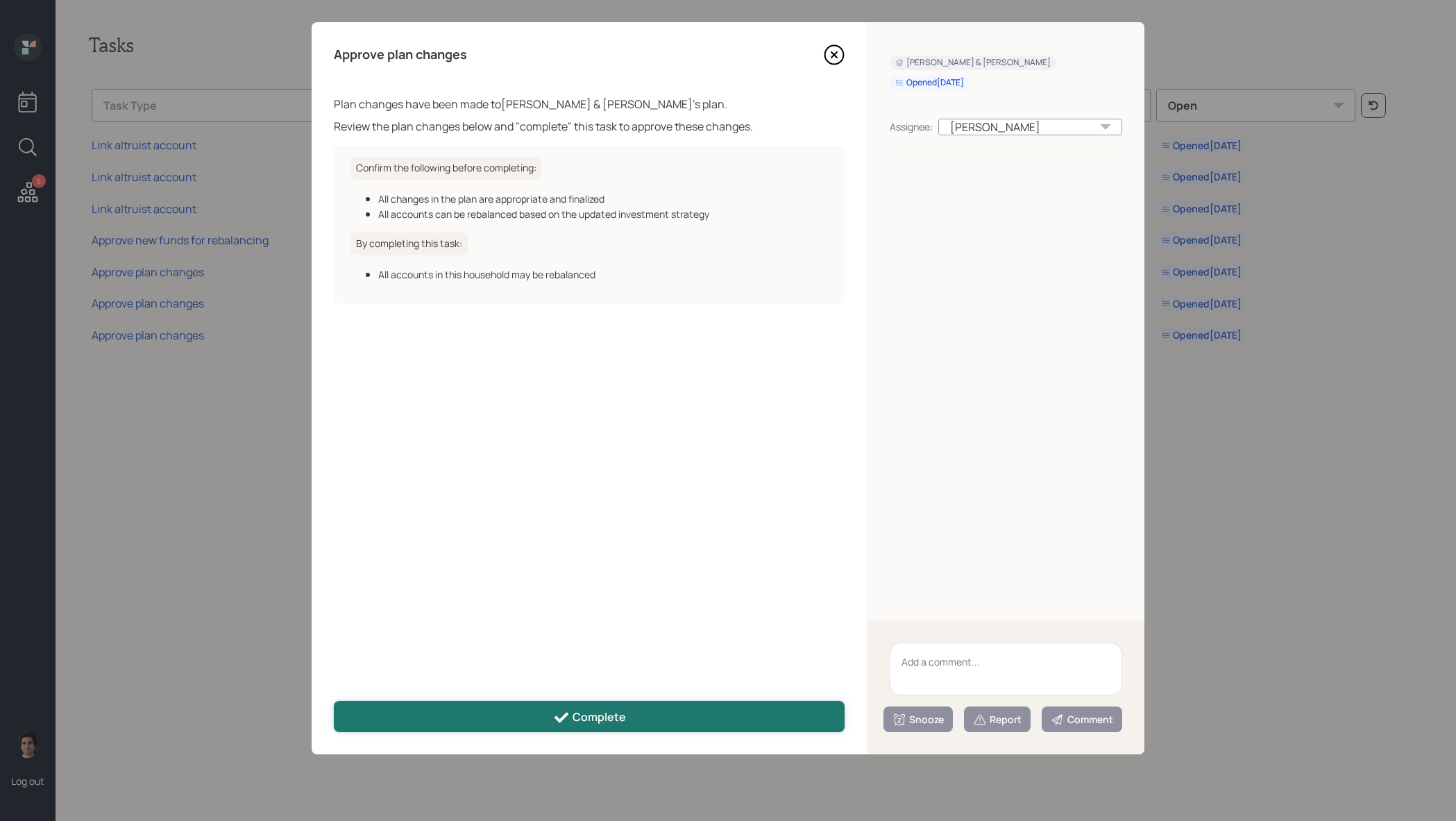
click at [580, 717] on div "Complete" at bounding box center [589, 717] width 73 height 16
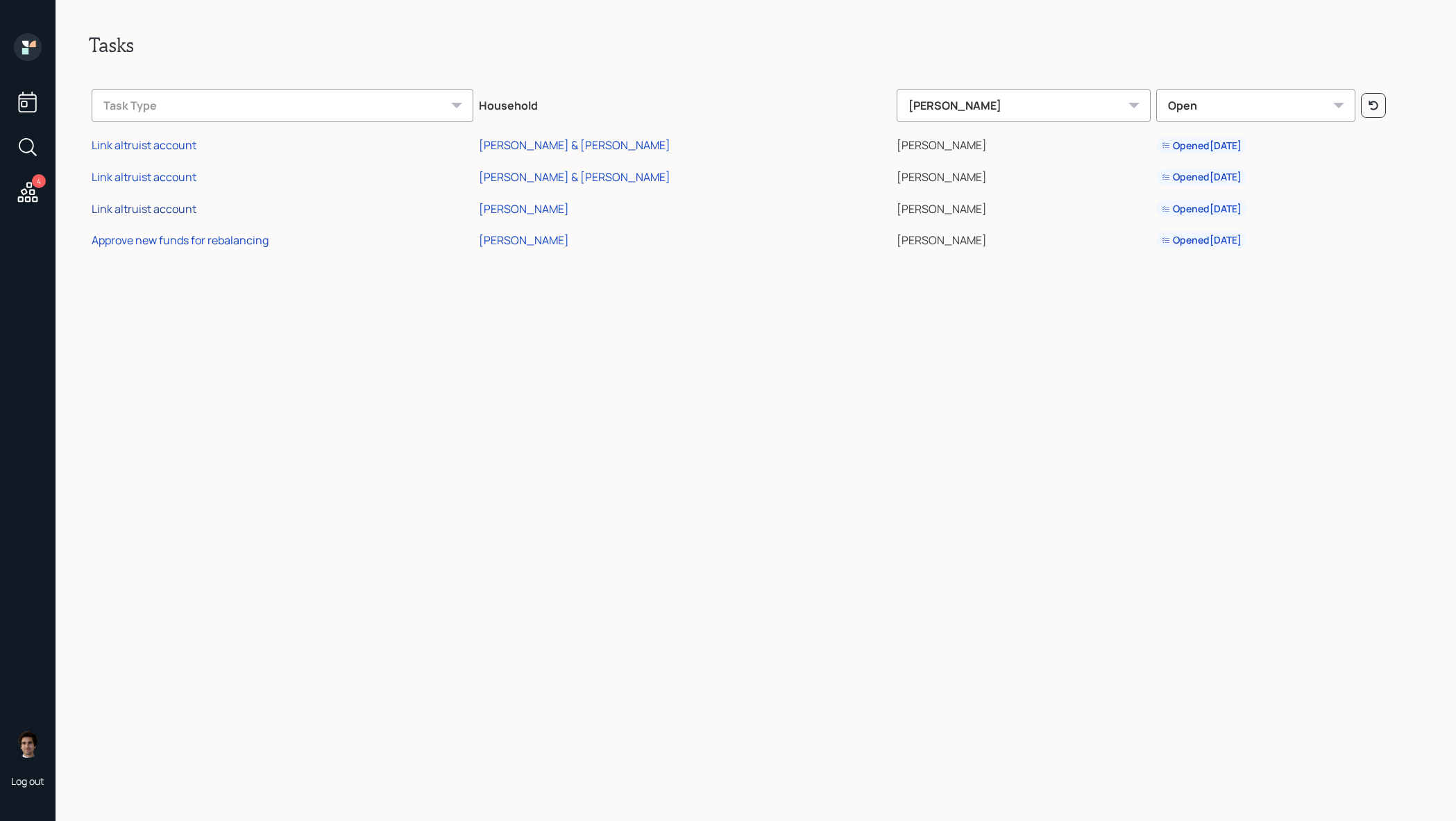
click at [175, 211] on div "Link altruist account" at bounding box center [144, 209] width 105 height 15
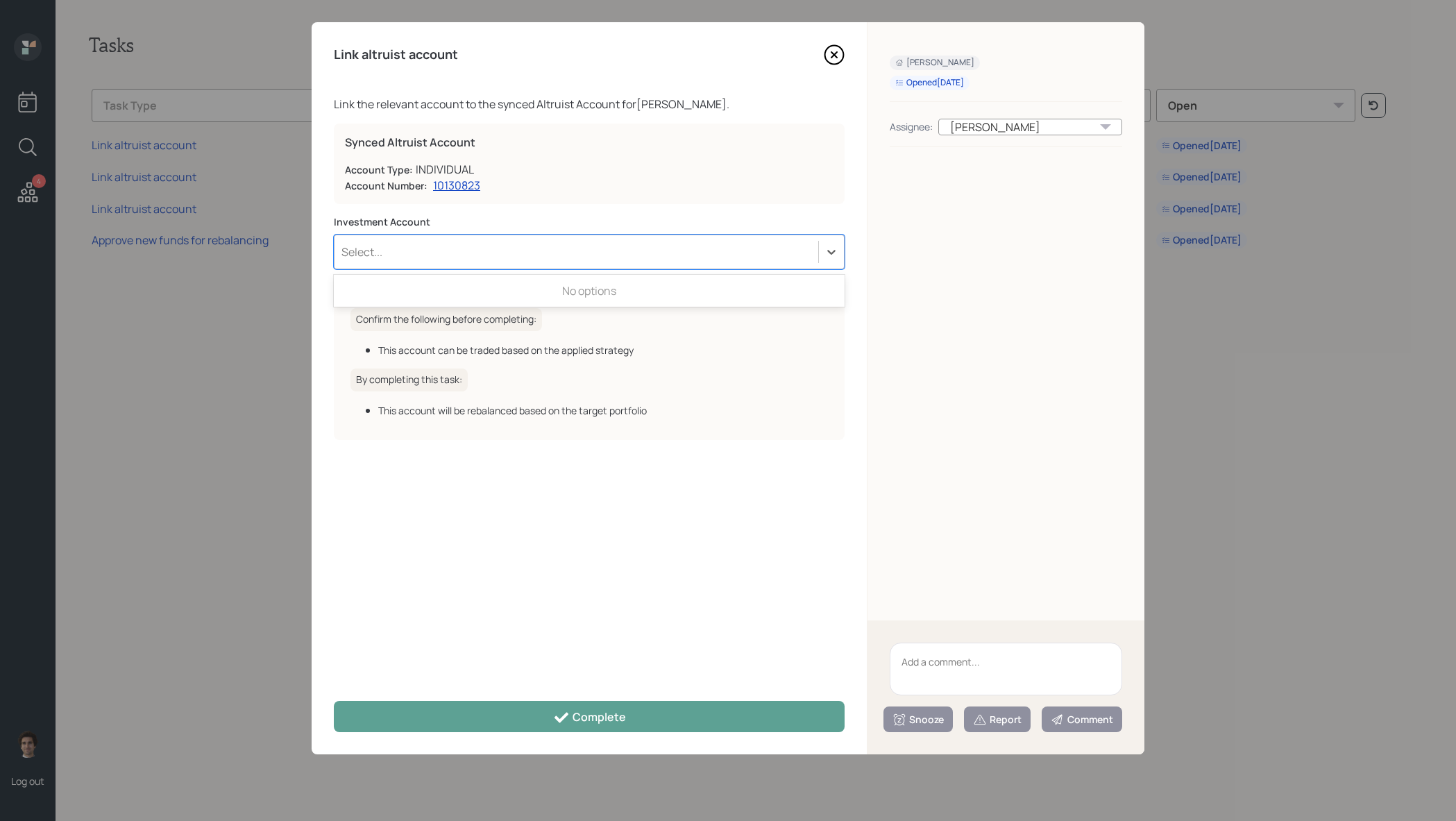
click at [517, 261] on div "Select..." at bounding box center [576, 252] width 484 height 23
click at [516, 261] on div "Select..." at bounding box center [576, 252] width 484 height 23
click at [837, 59] on icon at bounding box center [834, 55] width 21 height 21
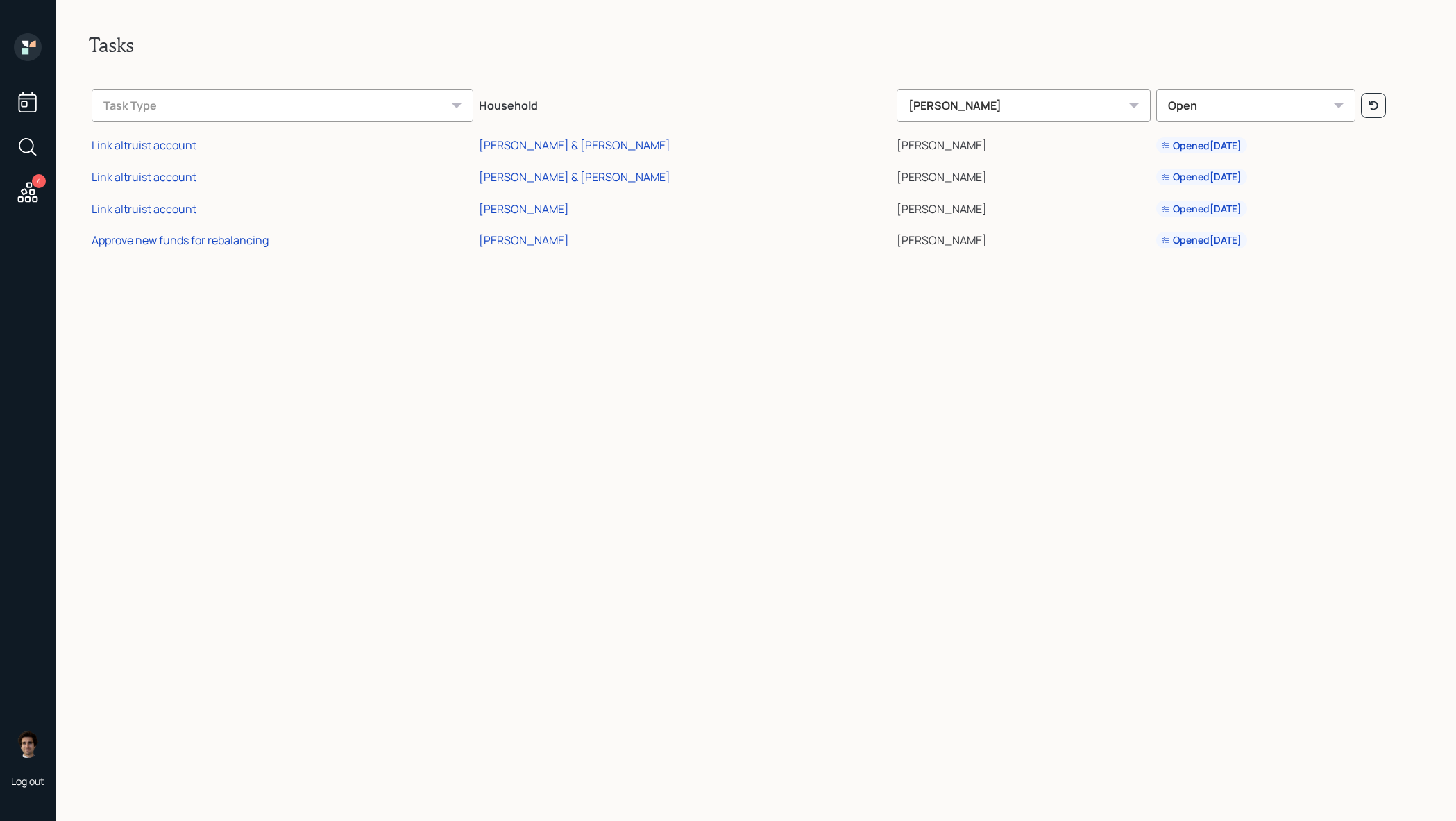
click at [551, 216] on td "[PERSON_NAME]" at bounding box center [685, 206] width 417 height 32
click at [545, 210] on div "[PERSON_NAME]" at bounding box center [524, 209] width 90 height 15
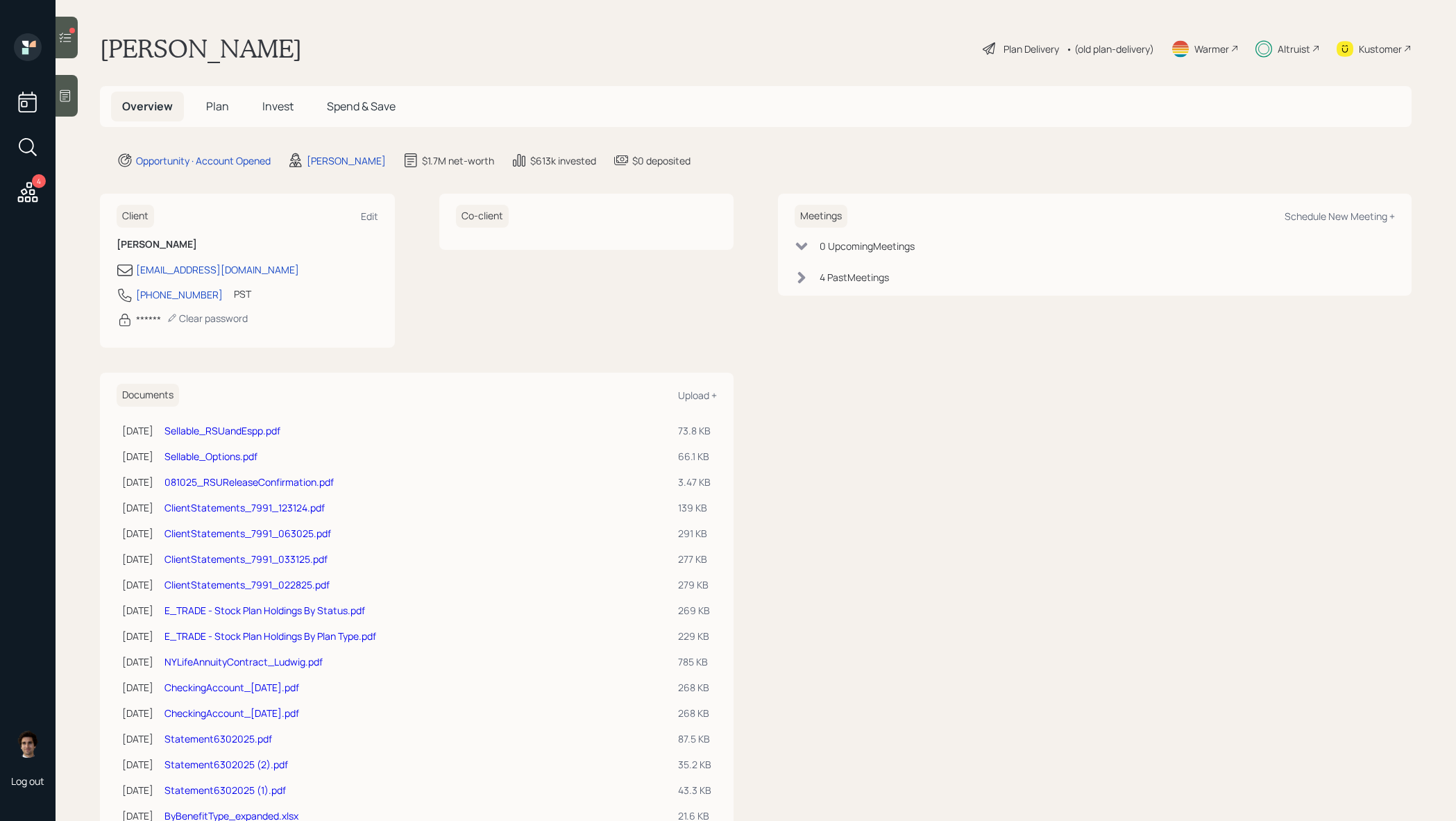
click at [280, 120] on h5 "Invest" at bounding box center [277, 106] width 53 height 30
